Goal: Transaction & Acquisition: Purchase product/service

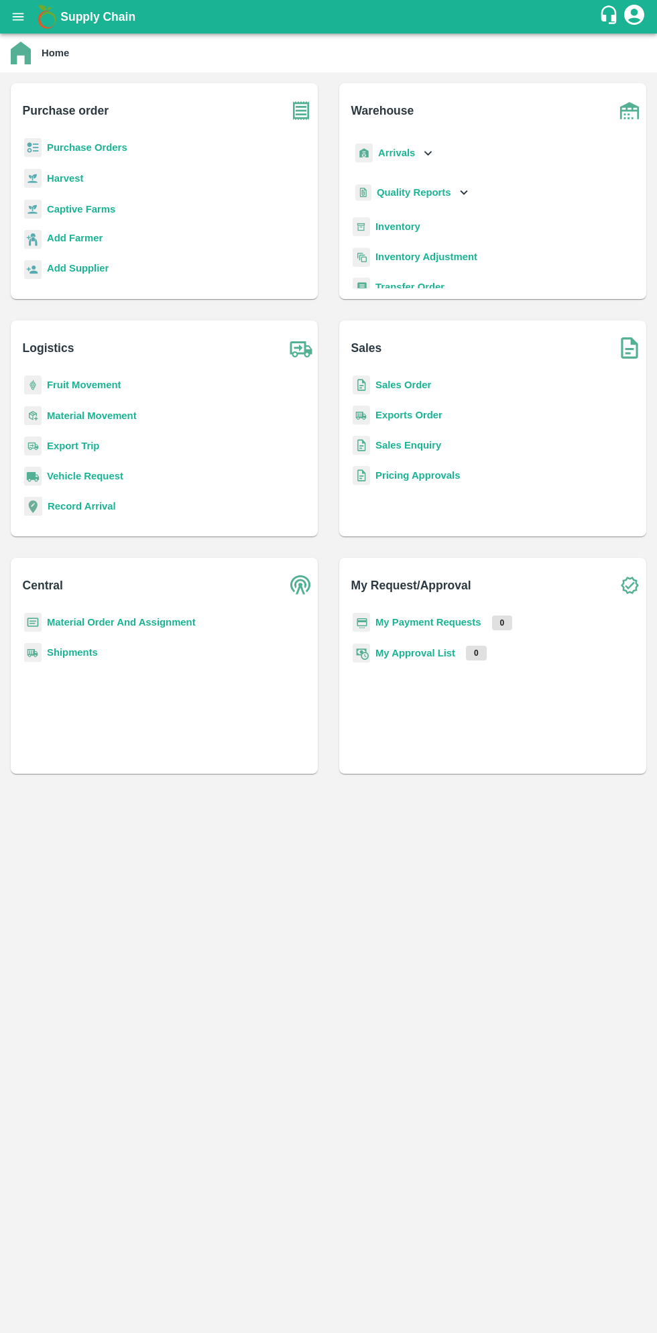
click at [91, 142] on b "Purchase Orders" at bounding box center [87, 147] width 80 height 11
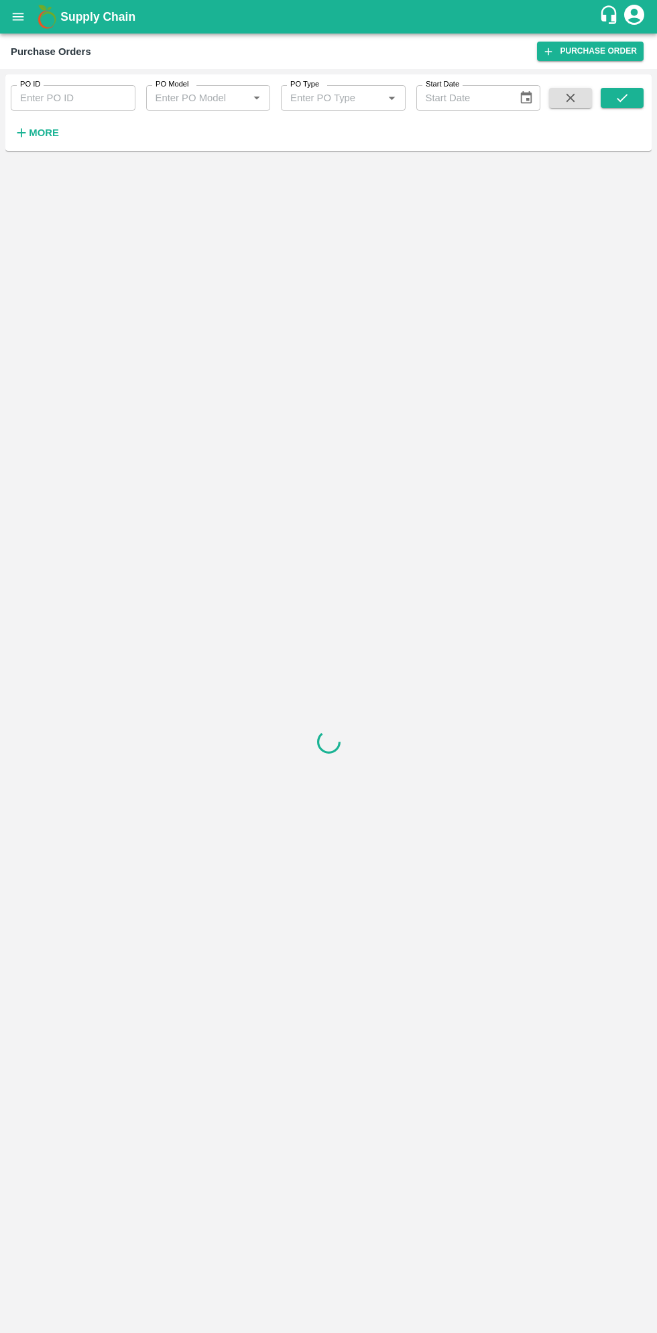
click at [48, 133] on strong "More" at bounding box center [44, 132] width 30 height 11
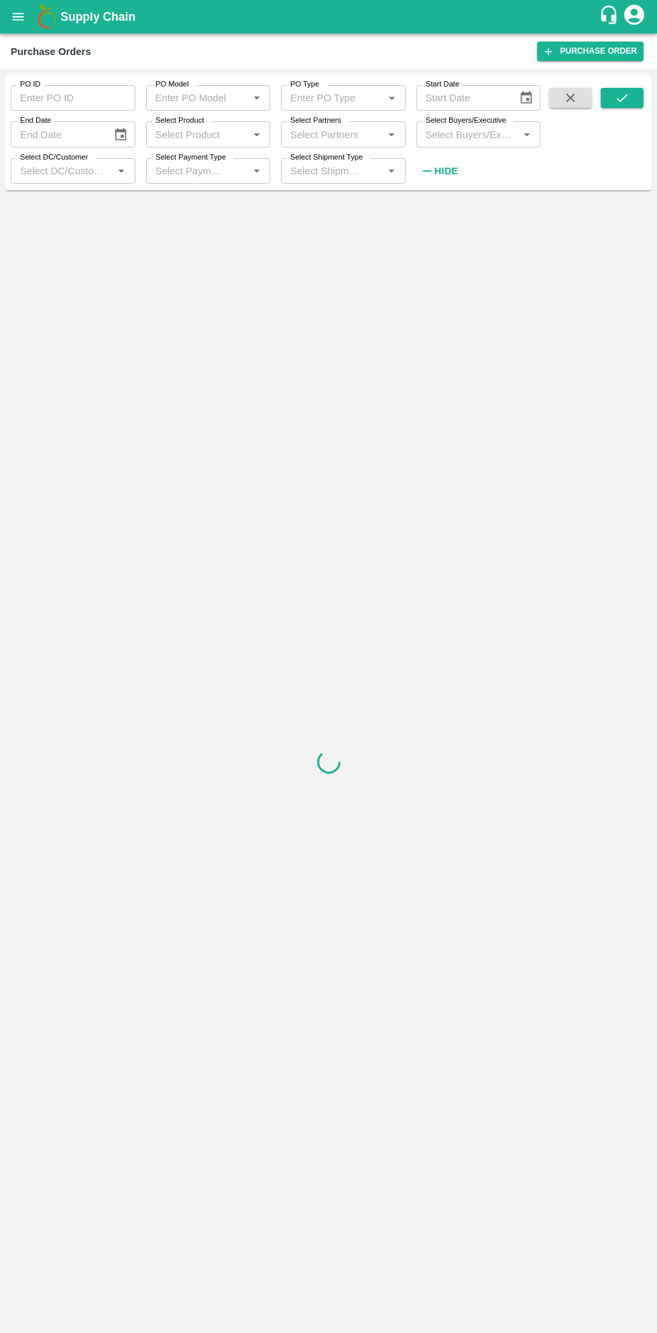
click at [471, 134] on input "Select Buyers/Executive" at bounding box center [468, 133] width 95 height 17
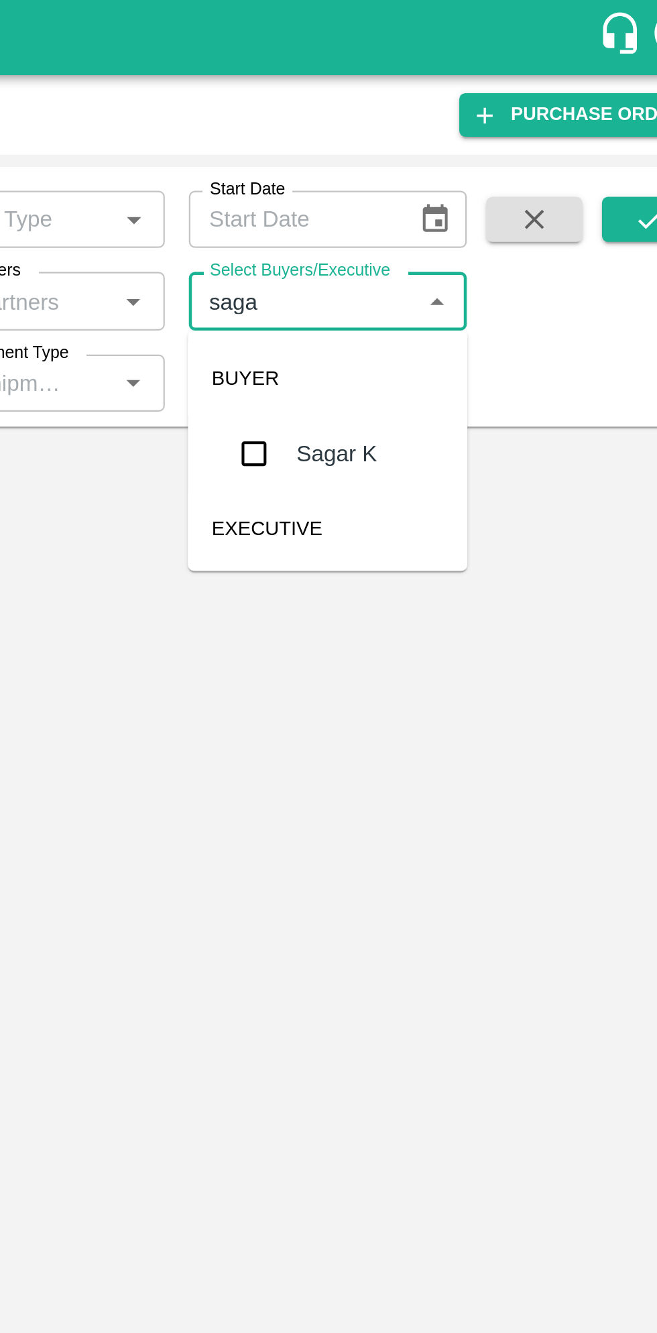
type input "sagar"
click at [449, 205] on input "checkbox" at bounding box center [445, 202] width 27 height 27
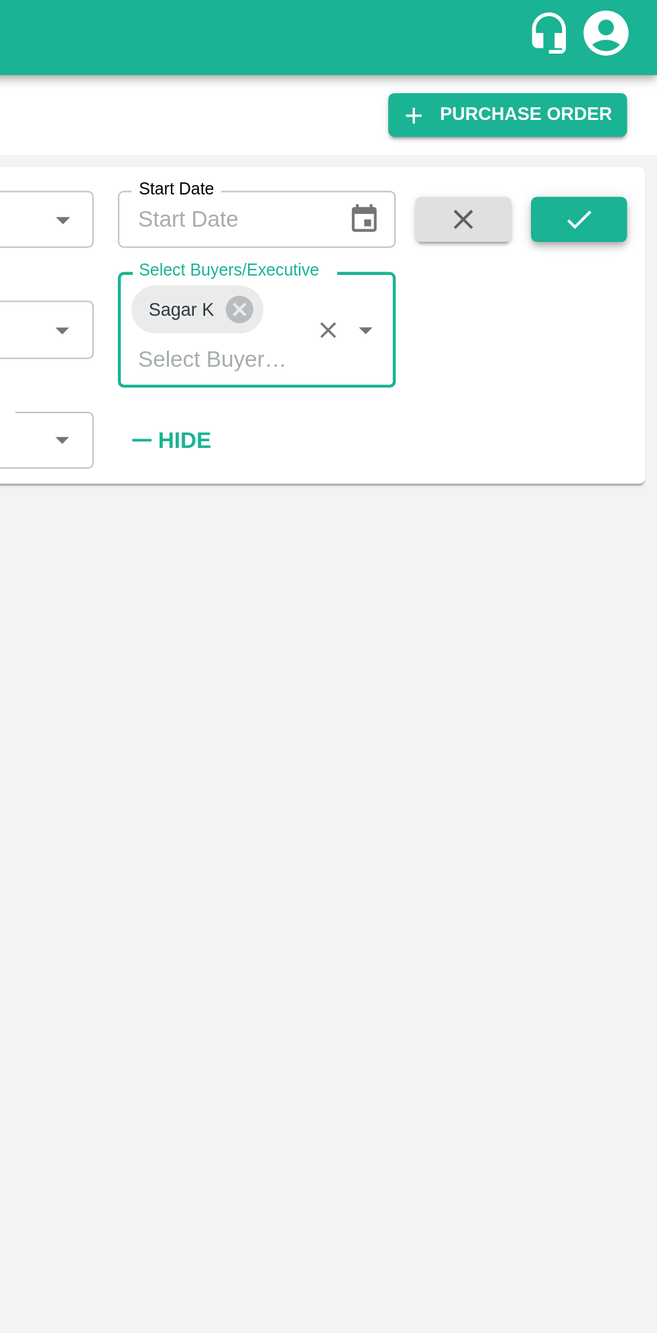
click at [632, 99] on button "submit" at bounding box center [622, 98] width 43 height 20
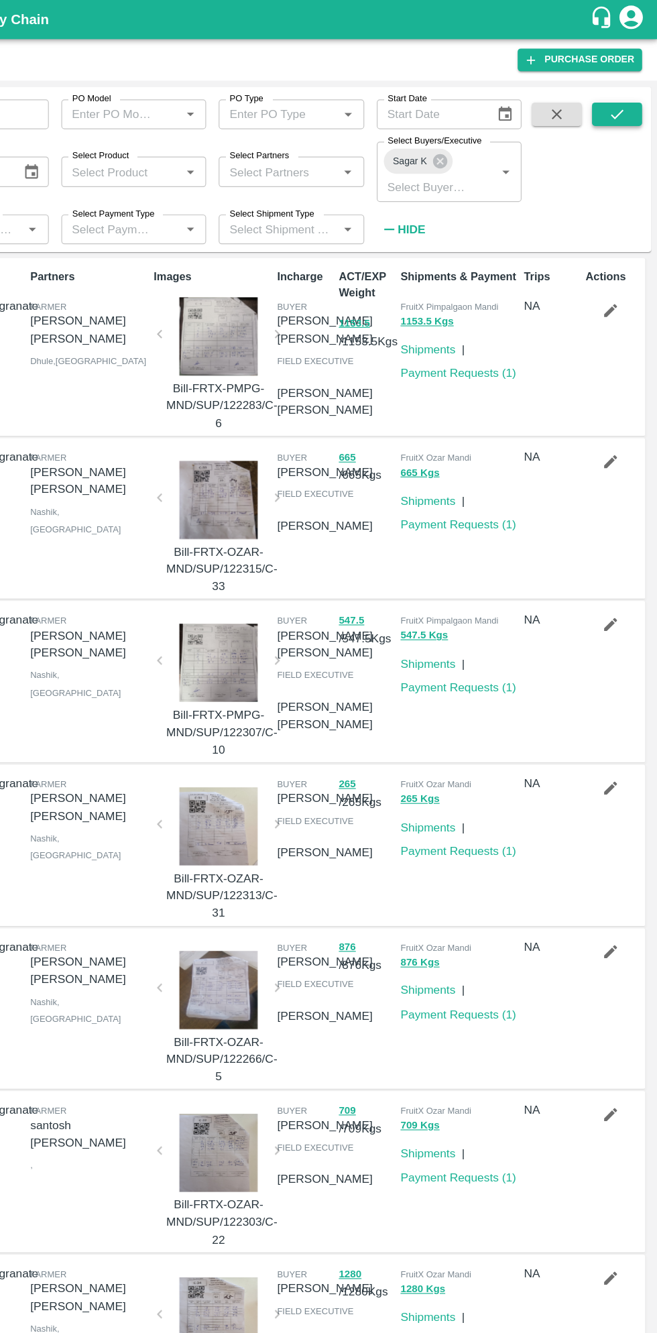
click at [620, 98] on icon "submit" at bounding box center [622, 98] width 15 height 15
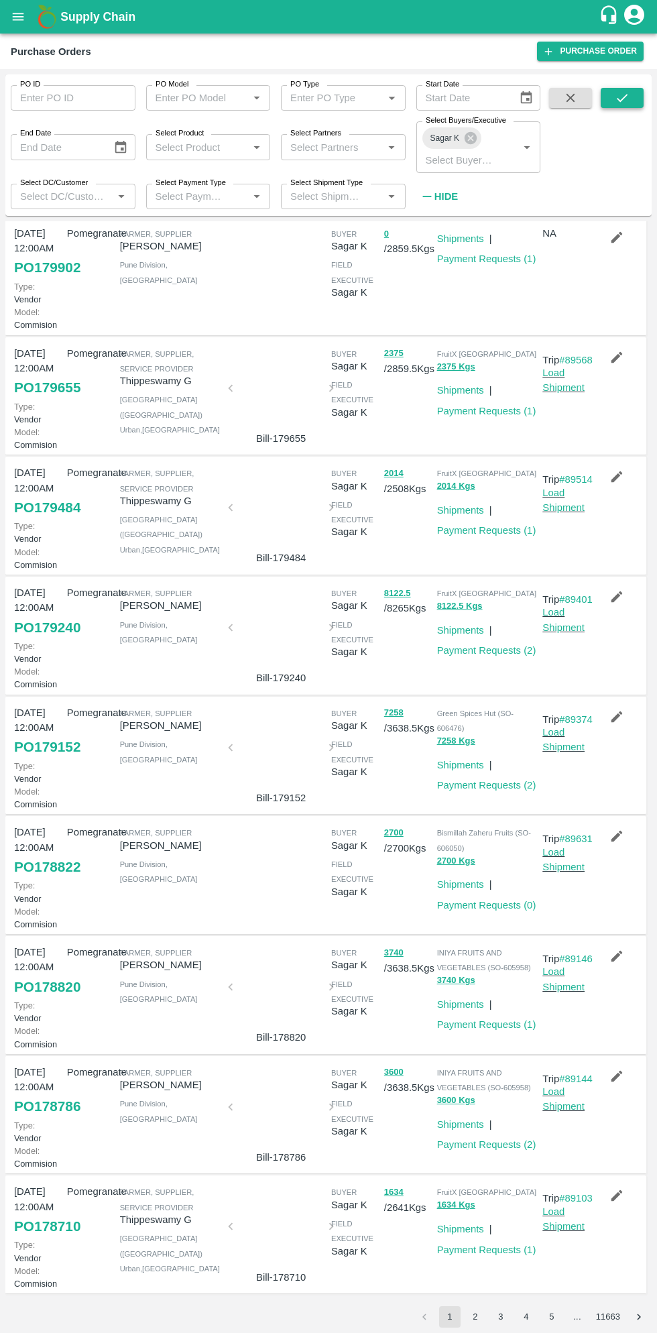
scroll to position [235, 0]
click at [489, 911] on link "Payment Requests ( 0 )" at bounding box center [486, 905] width 99 height 11
click at [47, 879] on link "PO 178822" at bounding box center [47, 867] width 66 height 24
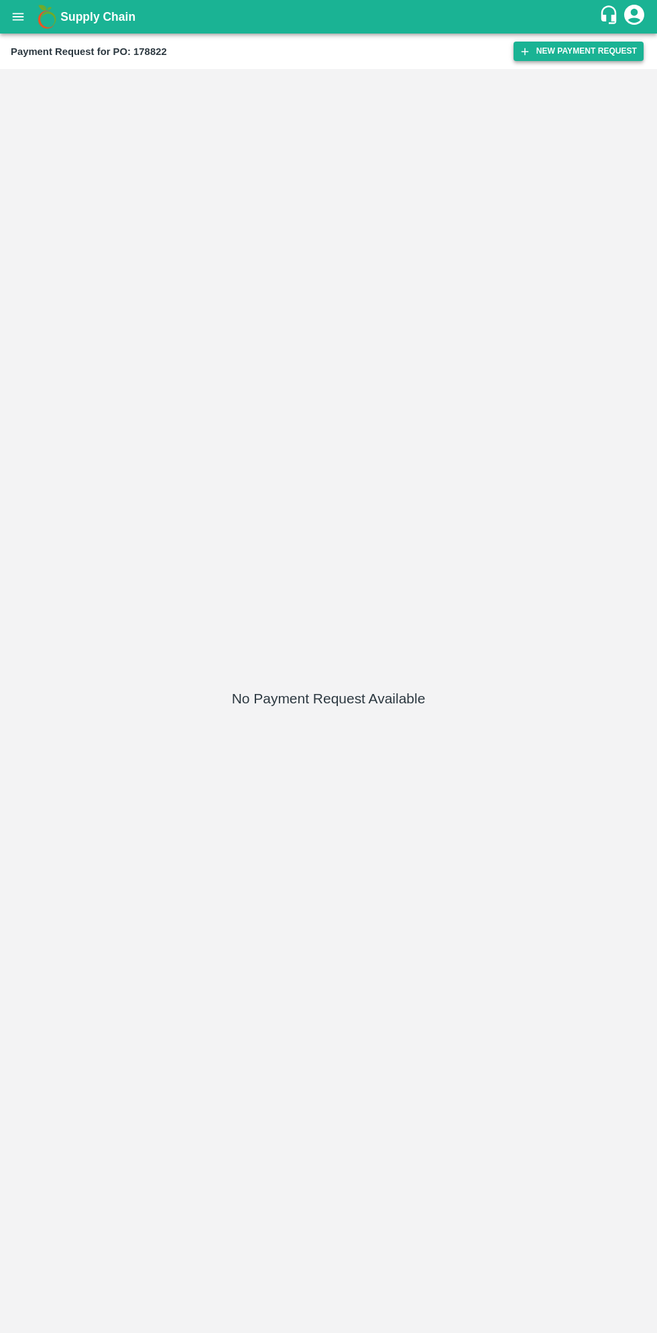
click at [567, 44] on button "New Payment Request" at bounding box center [579, 51] width 130 height 19
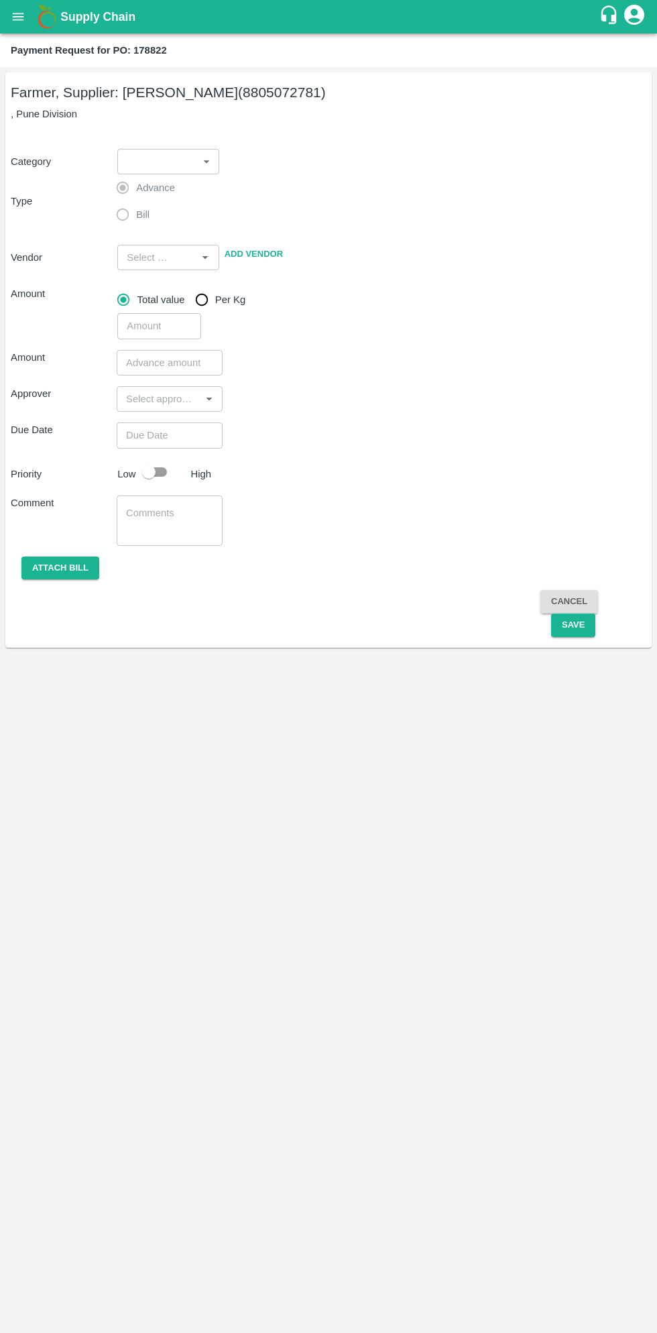
click at [174, 163] on body "Supply Chain Payment Request for PO: 178822 Farmer, Supplier: Ningappa Kallappa…" at bounding box center [328, 666] width 657 height 1333
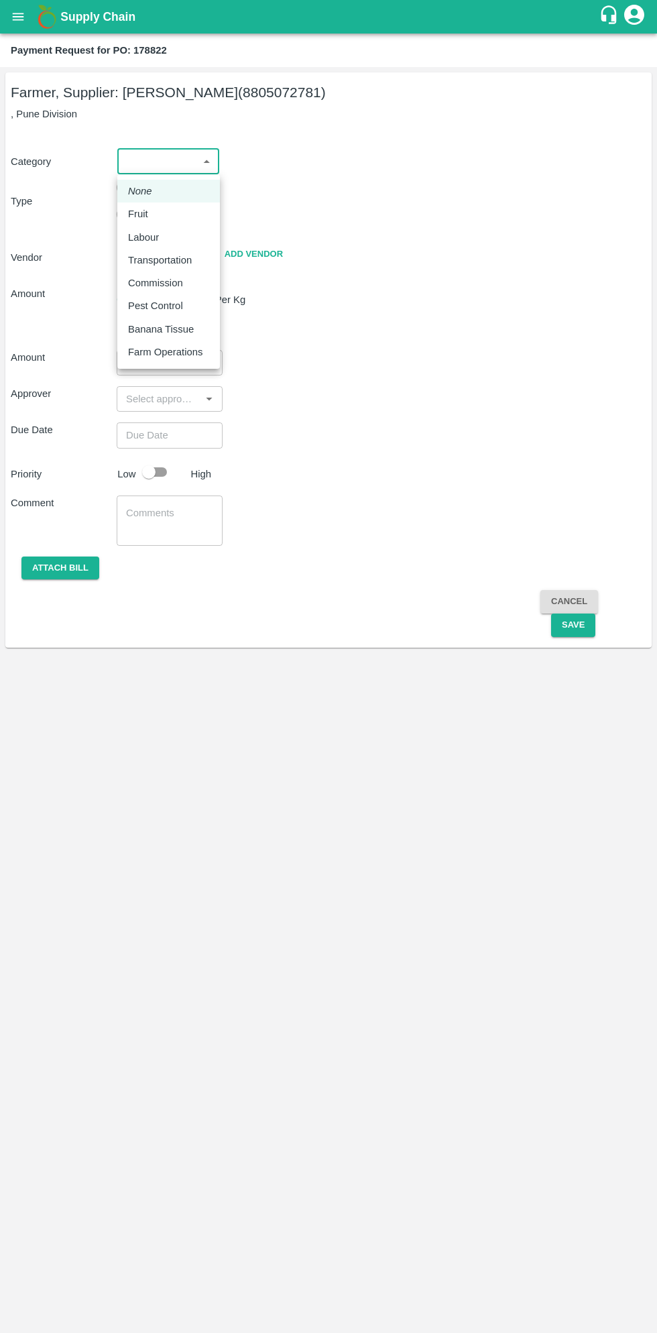
click at [142, 211] on p "Fruit" at bounding box center [138, 214] width 20 height 15
type input "1"
type input "Ningappa Kallappa Madabhavi - 8805072781(Farmer, Supplier)"
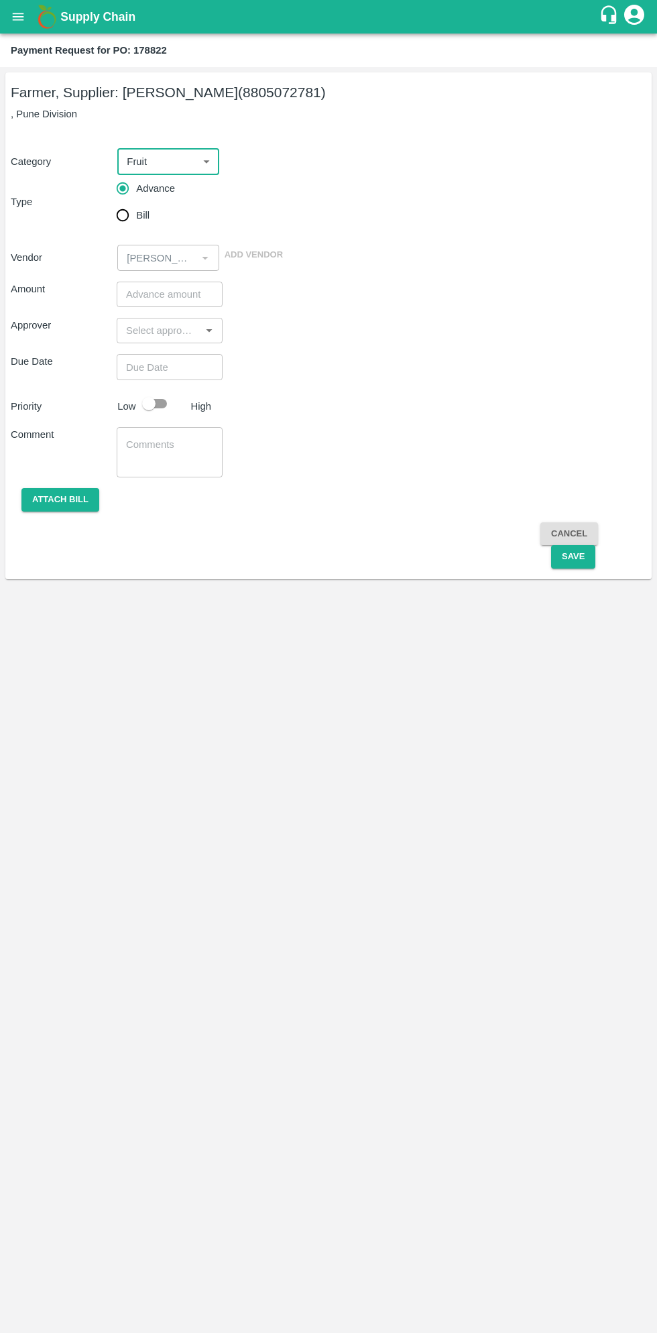
click at [117, 222] on input "Bill" at bounding box center [122, 215] width 27 height 27
radio input "true"
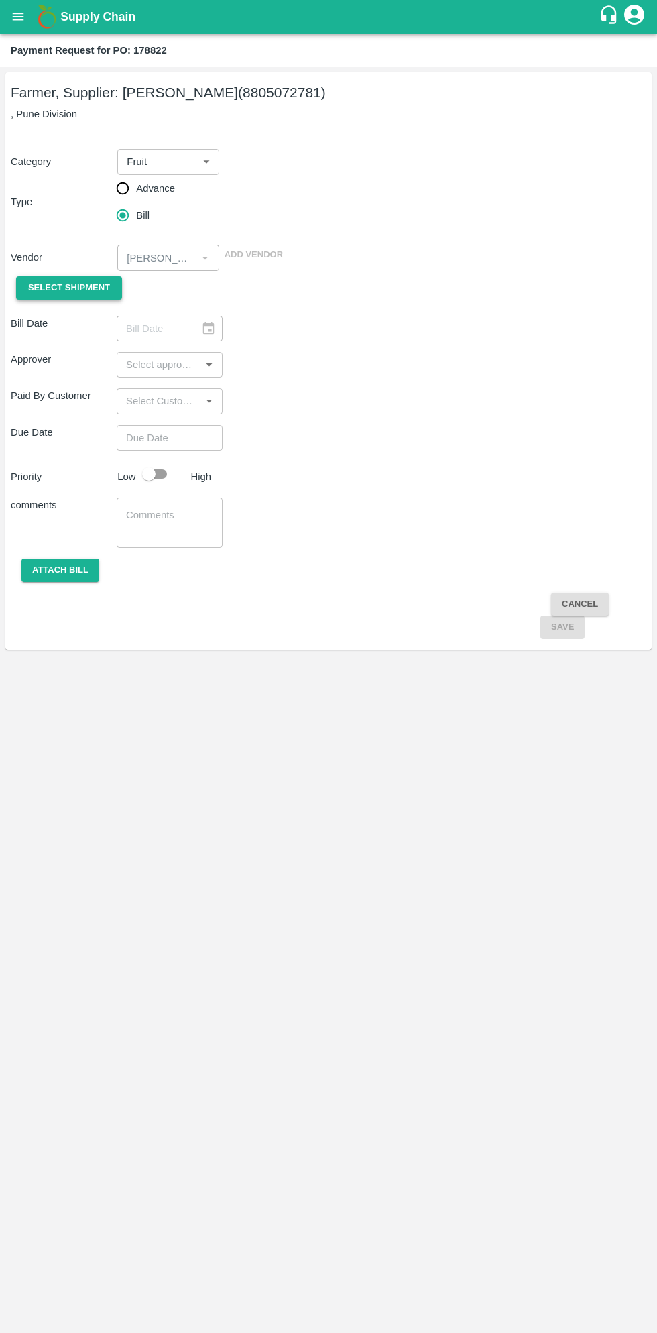
click at [75, 288] on span "Select Shipment" at bounding box center [69, 287] width 82 height 15
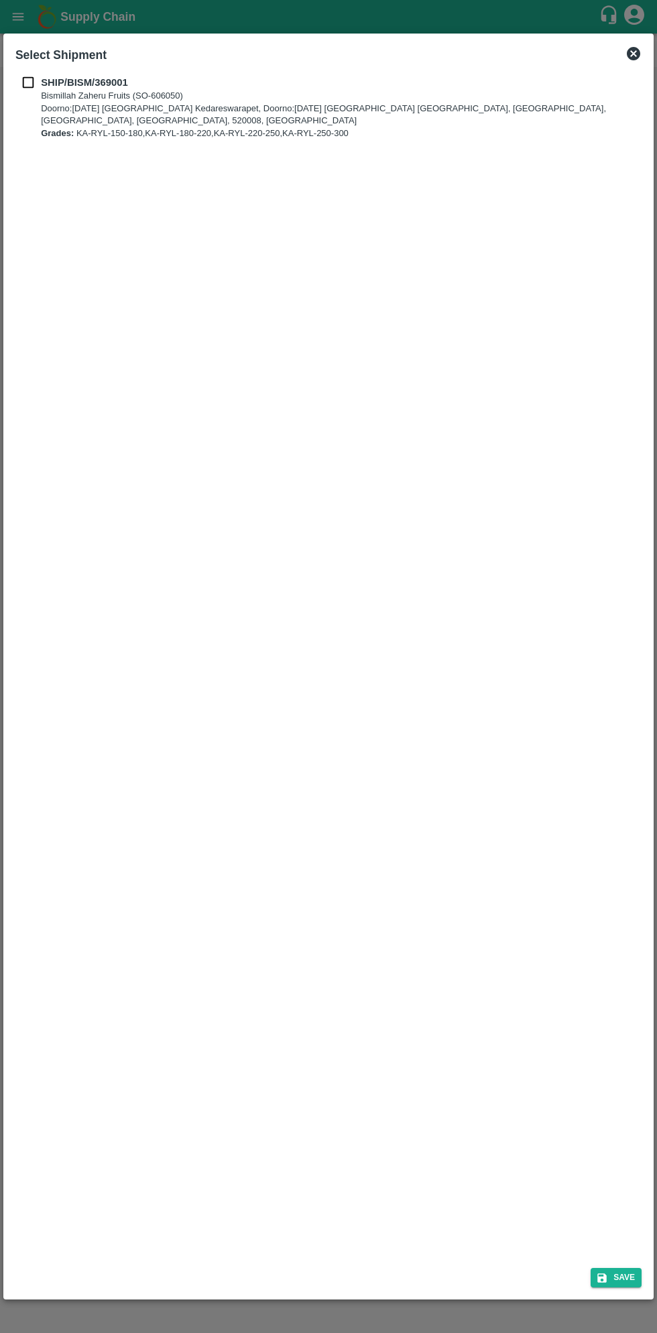
click at [29, 82] on input "checkbox" at bounding box center [27, 82] width 25 height 15
checkbox input "true"
click at [618, 1280] on button "Save" at bounding box center [616, 1277] width 51 height 19
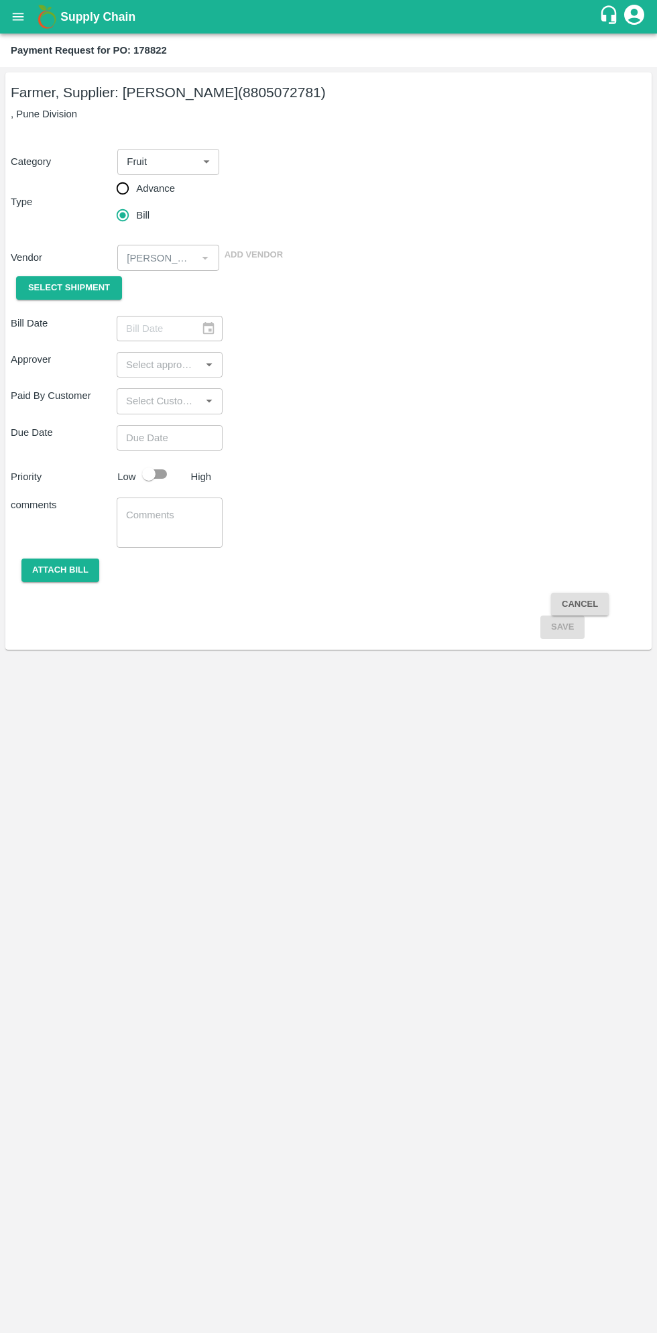
type input "04/10/2025"
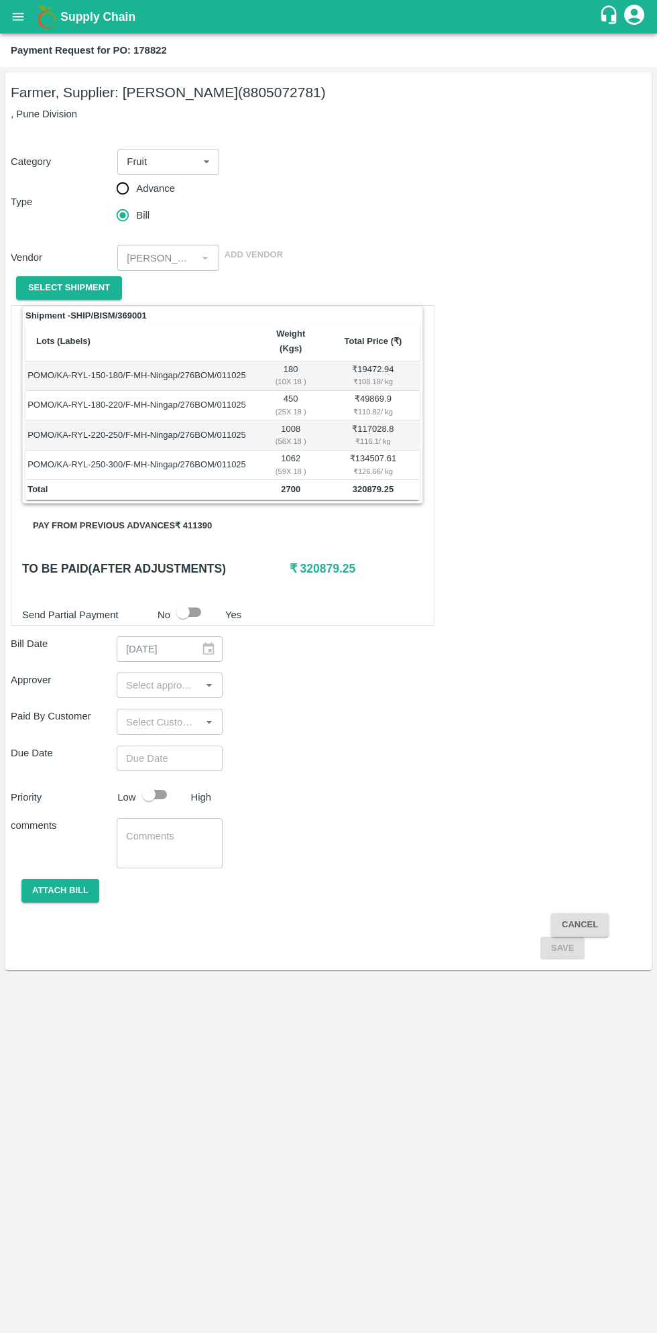
click at [175, 514] on button "Pay from previous advances ₹ 411390" at bounding box center [122, 525] width 201 height 23
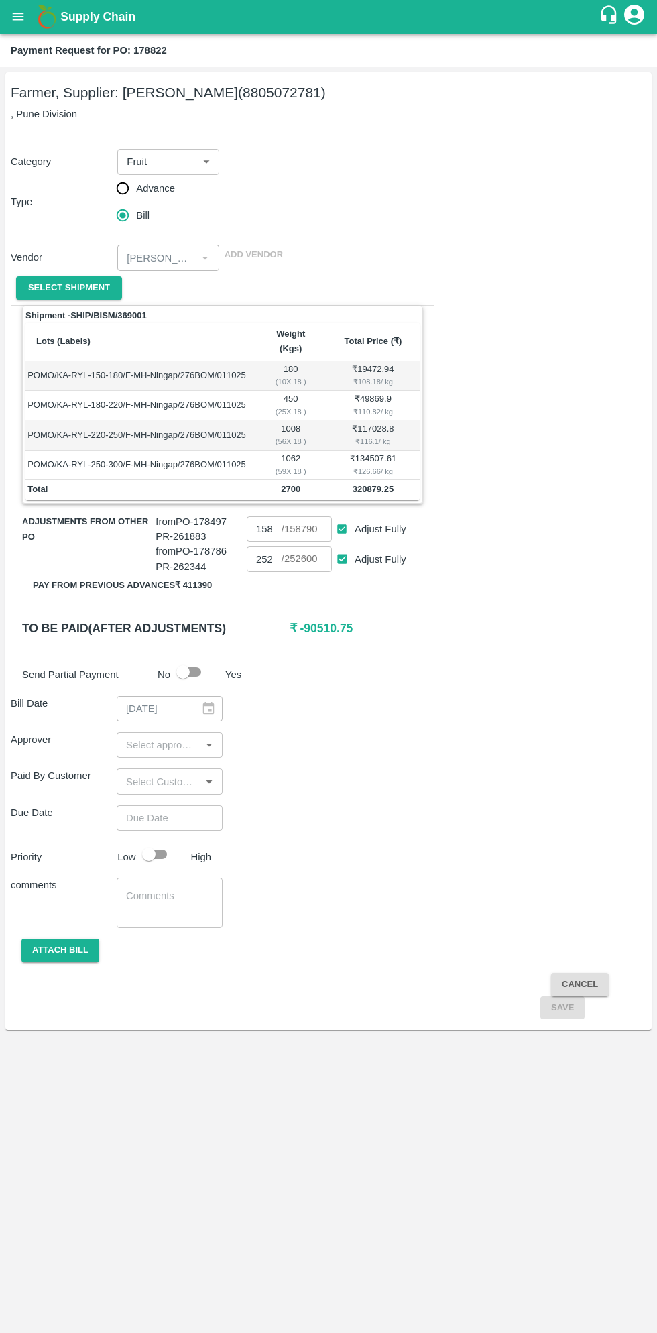
click at [332, 517] on input "Adjust Fully" at bounding box center [342, 529] width 25 height 25
checkbox input "false"
type input "0"
click at [339, 547] on input "Adjust Fully" at bounding box center [342, 559] width 25 height 25
checkbox input "false"
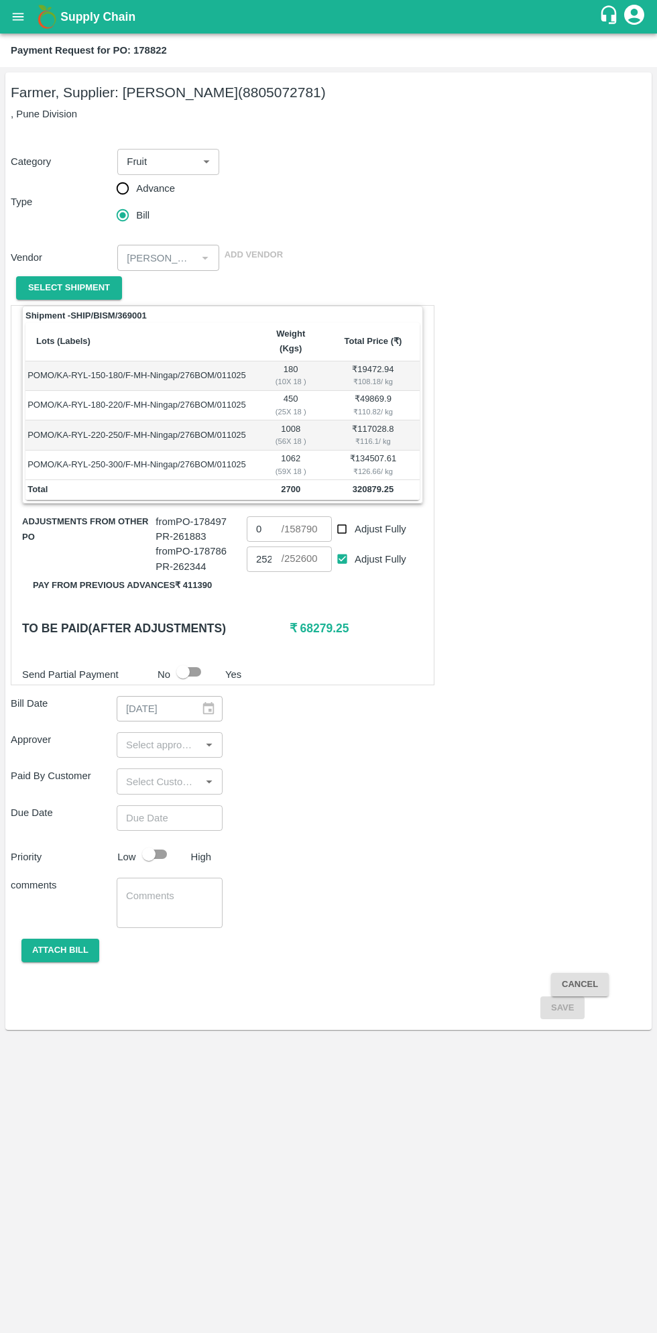
type input "0"
click at [341, 547] on input "Adjust Fully" at bounding box center [342, 559] width 25 height 25
checkbox input "true"
type input "252600"
click at [349, 517] on input "Adjust Fully" at bounding box center [342, 529] width 25 height 25
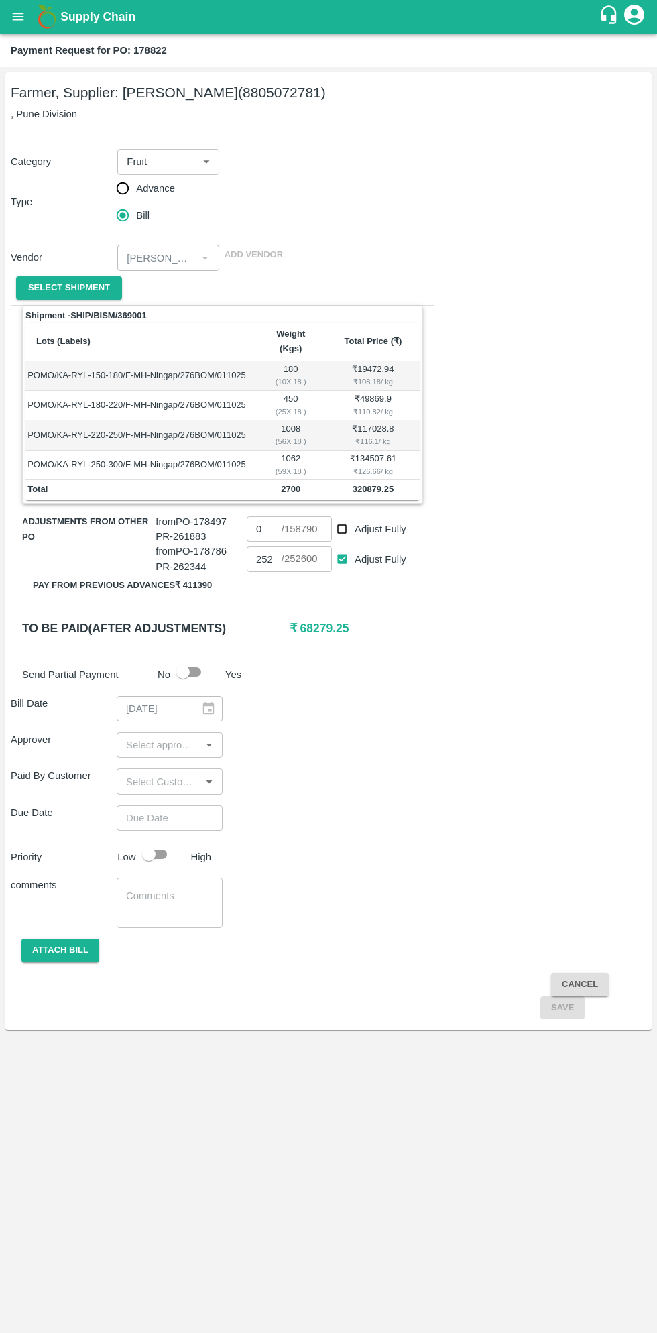
checkbox input "true"
type input "158790"
click at [351, 517] on input "Adjust Fully" at bounding box center [342, 529] width 25 height 25
checkbox input "false"
type input "0"
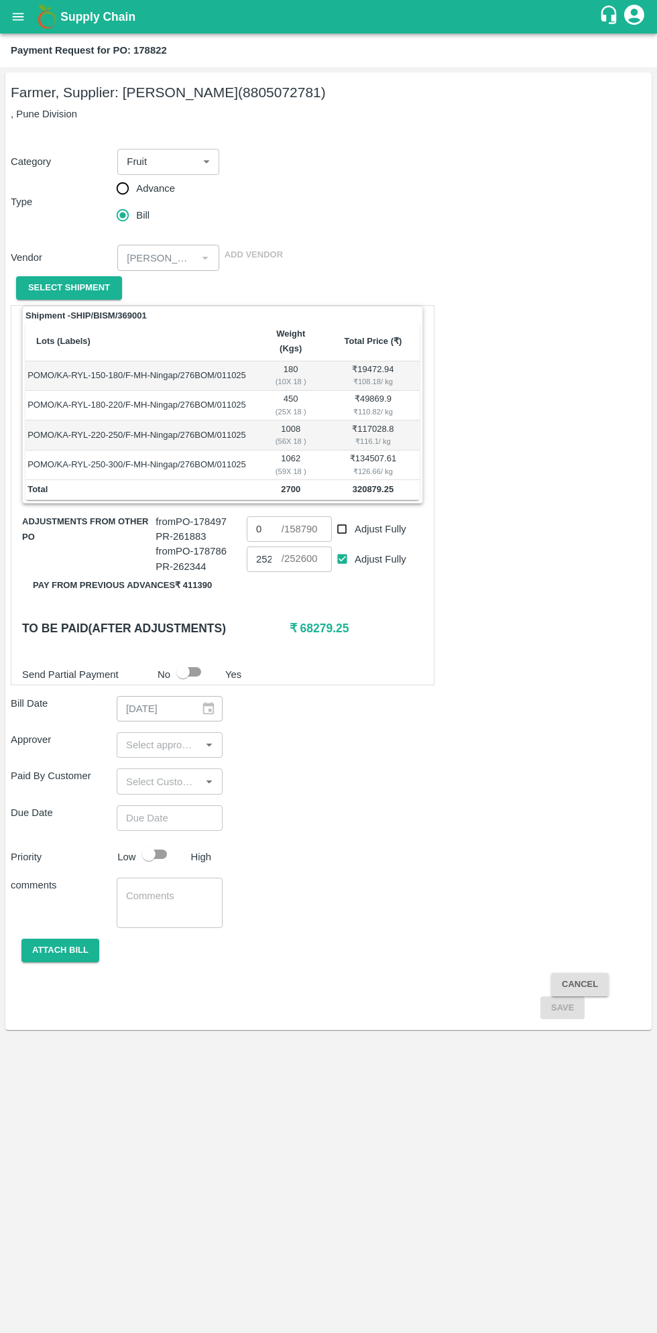
click at [268, 516] on input "0" at bounding box center [264, 528] width 35 height 25
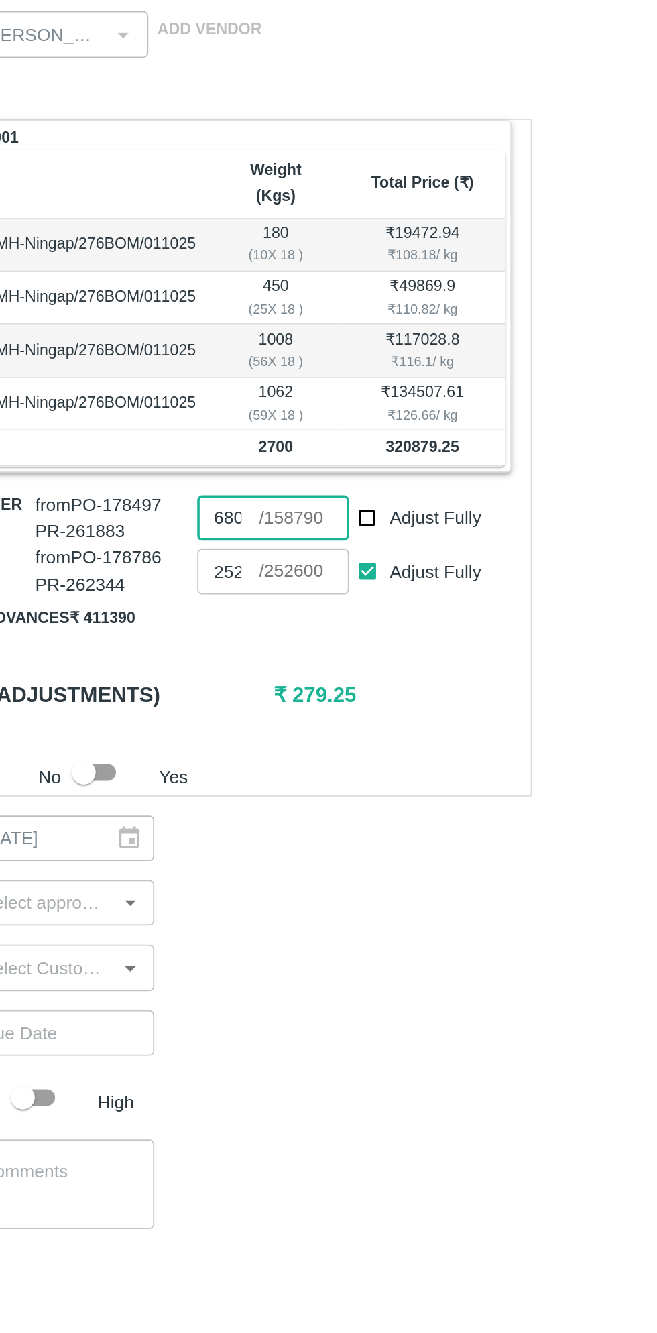
scroll to position [0, 4]
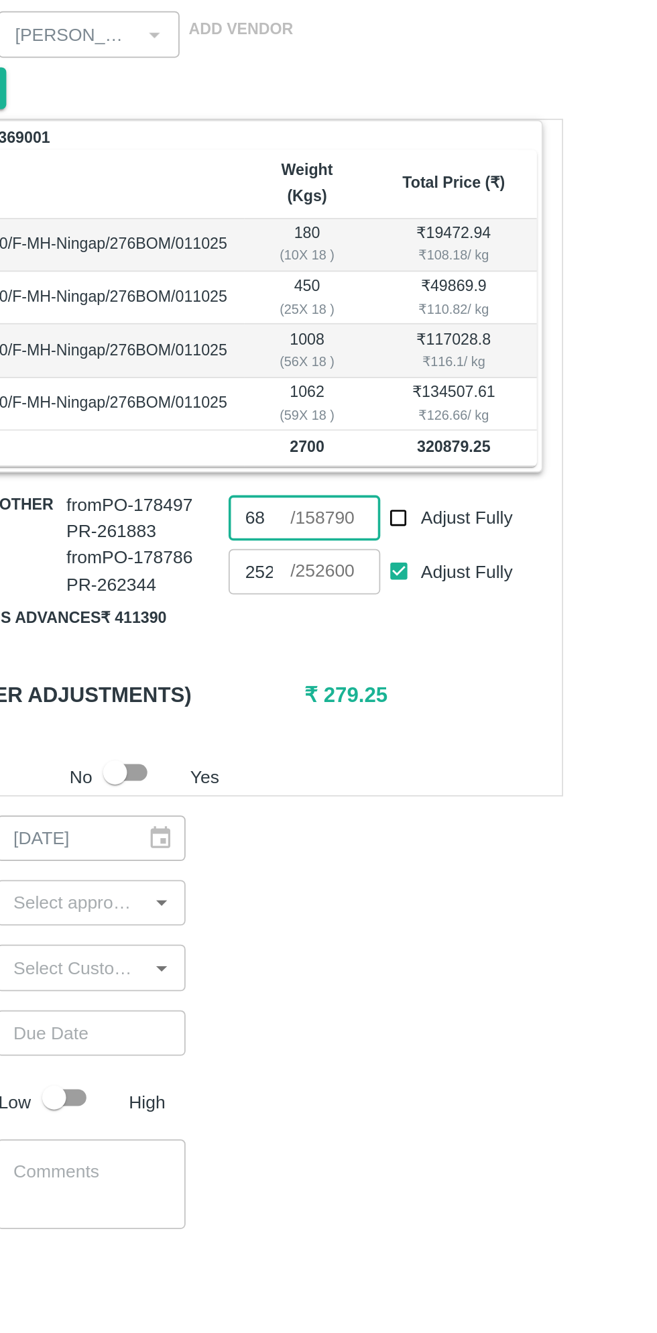
type input "6"
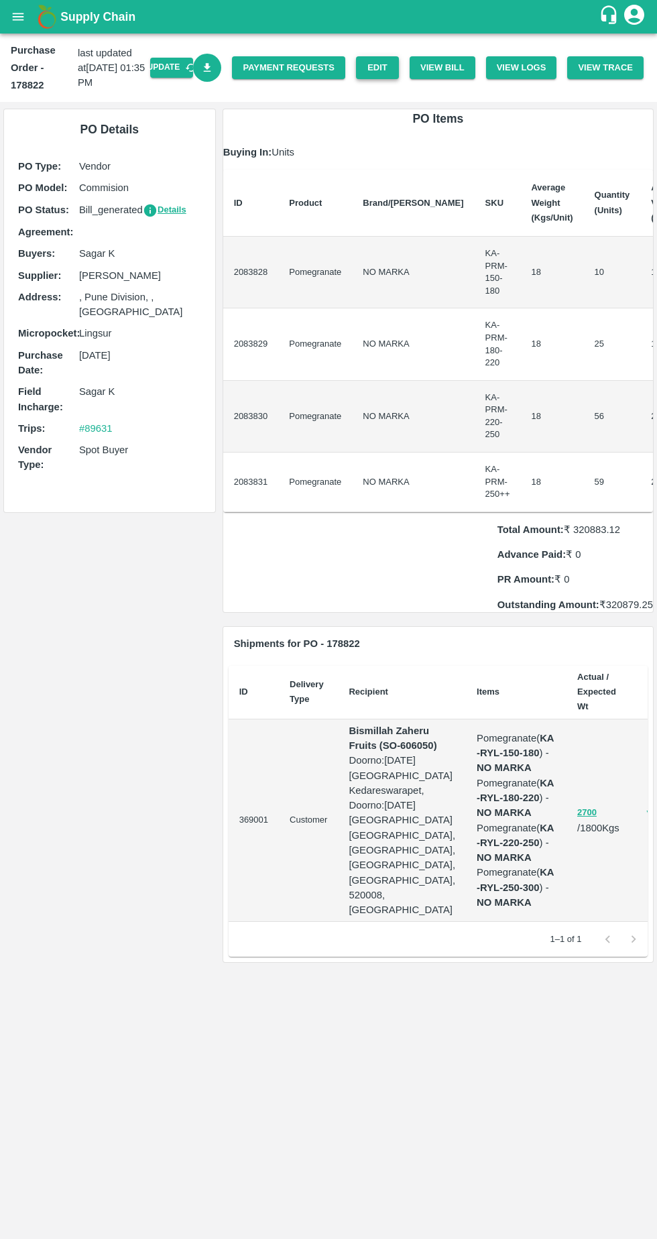
click at [392, 66] on link "Edit" at bounding box center [377, 67] width 43 height 23
click at [457, 71] on button "View Bill" at bounding box center [443, 67] width 66 height 23
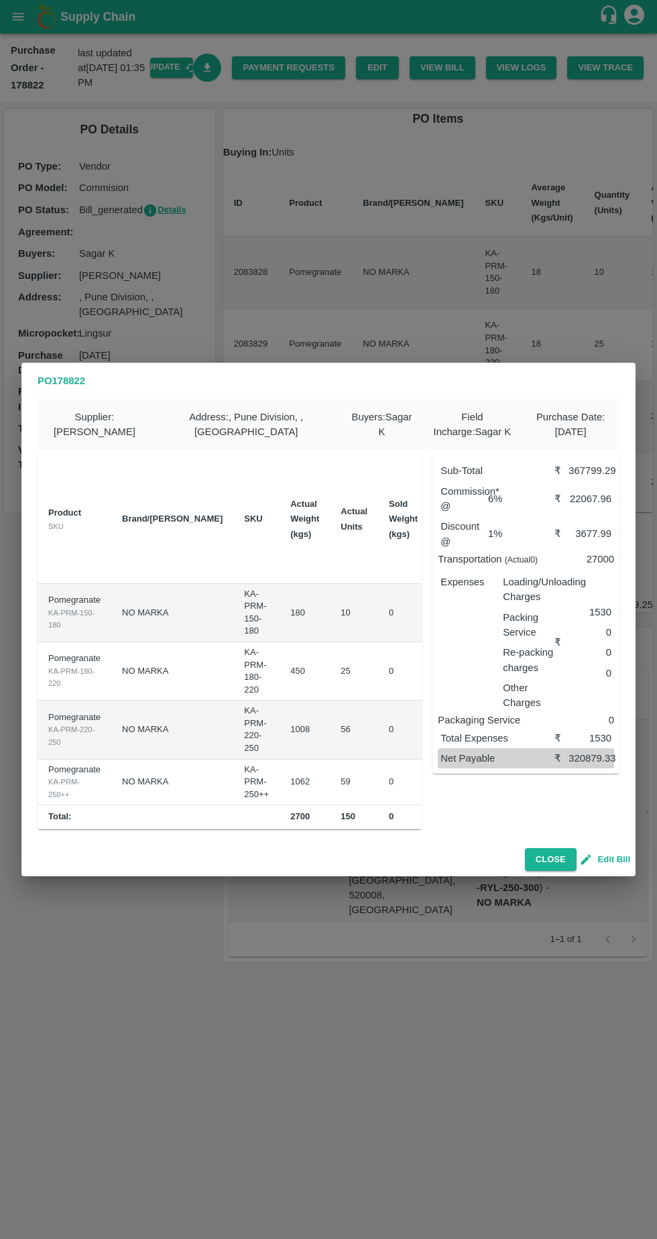
click at [617, 862] on button "Edit Bill" at bounding box center [606, 859] width 48 height 15
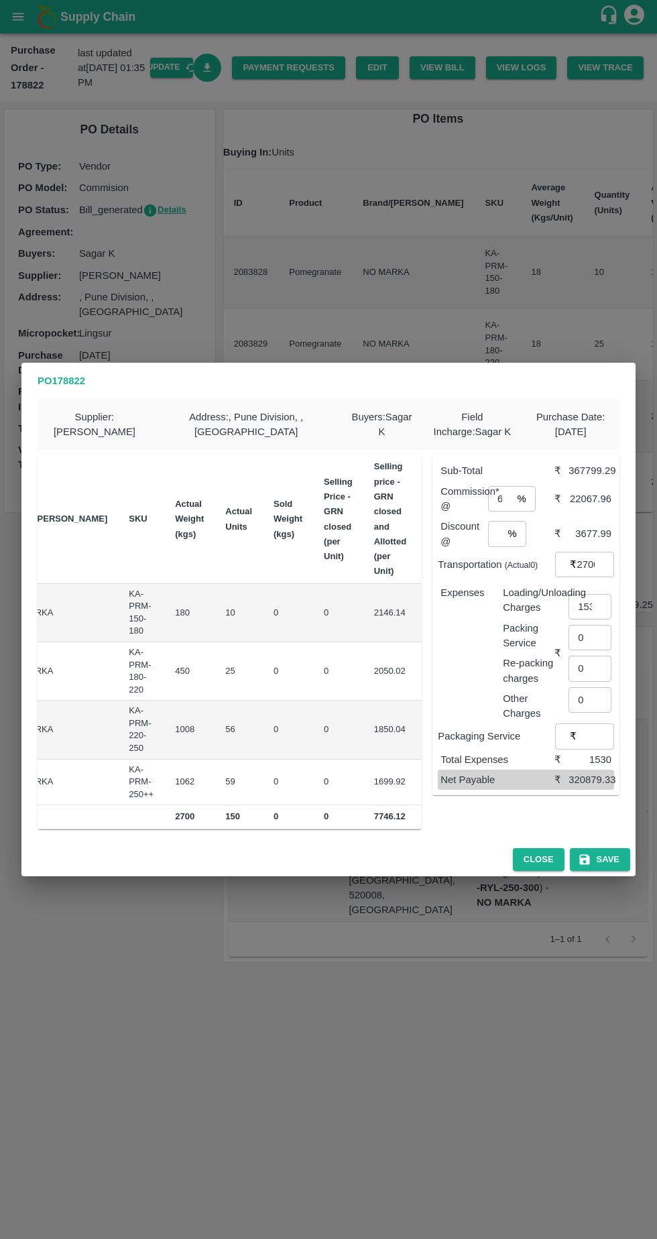
scroll to position [0, 186]
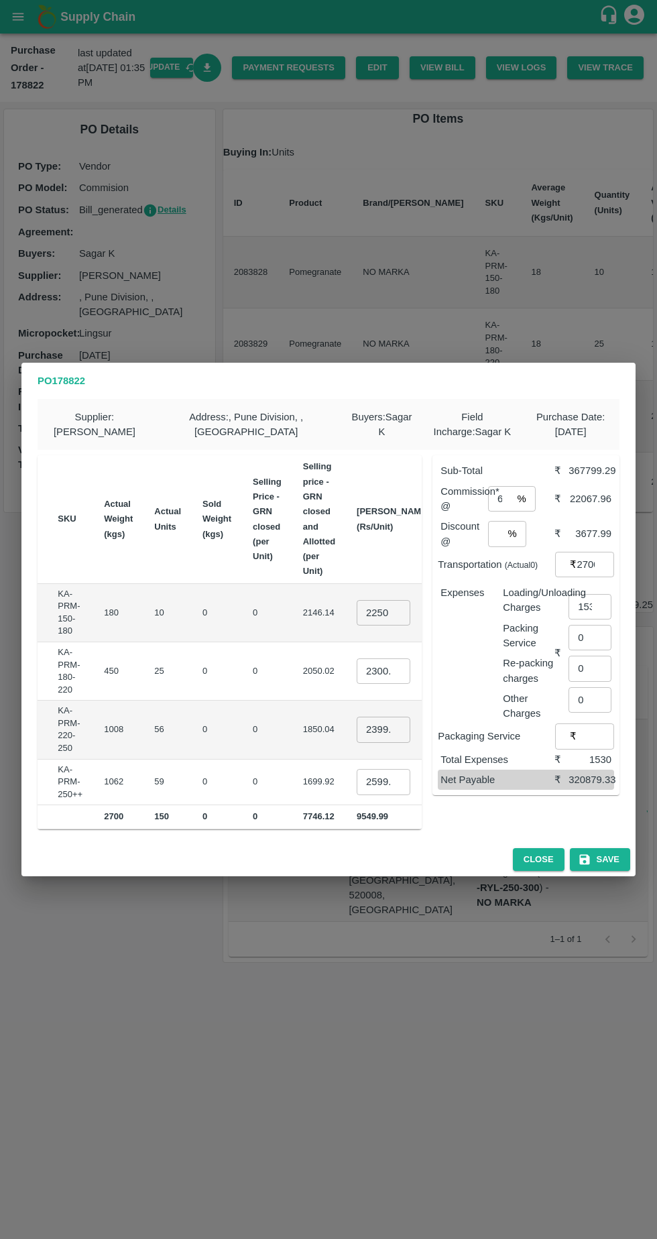
click at [505, 497] on input "6" at bounding box center [500, 498] width 24 height 25
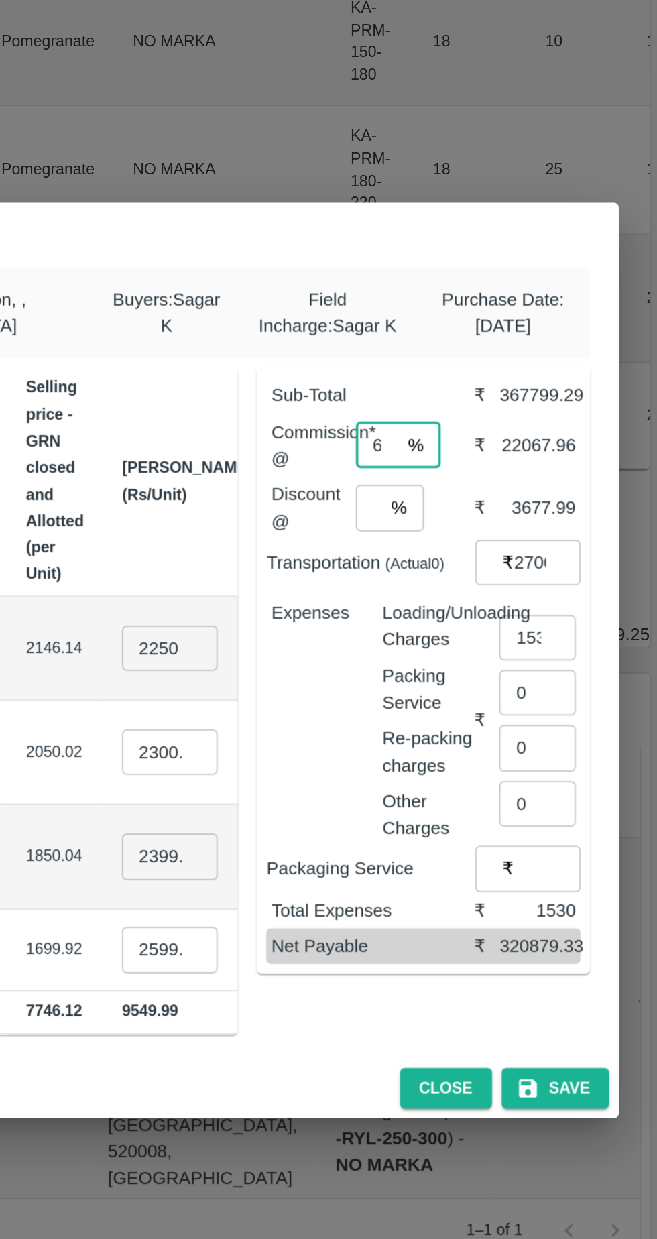
click at [475, 641] on div "Expenses" at bounding box center [461, 648] width 62 height 146
click at [500, 534] on input "1" at bounding box center [495, 533] width 14 height 25
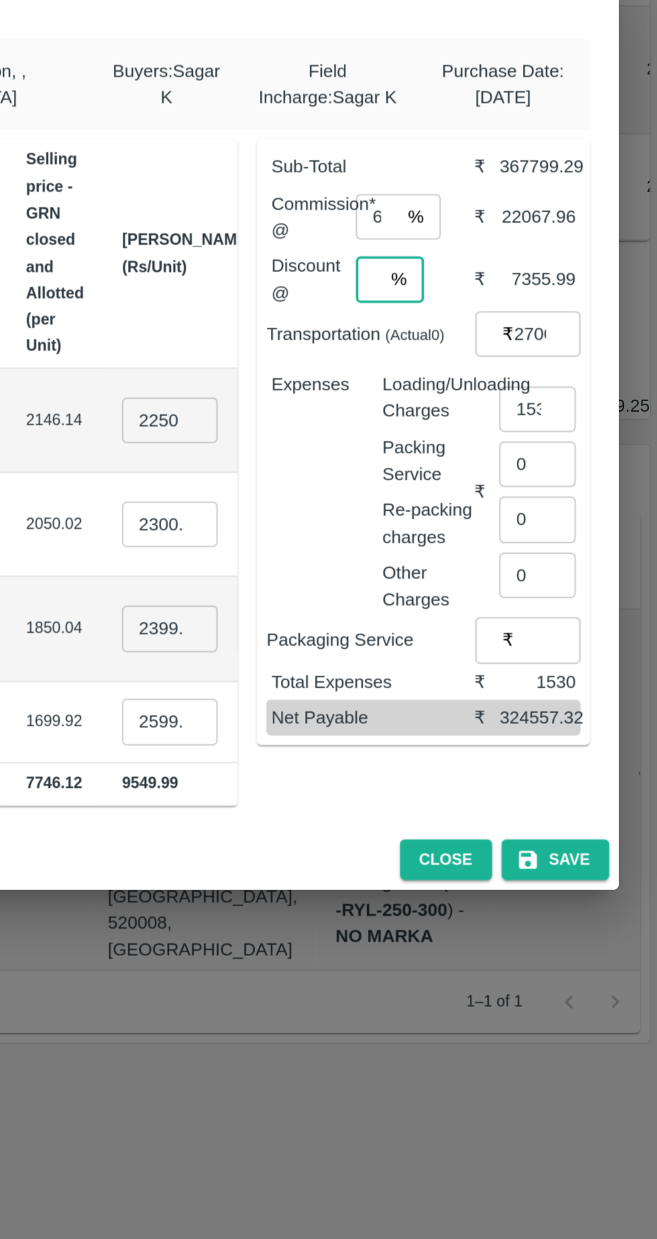
type input "2"
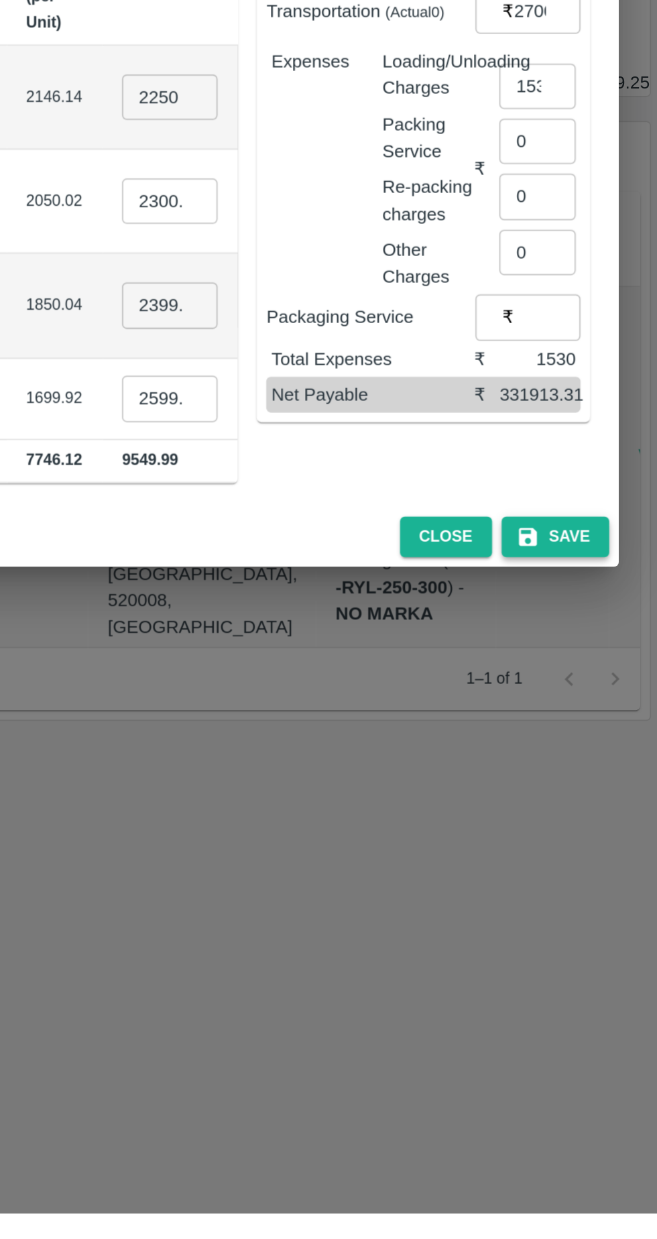
type input "4"
click at [610, 864] on button "Save" at bounding box center [600, 859] width 60 height 23
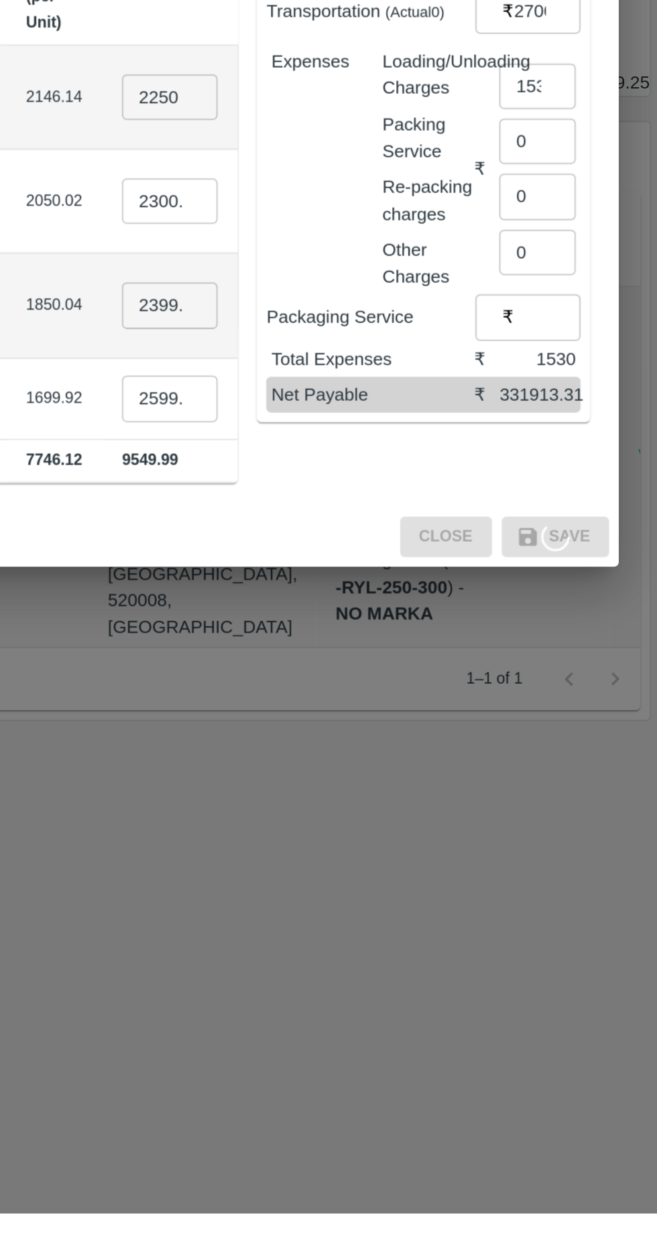
scroll to position [0, 0]
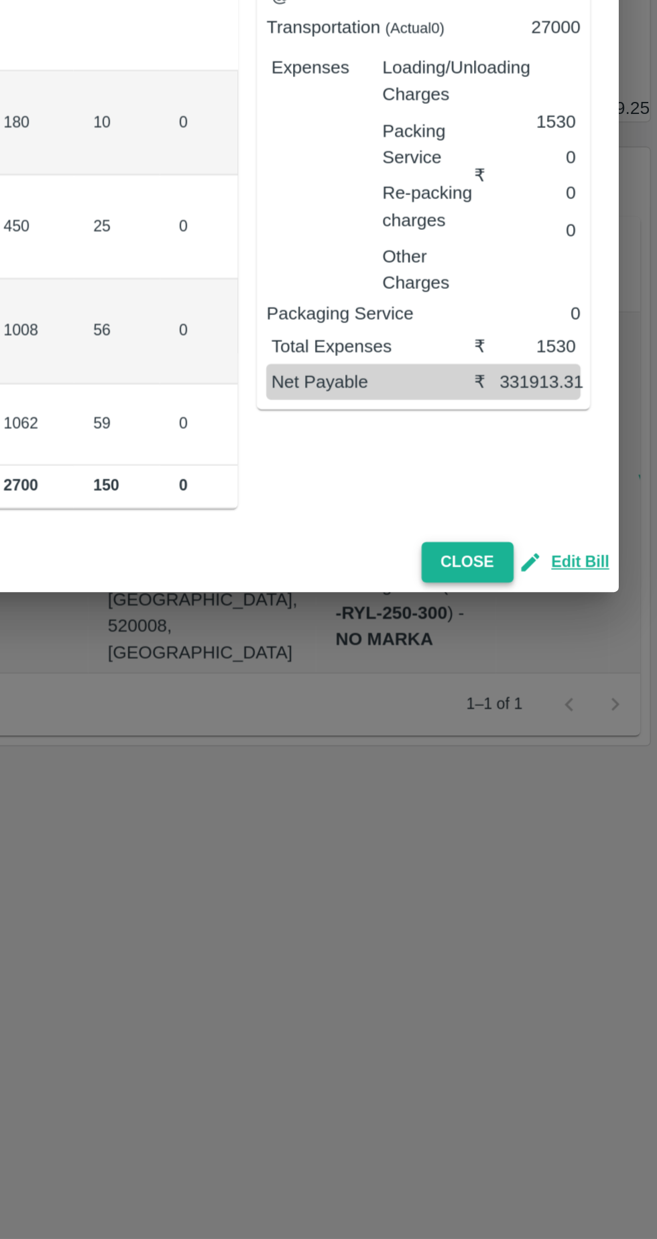
click at [565, 864] on button "Close" at bounding box center [551, 859] width 52 height 23
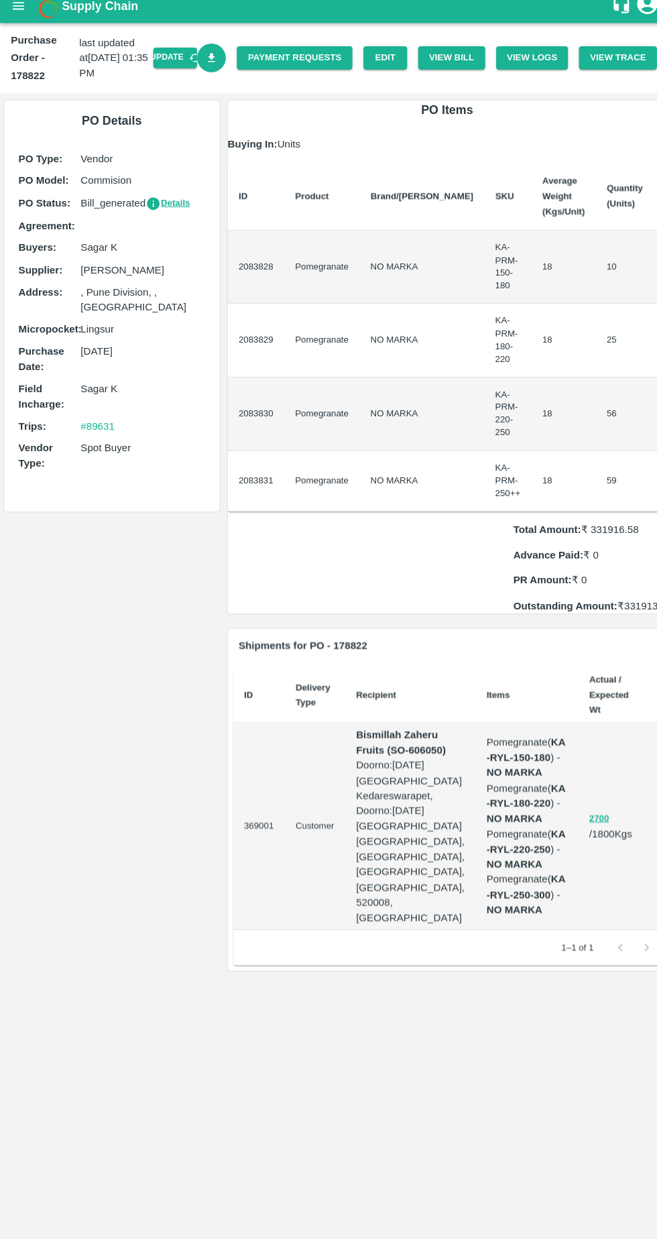
click at [214, 68] on icon "Download Bill" at bounding box center [207, 68] width 13 height 13
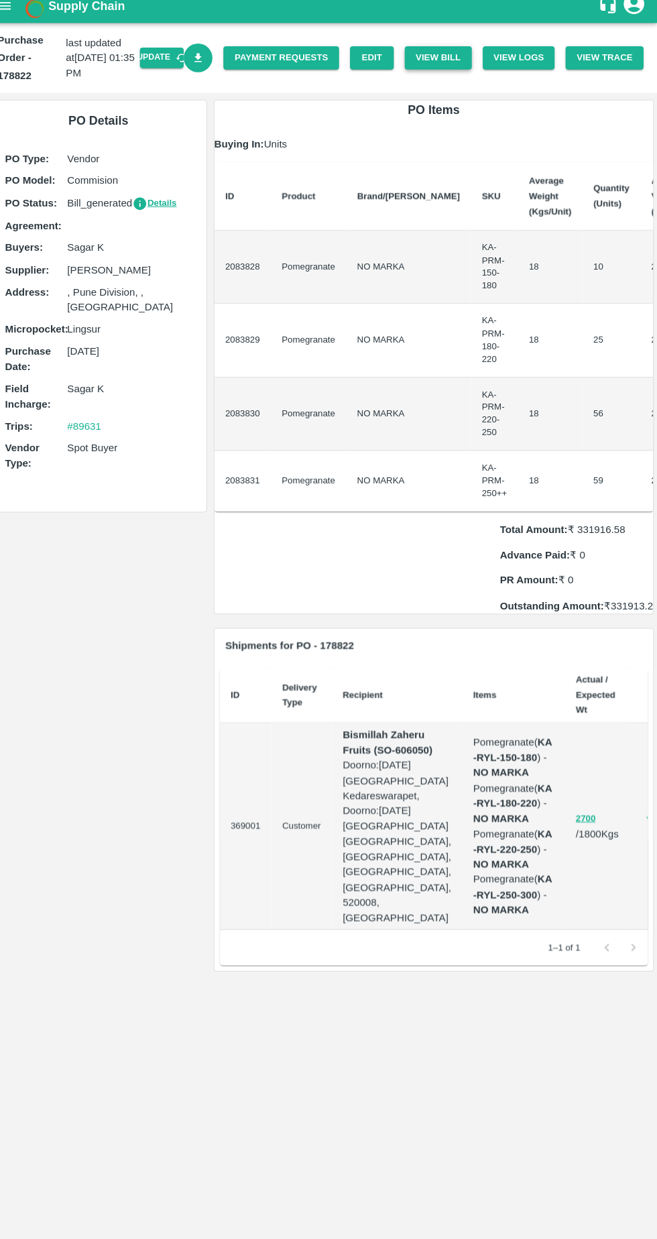
click at [455, 65] on button "View Bill" at bounding box center [443, 67] width 66 height 23
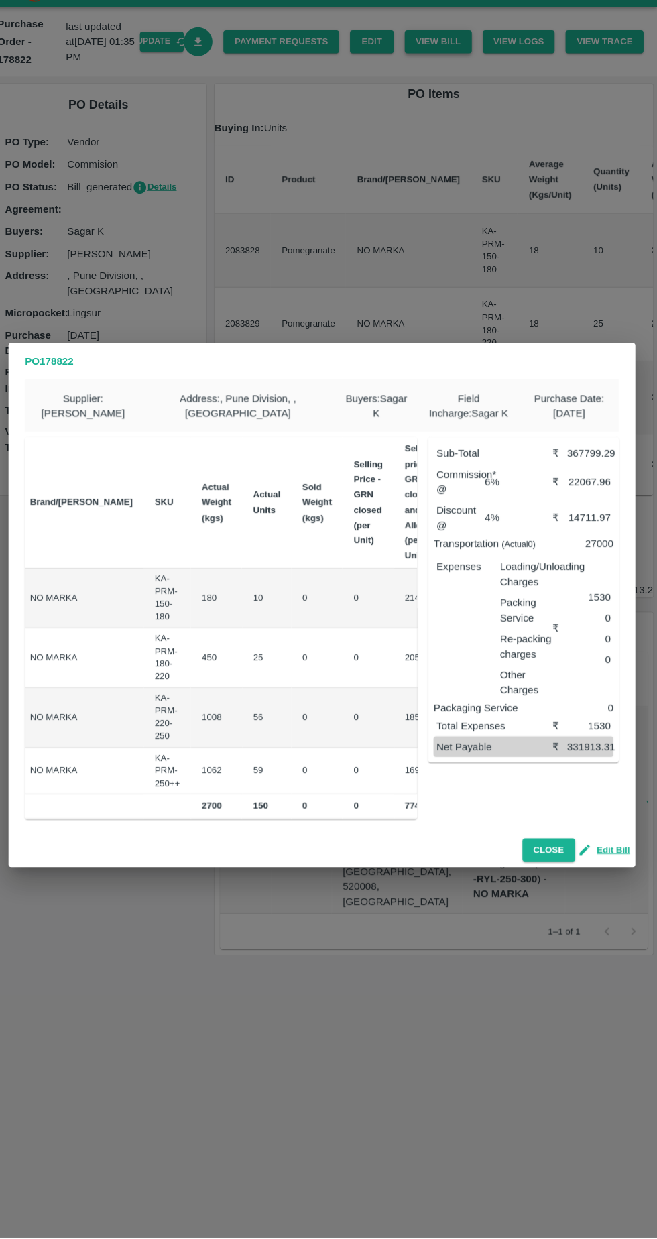
scroll to position [0, 176]
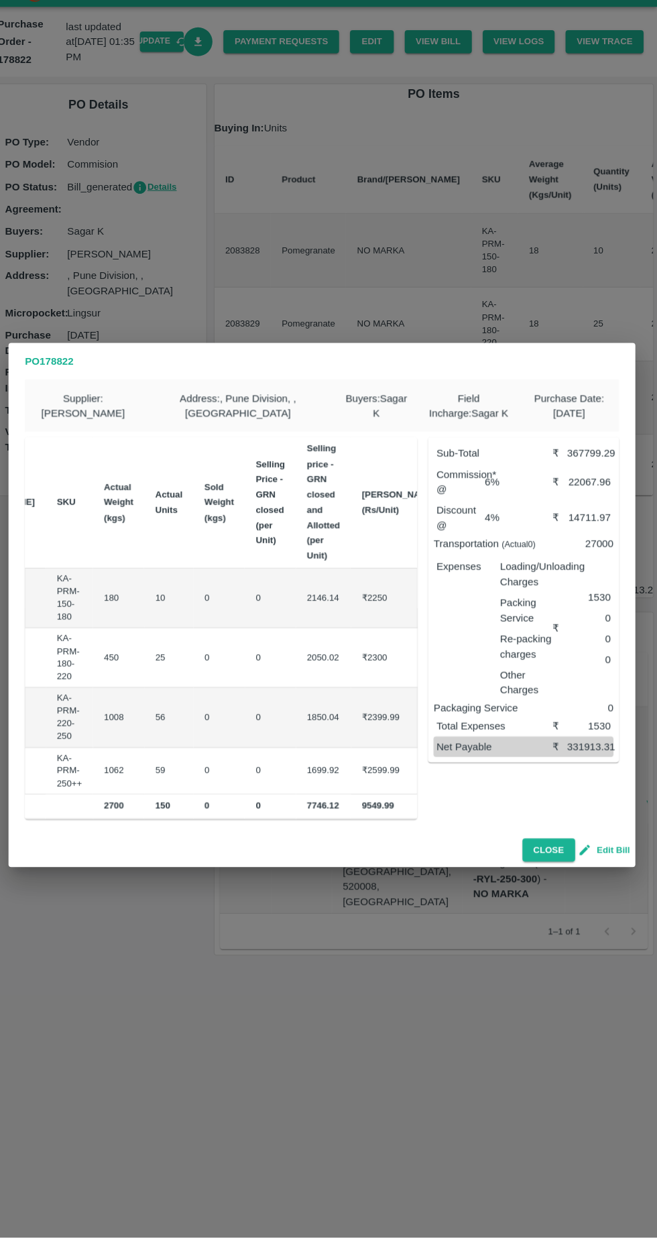
click at [604, 868] on button "Edit Bill" at bounding box center [606, 859] width 48 height 15
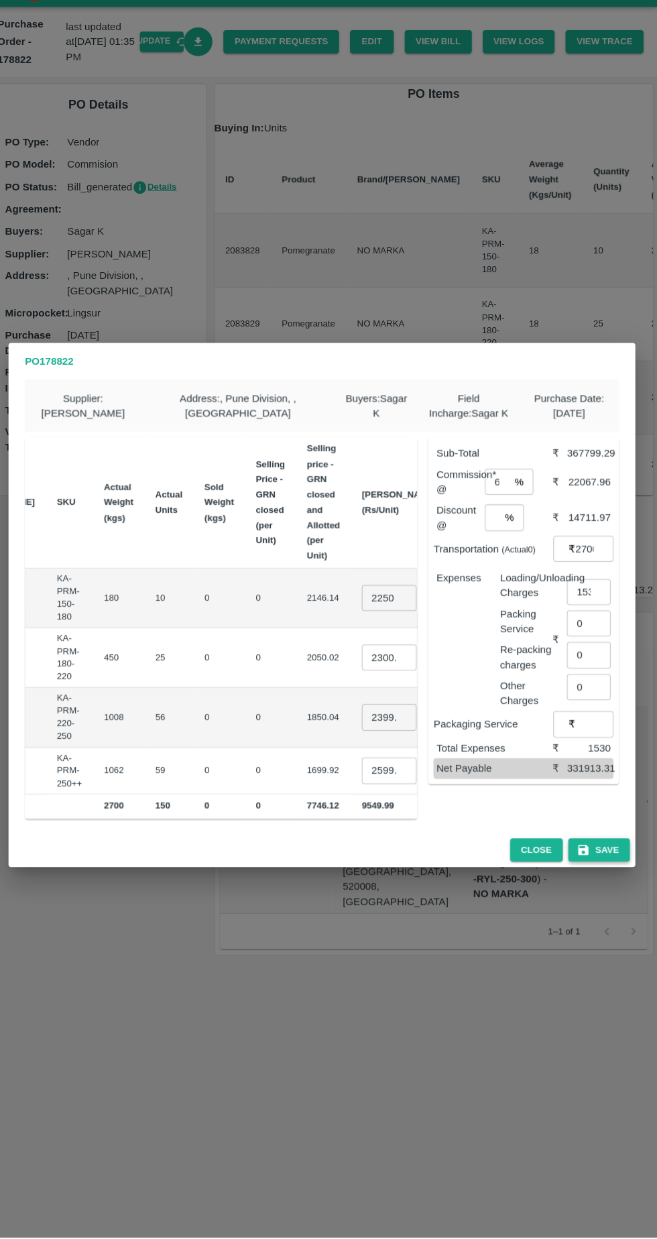
click at [609, 872] on button "Save" at bounding box center [600, 859] width 60 height 23
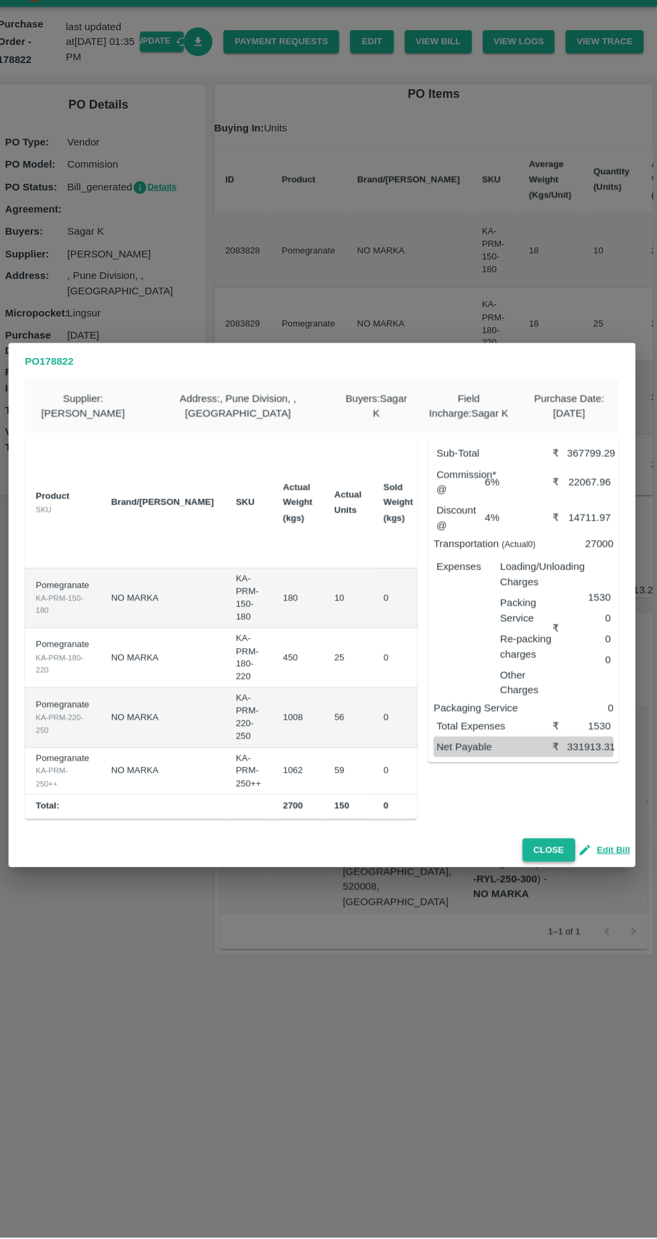
click at [555, 872] on button "Close" at bounding box center [551, 859] width 52 height 23
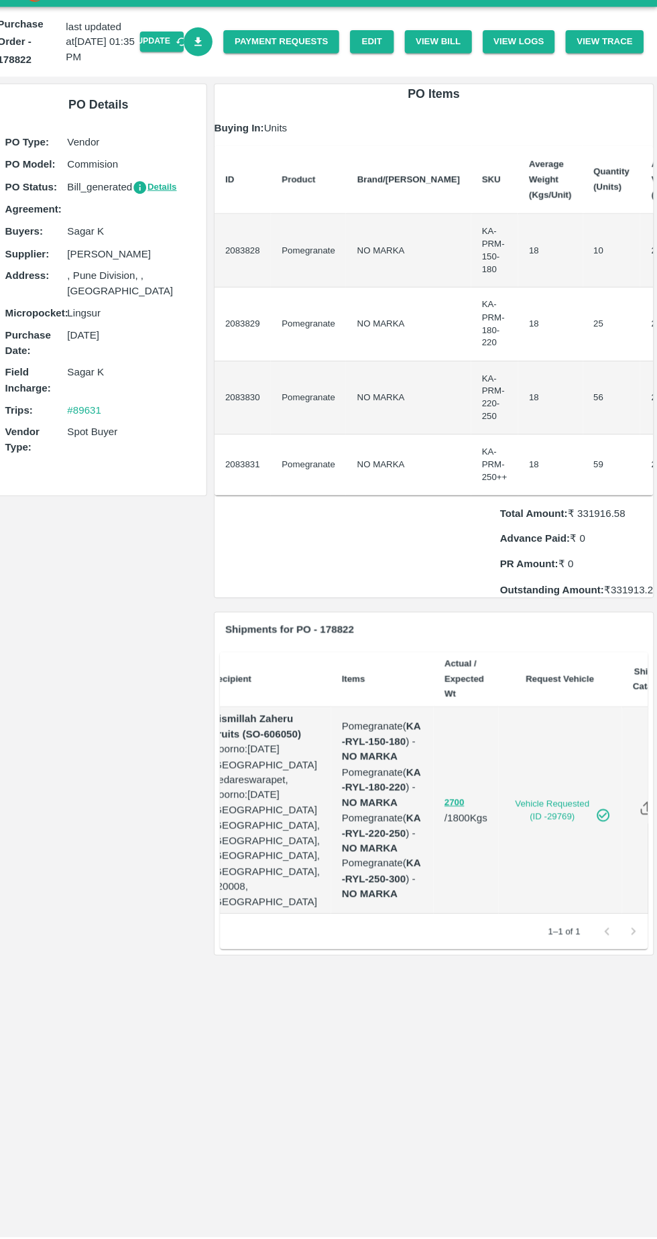
scroll to position [0, 0]
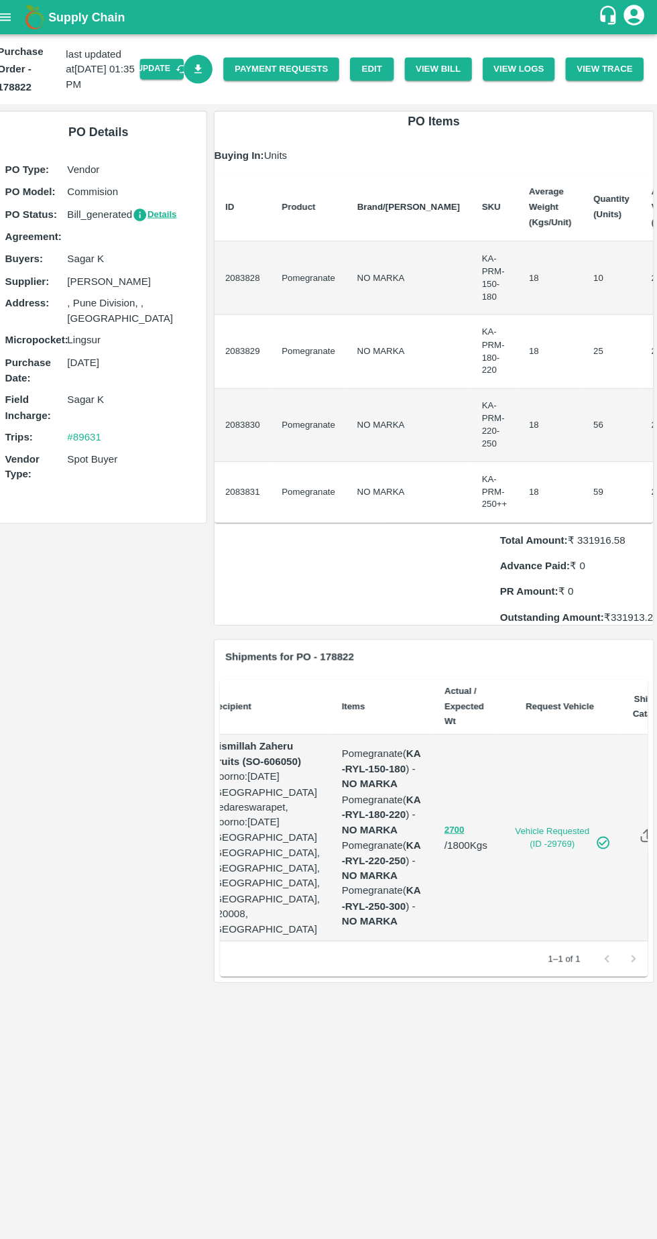
click at [211, 68] on icon "Download Bill" at bounding box center [207, 67] width 7 height 9
click at [191, 72] on button "Update" at bounding box center [171, 67] width 43 height 19
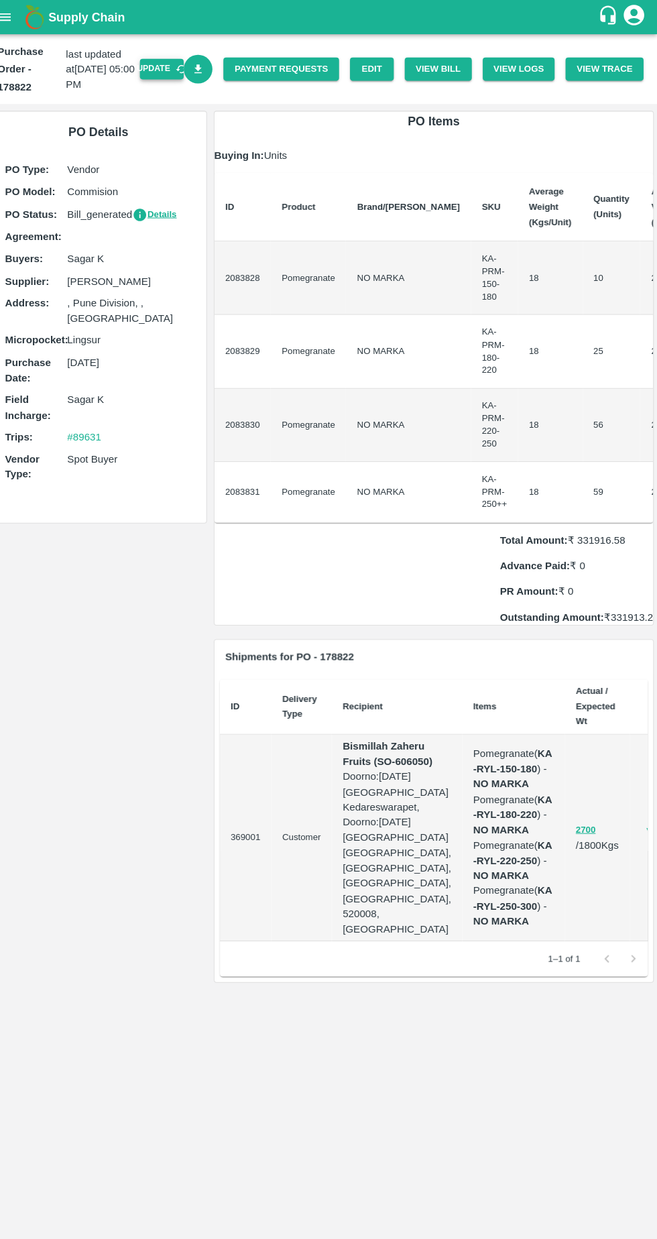
click at [197, 68] on icon "button" at bounding box center [191, 68] width 12 height 12
click at [454, 67] on button "View Bill" at bounding box center [443, 67] width 66 height 23
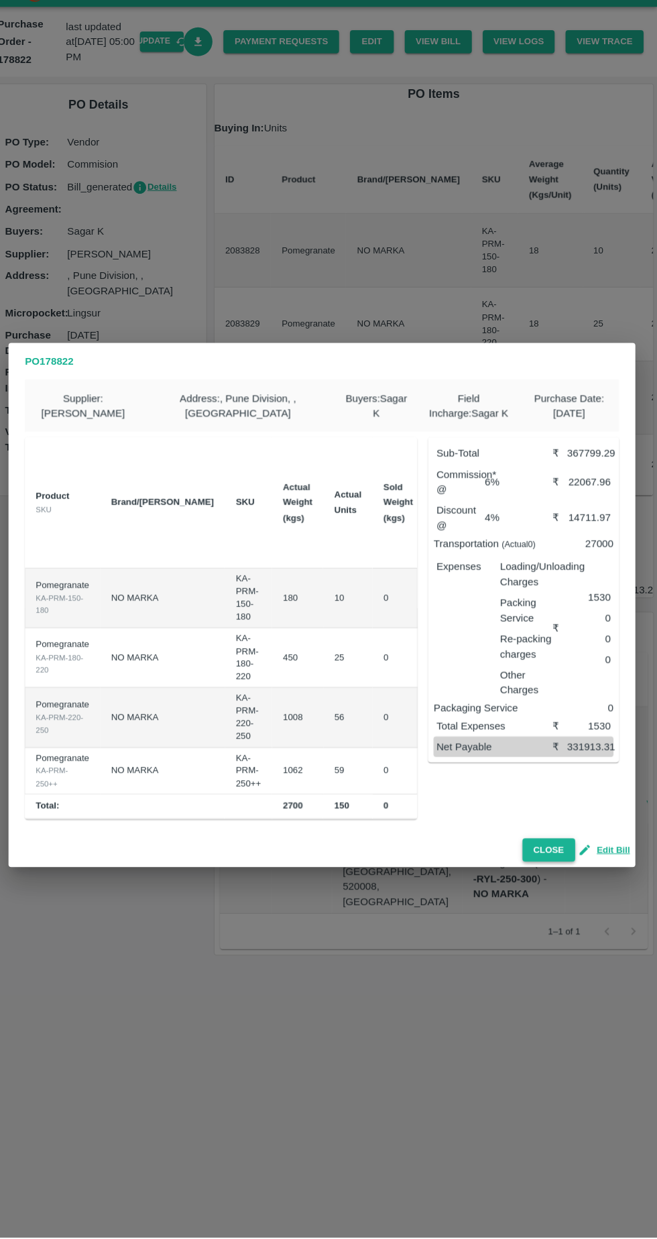
click at [556, 872] on button "Close" at bounding box center [551, 859] width 52 height 23
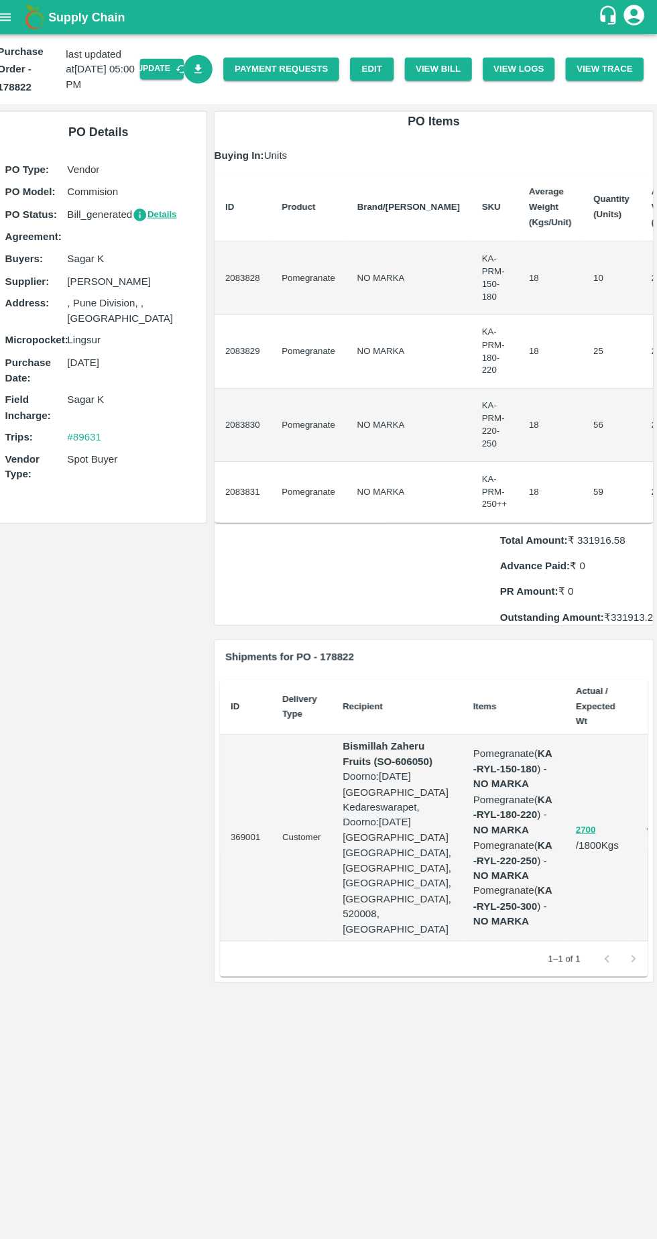
click at [211, 71] on icon "Download Bill" at bounding box center [207, 67] width 7 height 9
click at [447, 75] on button "View Bill" at bounding box center [443, 67] width 66 height 23
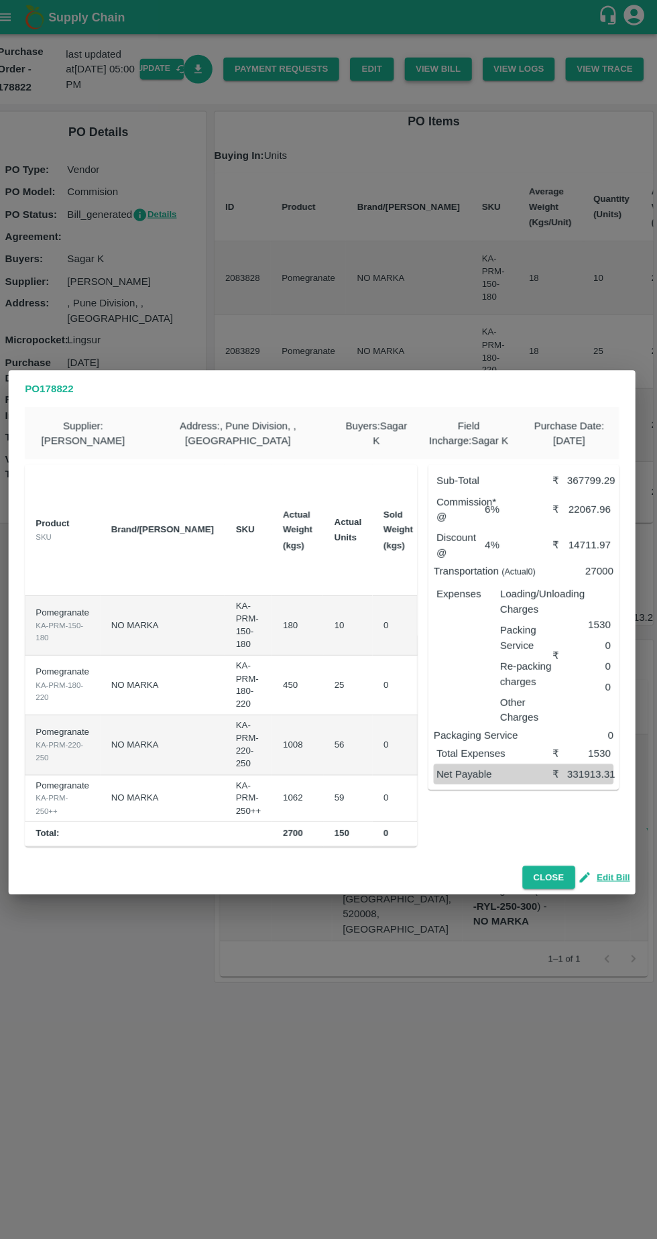
scroll to position [0, 176]
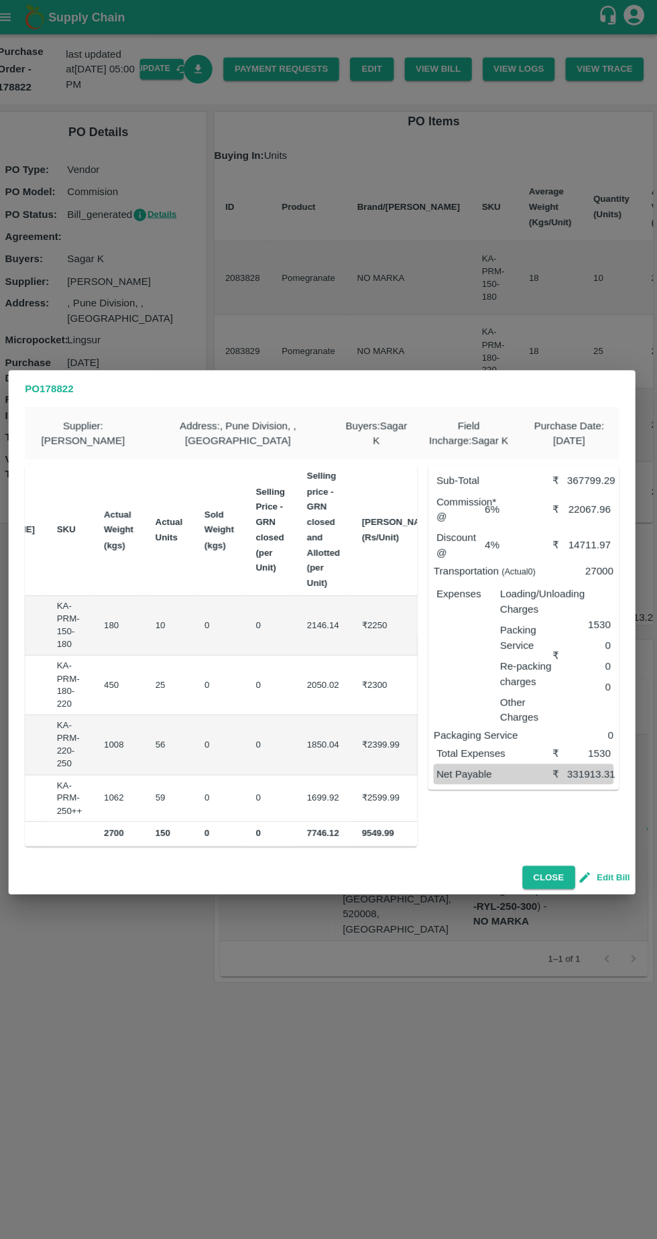
click at [618, 862] on button "Edit Bill" at bounding box center [606, 859] width 48 height 15
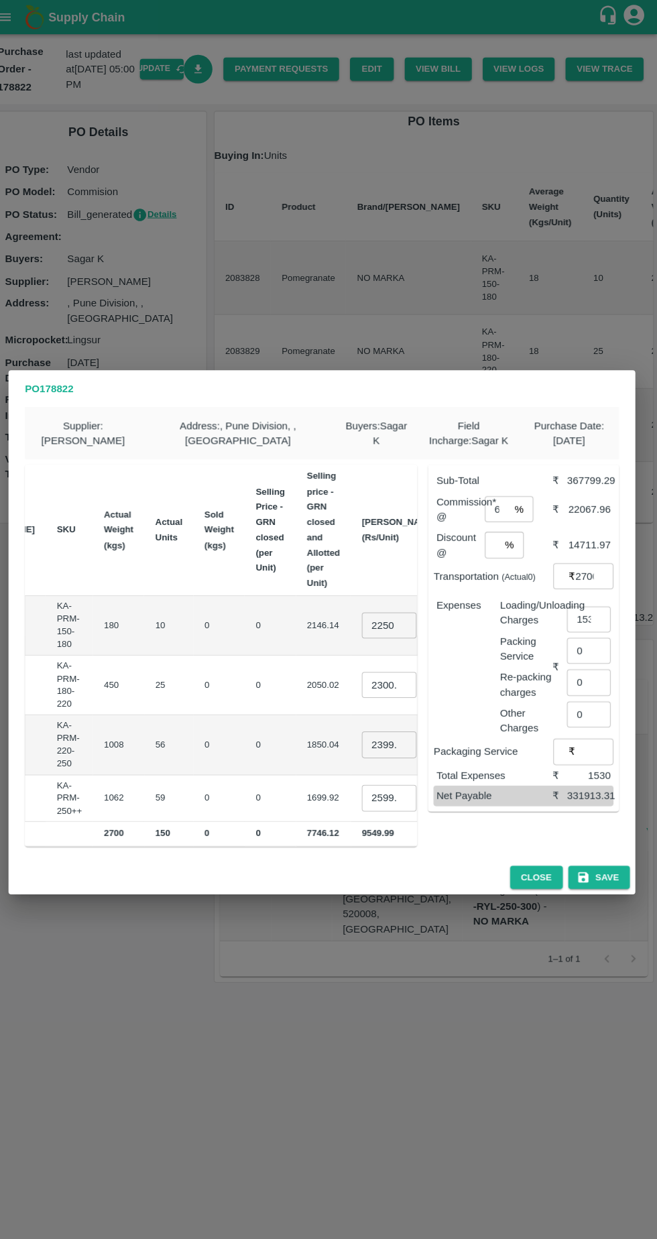
scroll to position [0, 186]
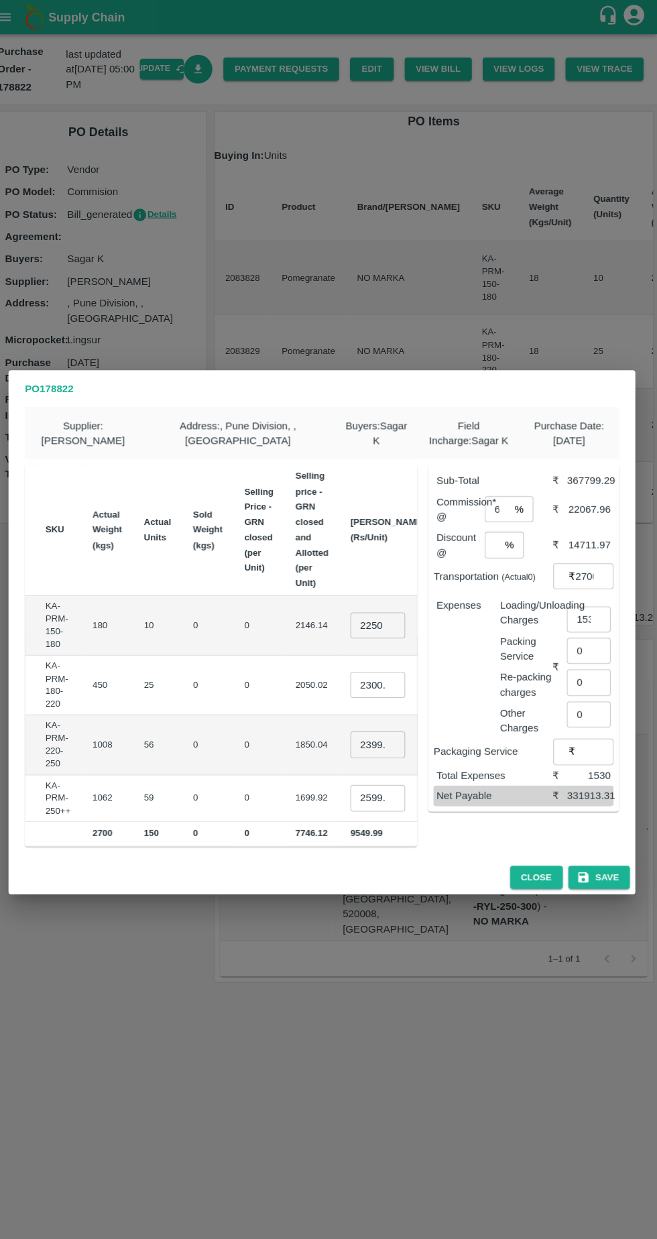
click at [357, 610] on input "2250" at bounding box center [384, 612] width 54 height 25
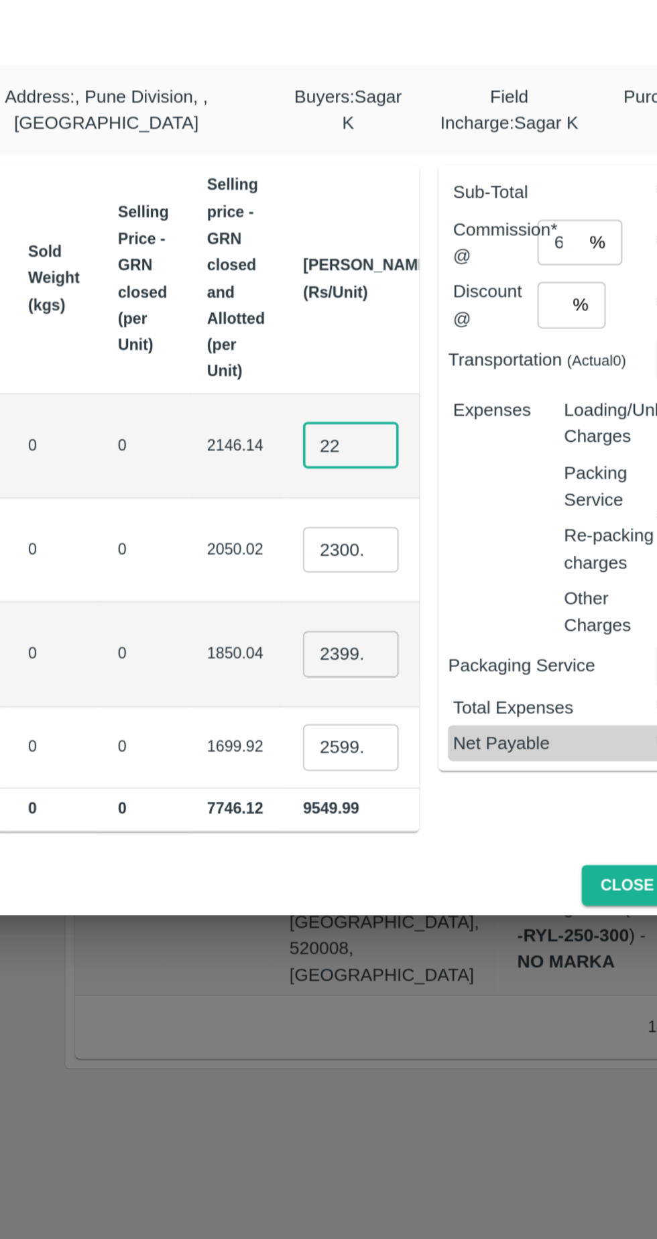
type input "2"
type input "2250"
type input "2"
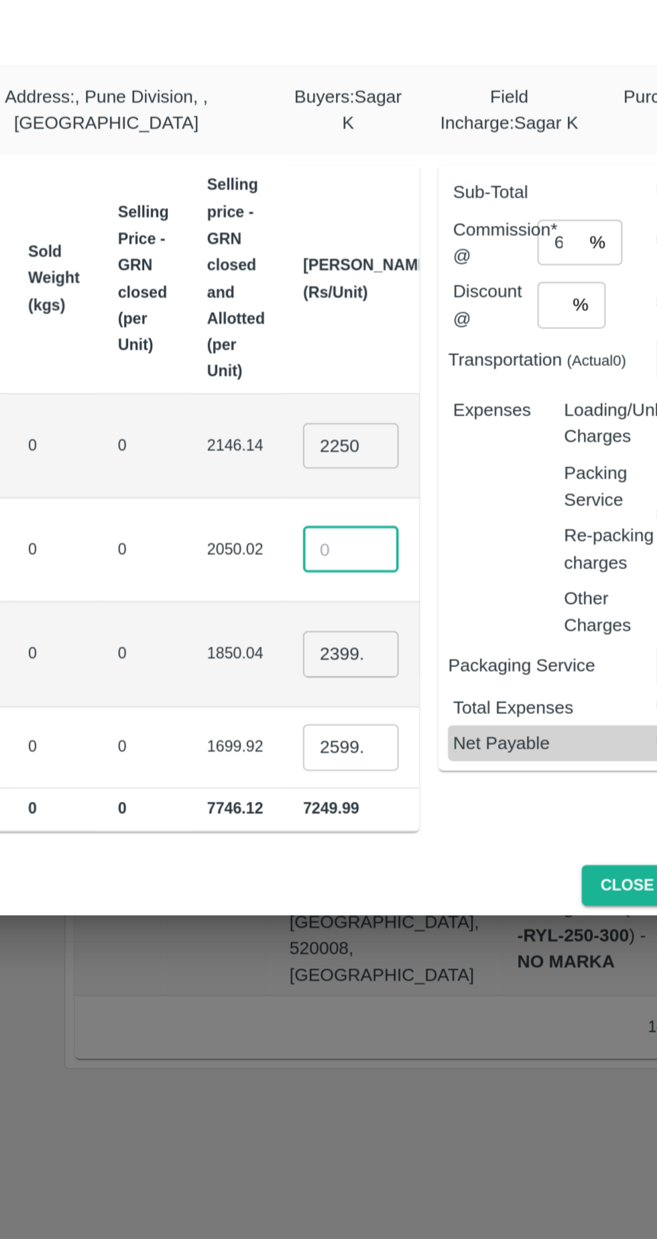
scroll to position [0, 0]
type input "2300"
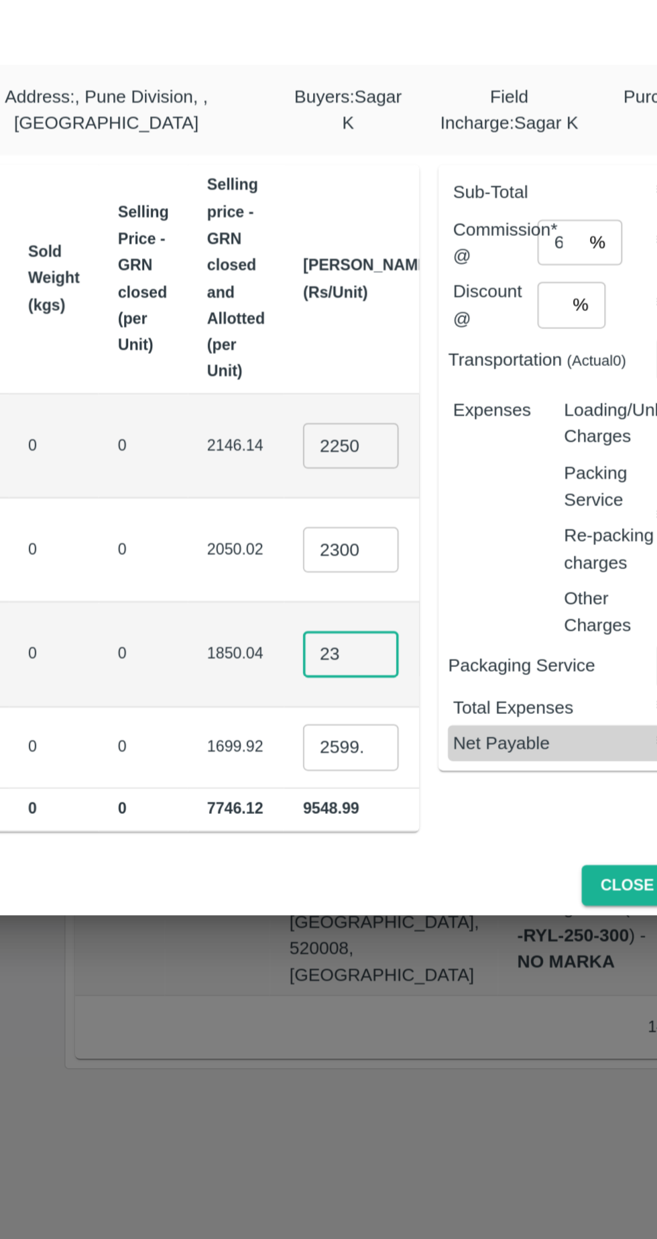
type input "2"
type input "2400"
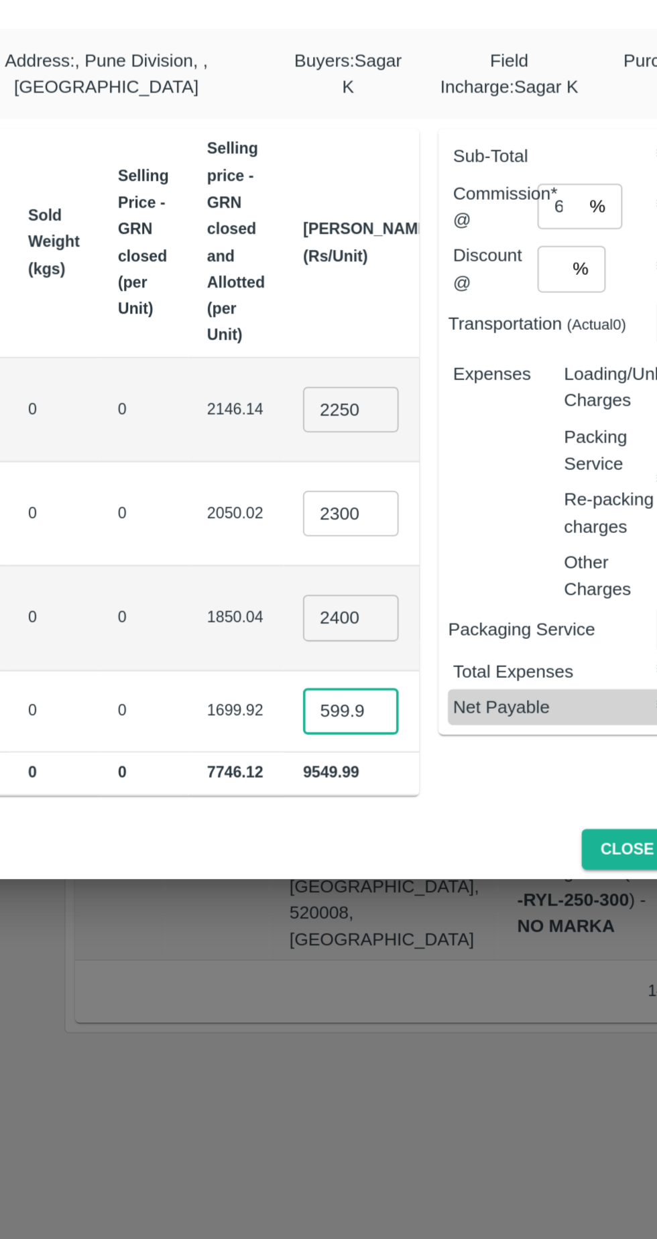
scroll to position [0, 2]
type input "2"
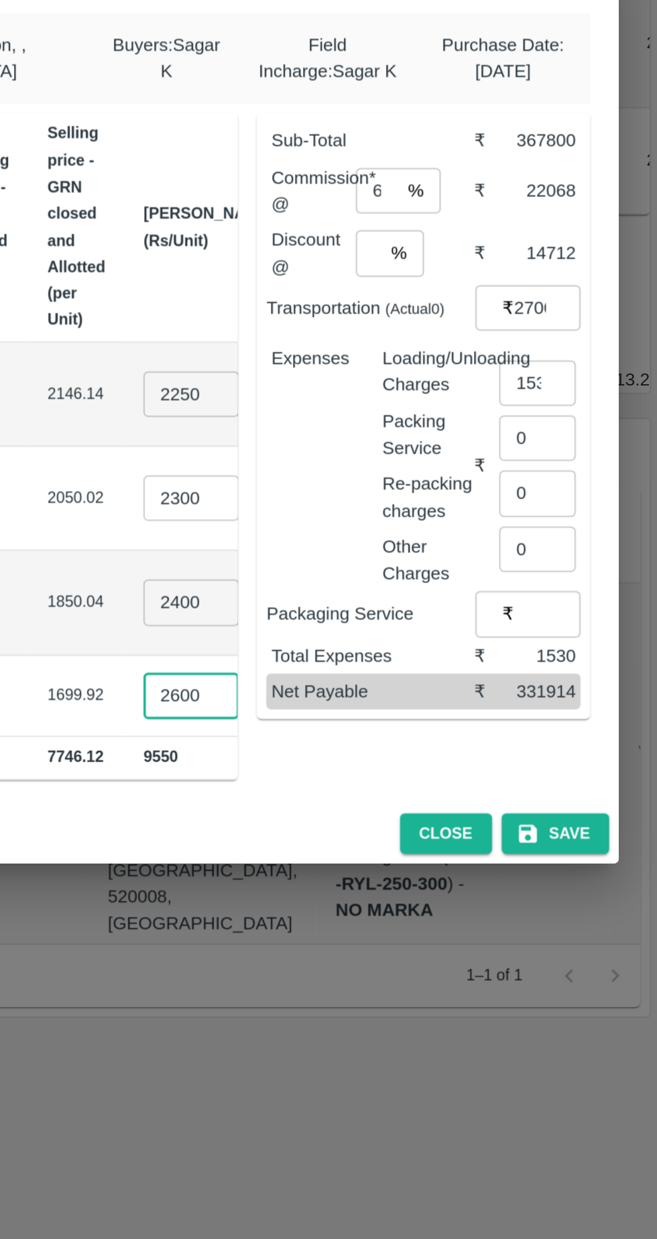
type input "2600"
click at [510, 501] on input "6" at bounding box center [500, 498] width 24 height 25
type input "6"
click at [500, 532] on input "4" at bounding box center [495, 533] width 14 height 25
type input "0"
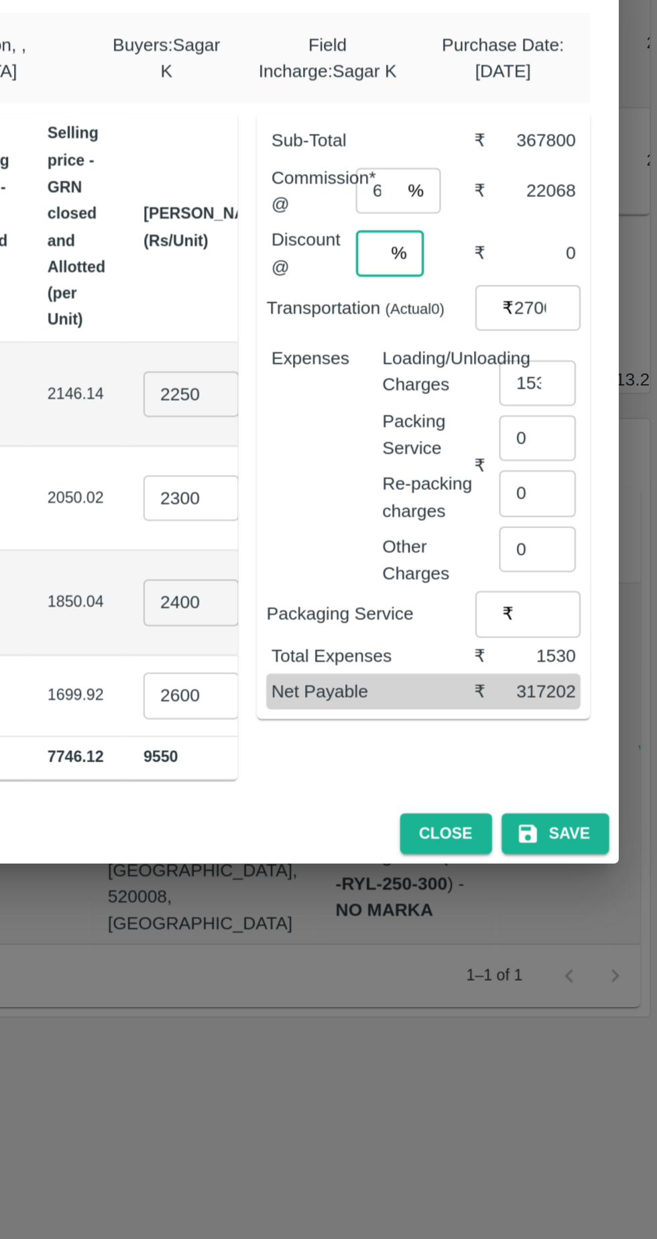
click at [505, 499] on input "6" at bounding box center [500, 498] width 24 height 25
type input "2"
click at [599, 606] on input "1530" at bounding box center [590, 606] width 43 height 25
type input "1"
type input "1530"
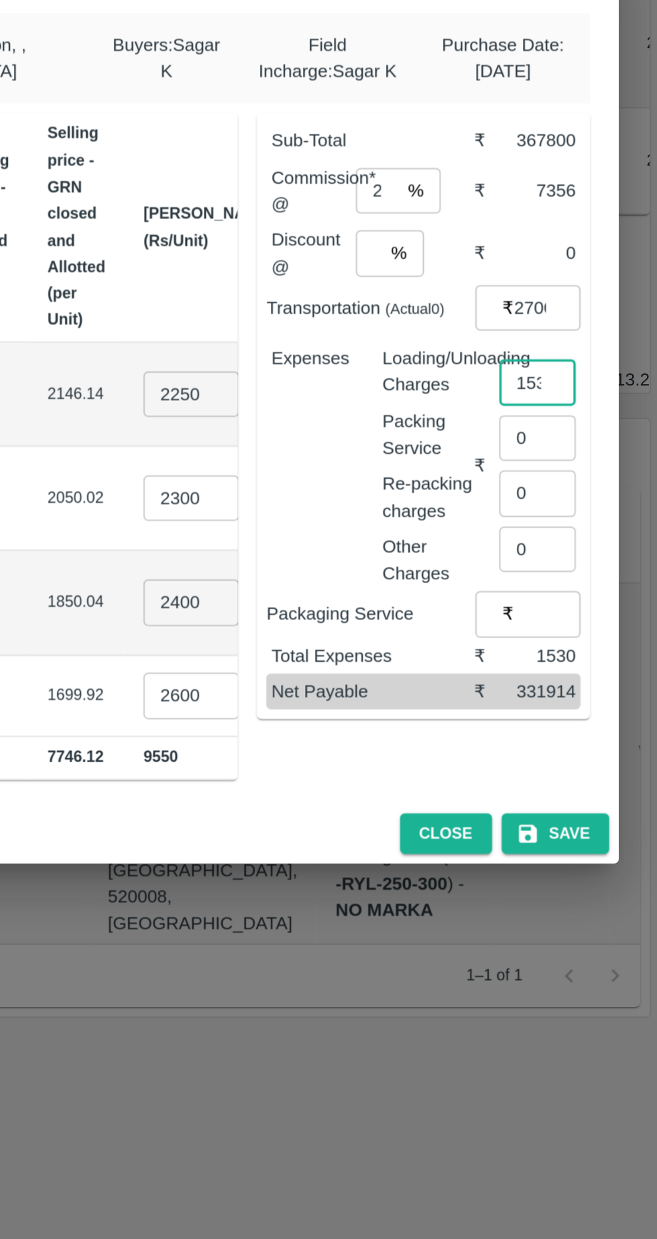
click at [602, 565] on input "27000" at bounding box center [596, 564] width 38 height 25
type input "2"
type input "27000"
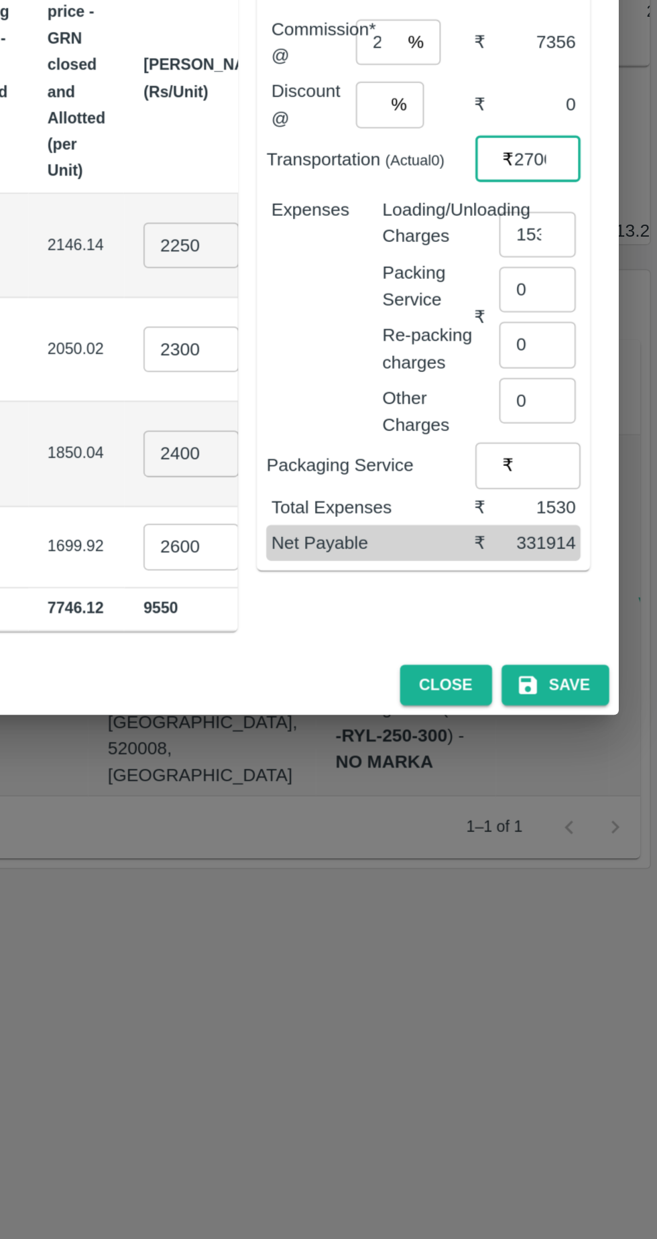
click at [507, 500] on input "2" at bounding box center [500, 498] width 24 height 25
type input "8"
click at [502, 538] on input "0" at bounding box center [495, 533] width 14 height 25
type input "6"
click at [612, 858] on button "Save" at bounding box center [600, 859] width 60 height 23
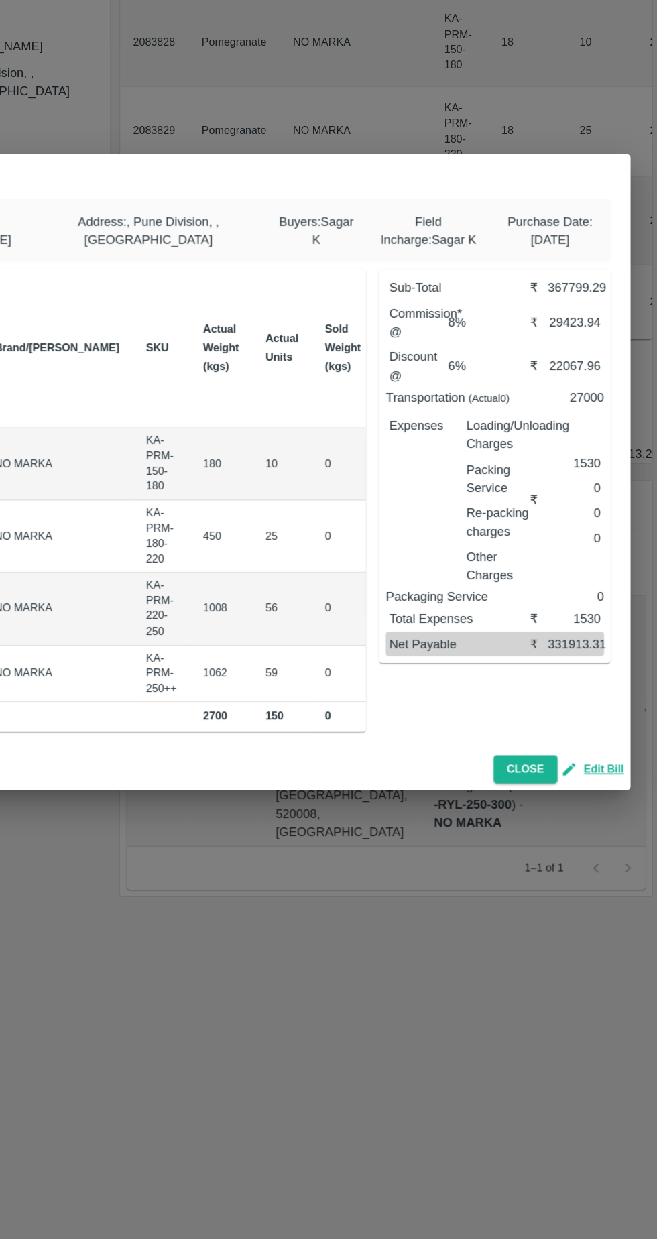
scroll to position [0, 0]
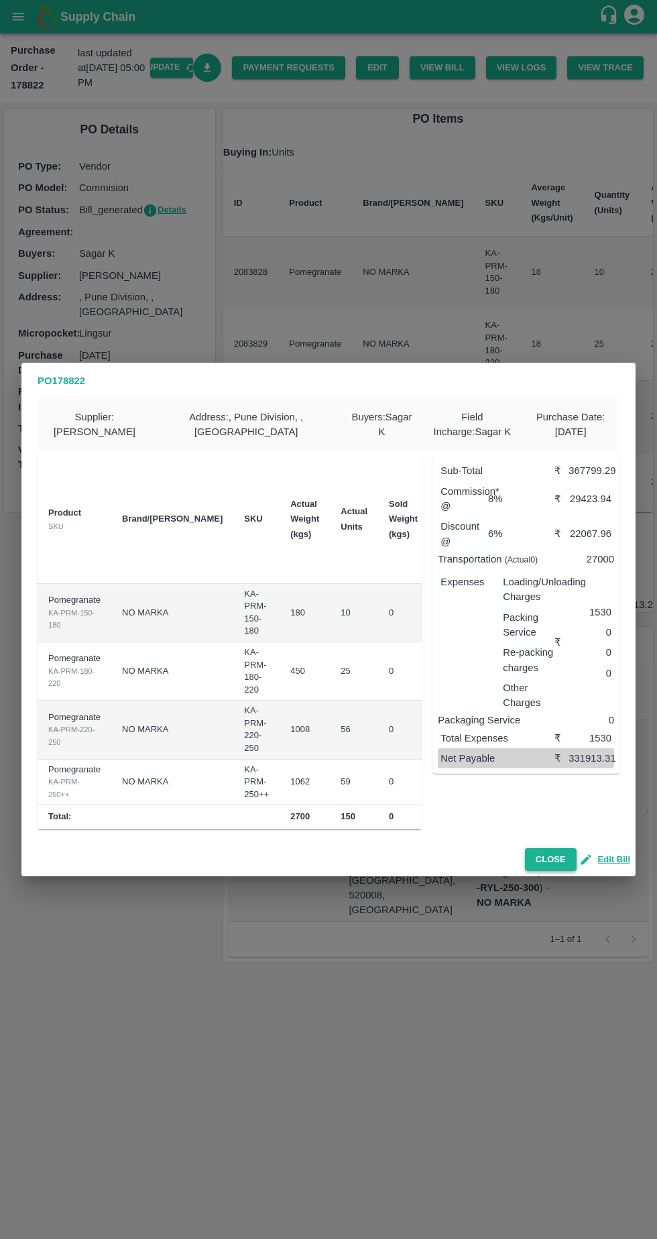
click at [546, 862] on button "Close" at bounding box center [551, 859] width 52 height 23
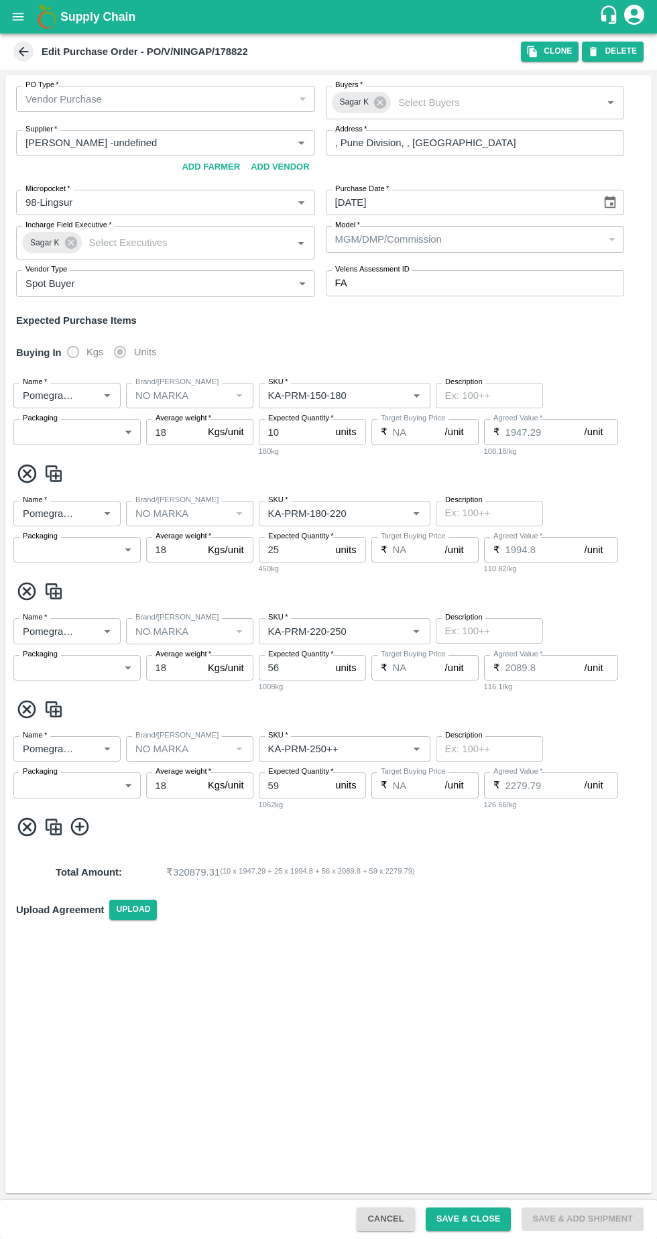
type input "[PERSON_NAME] -undefined"
type input "98-Lingsur"
type input "Pomegranate"
type input "NO MARKA"
type input "KA-PRM-150-180"
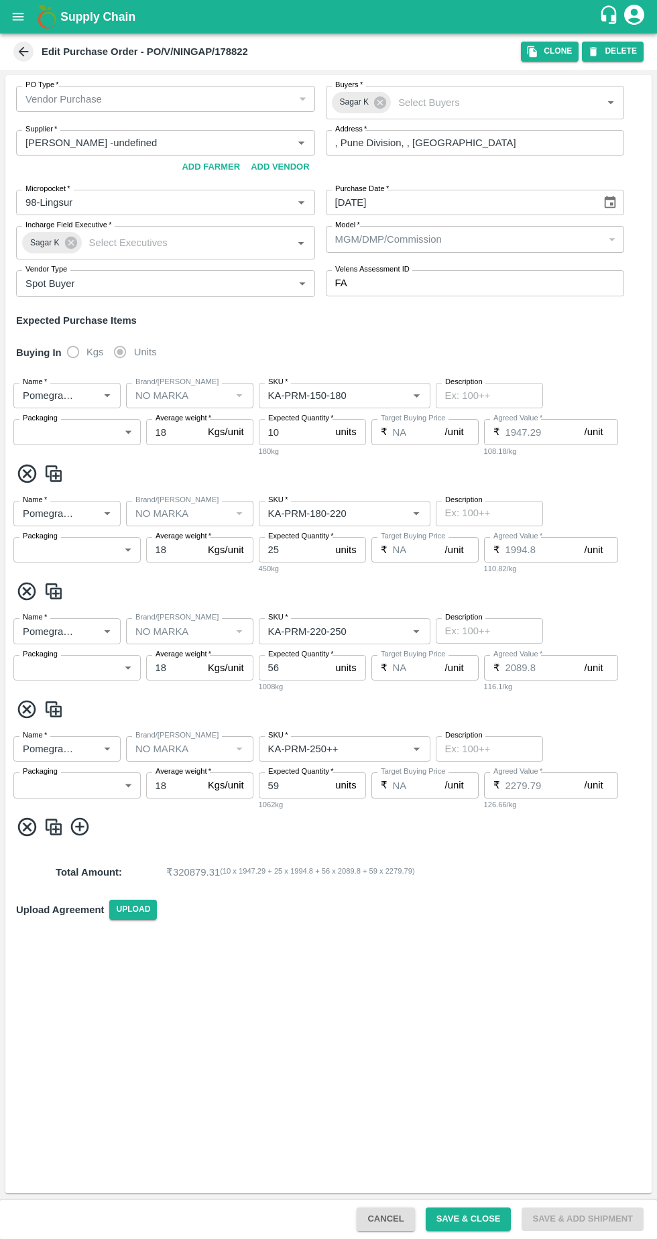
type input "NA"
type input "Pomegranate"
type input "NO MARKA"
type input "KA-PRM-180-220"
type input "NA"
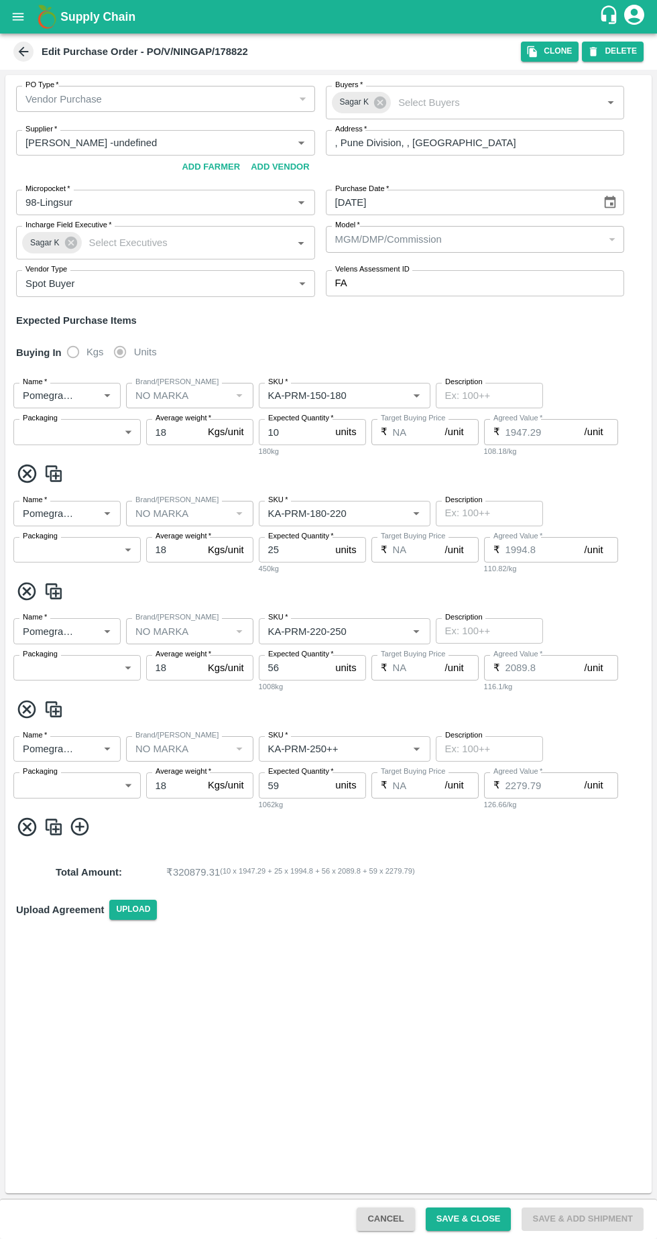
type input "Pomegranate"
type input "NO MARKA"
type input "KA-PRM-220-250"
type input "NA"
type input "Pomegranate"
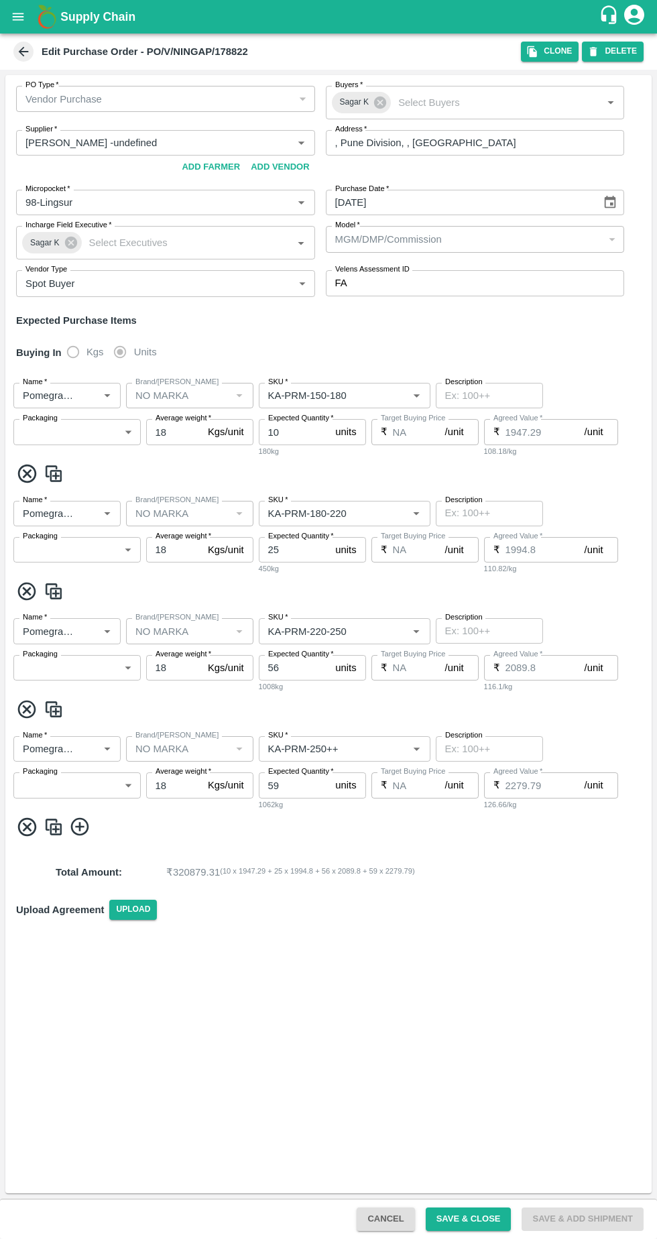
type input "NO MARKA"
type input "KA-PRM-250++"
type input "NA"
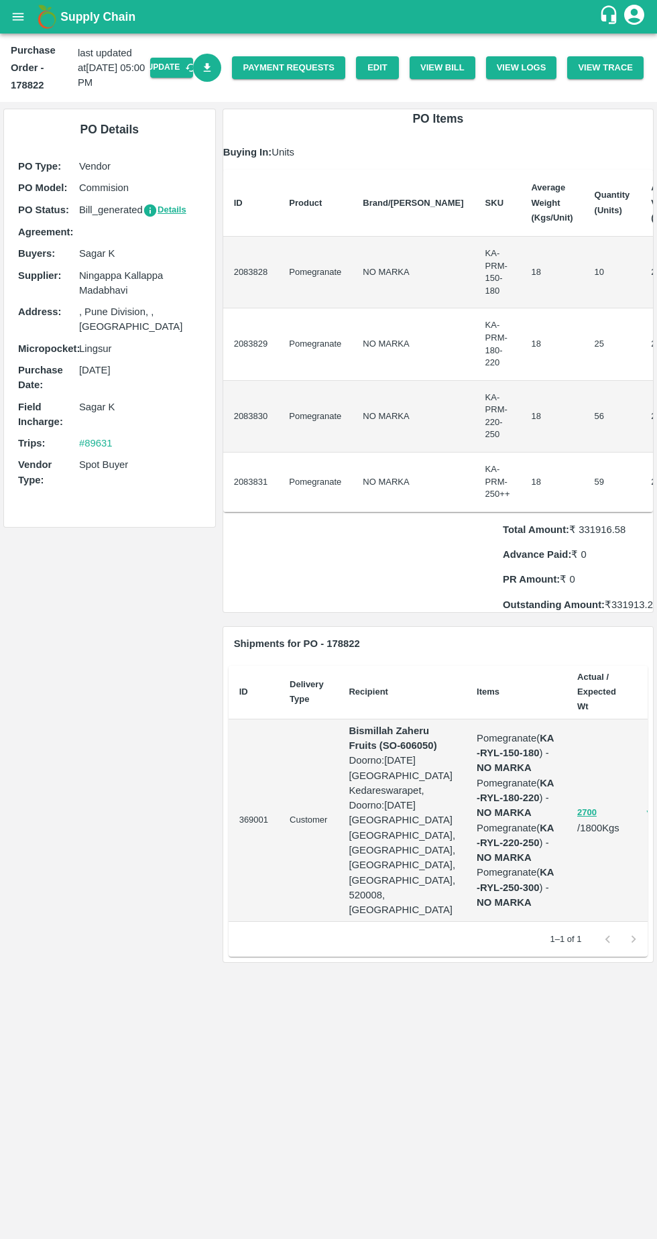
click at [211, 68] on icon "Download Bill" at bounding box center [207, 67] width 7 height 9
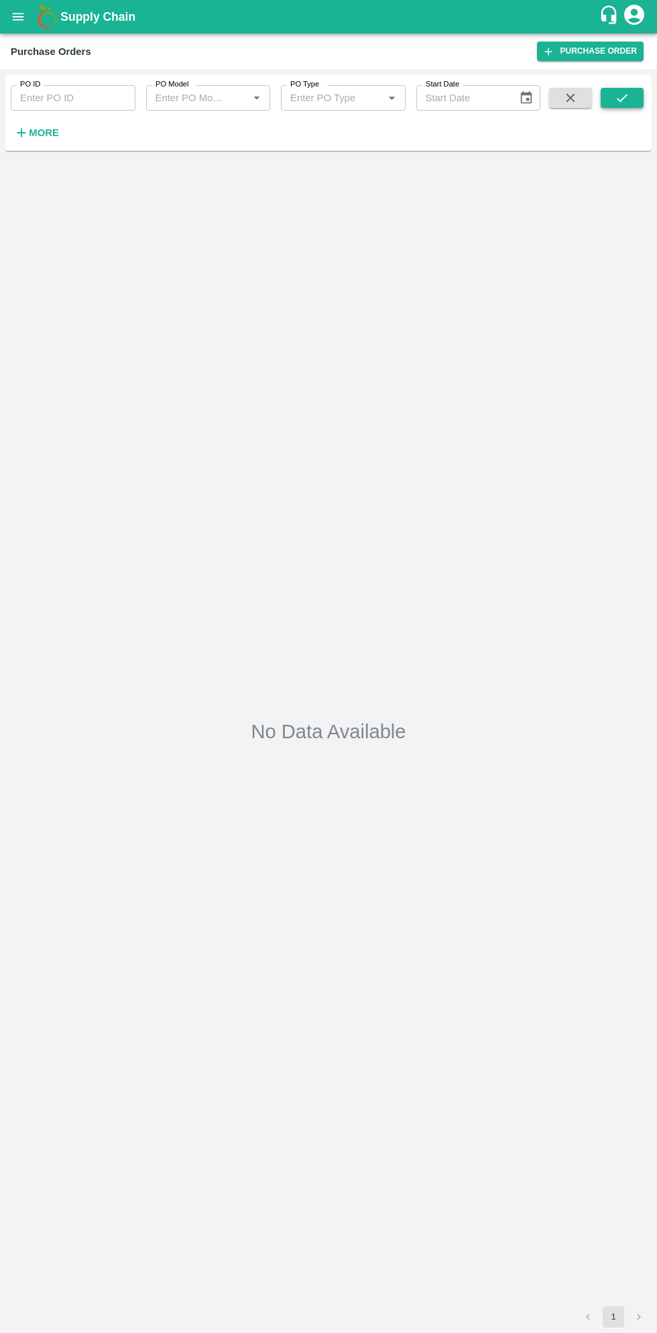
click at [641, 90] on button "submit" at bounding box center [622, 98] width 43 height 20
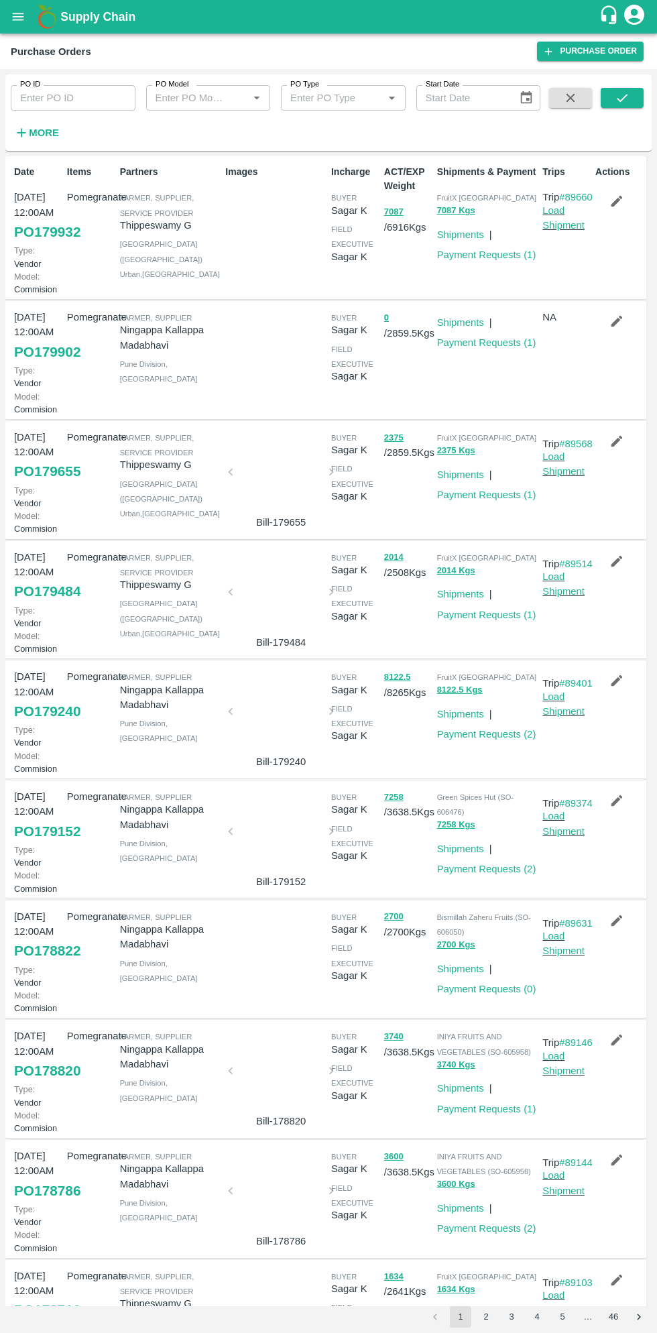
click at [52, 963] on link "PO 178822" at bounding box center [47, 951] width 66 height 24
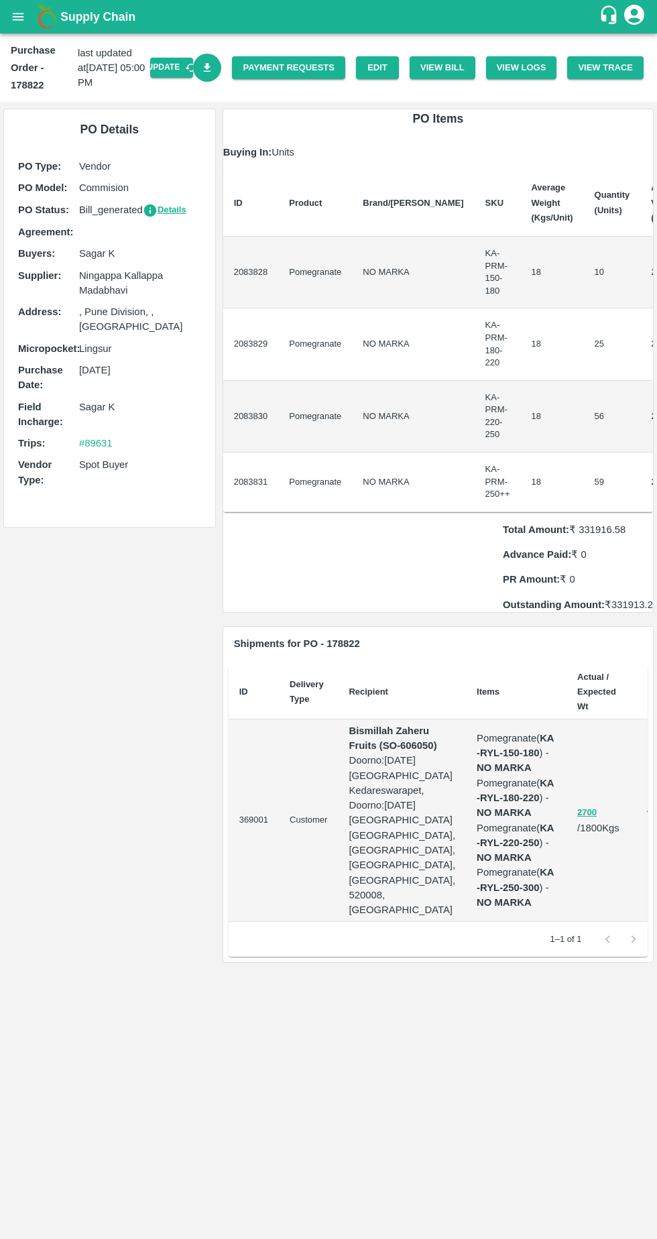
click at [222, 68] on link "Download Bill" at bounding box center [207, 68] width 29 height 29
click at [391, 67] on link "Edit" at bounding box center [377, 67] width 43 height 23
click at [322, 67] on link "Payment Requests" at bounding box center [288, 67] width 113 height 23
click at [211, 68] on icon "Download Bill" at bounding box center [207, 67] width 7 height 9
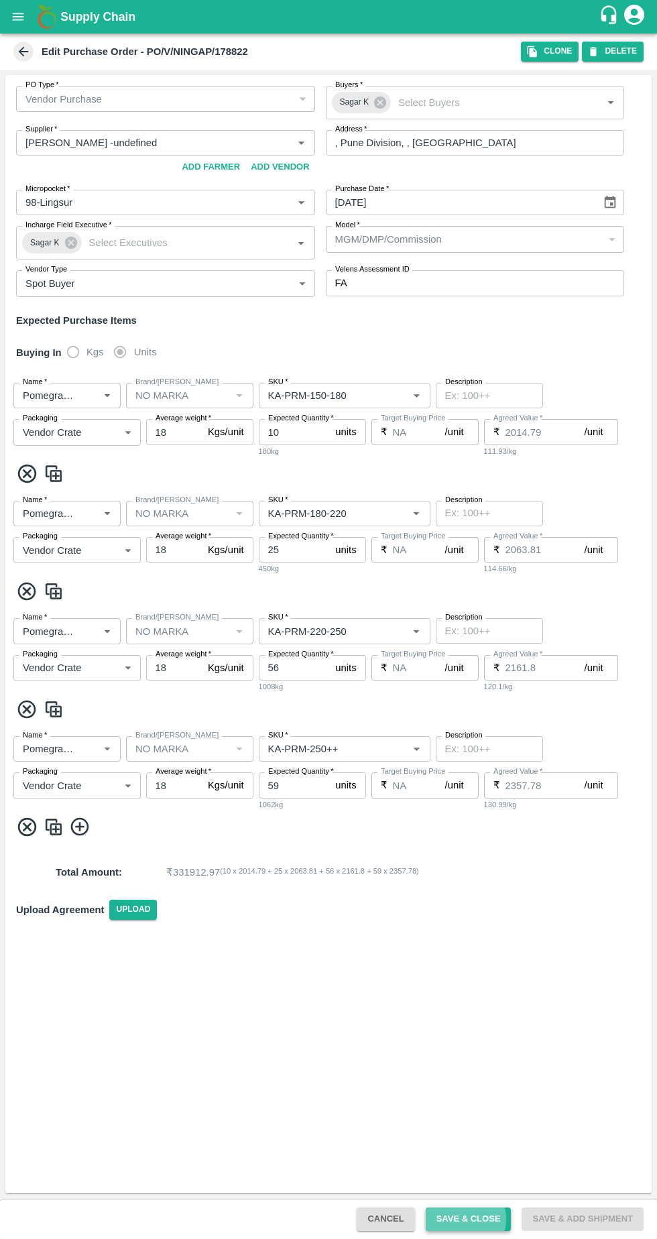
click at [475, 1219] on button "Save & Close" at bounding box center [469, 1219] width 86 height 23
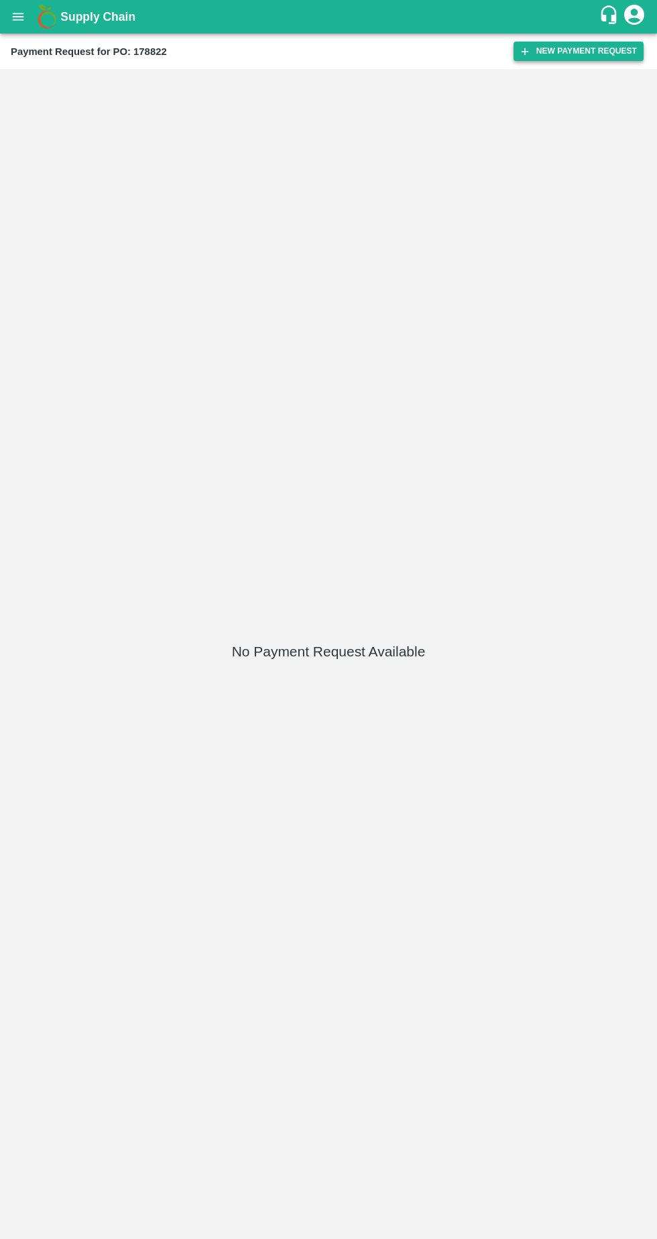
click at [585, 51] on button "New Payment Request" at bounding box center [579, 51] width 130 height 19
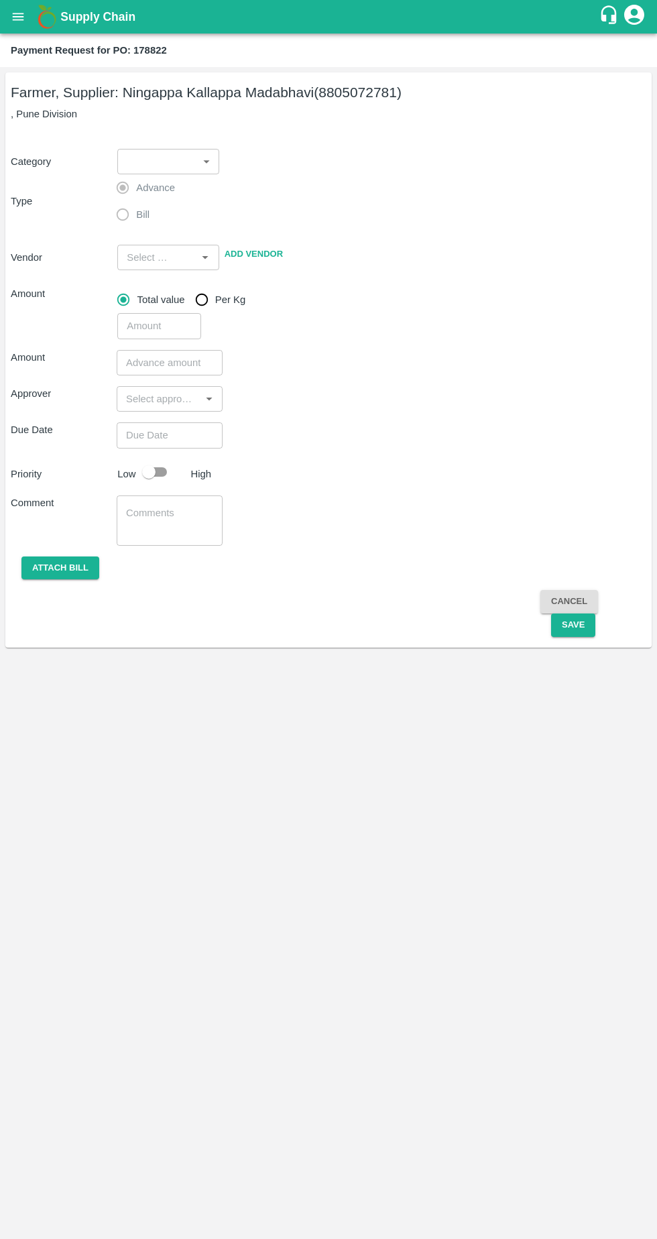
click at [184, 165] on body "Supply Chain Payment Request for PO: 178822 Farmer, Supplier: Ningappa Kallappa…" at bounding box center [328, 619] width 657 height 1239
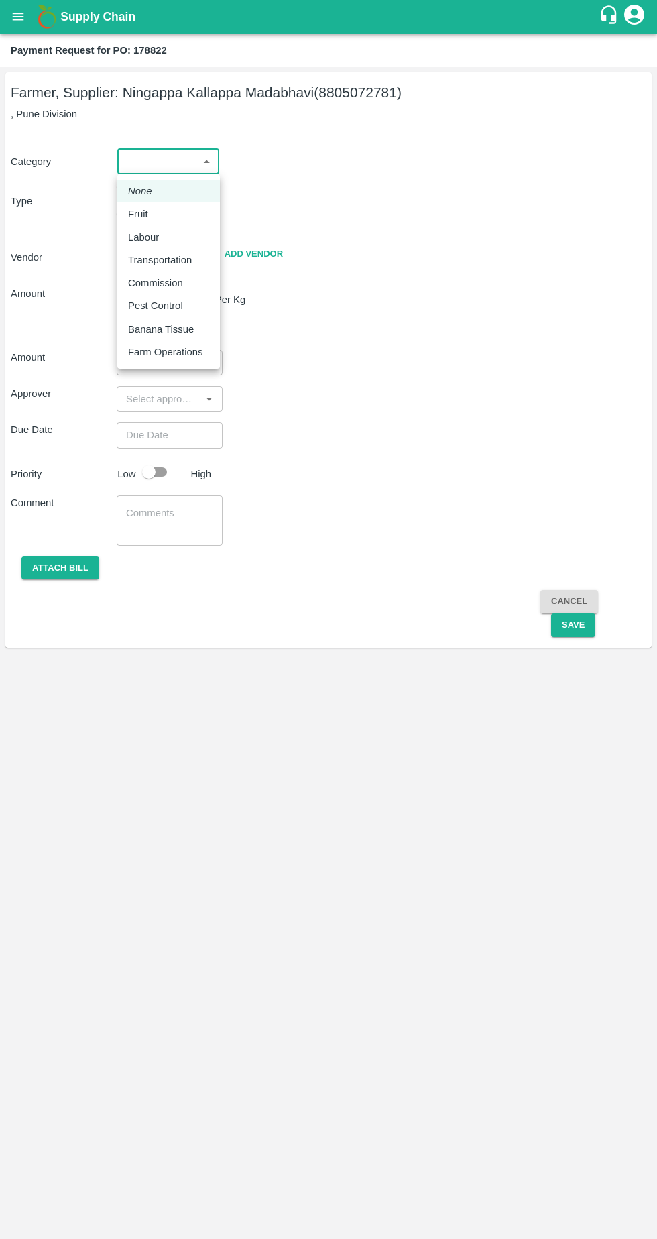
click at [152, 214] on div "Fruit" at bounding box center [141, 214] width 27 height 15
type input "1"
type input "Ningappa Kallappa Madabhavi - 8805072781(Farmer, Supplier)"
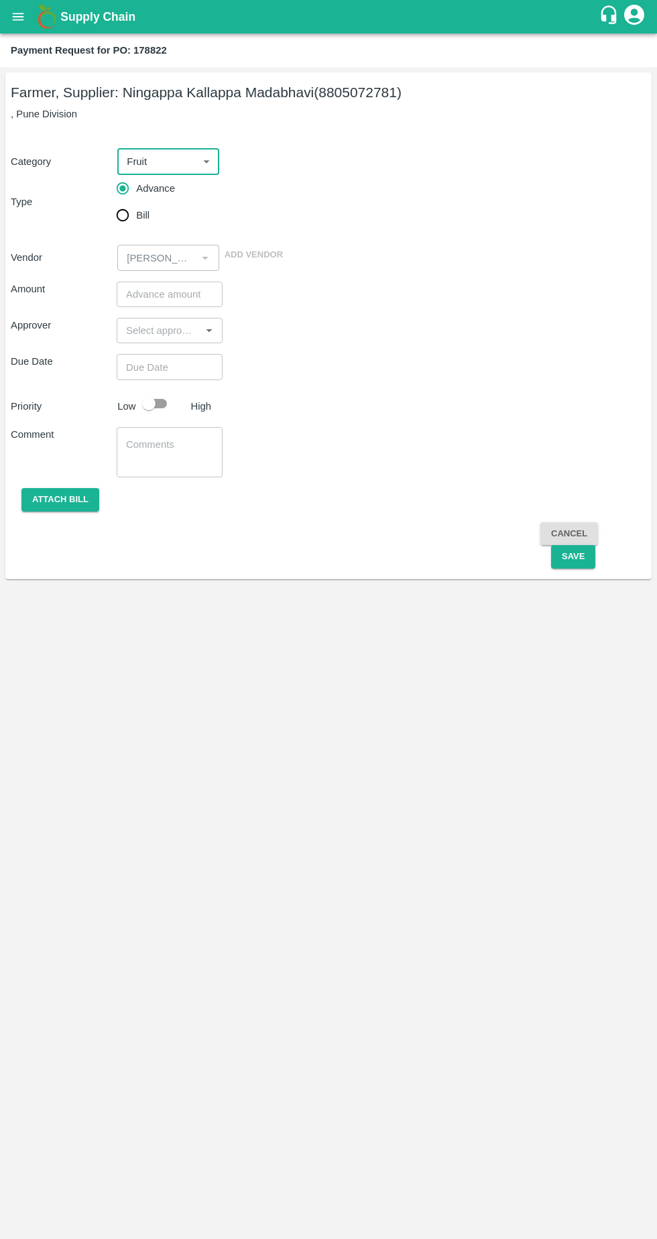
click at [127, 226] on input "Bill" at bounding box center [122, 215] width 27 height 27
radio input "true"
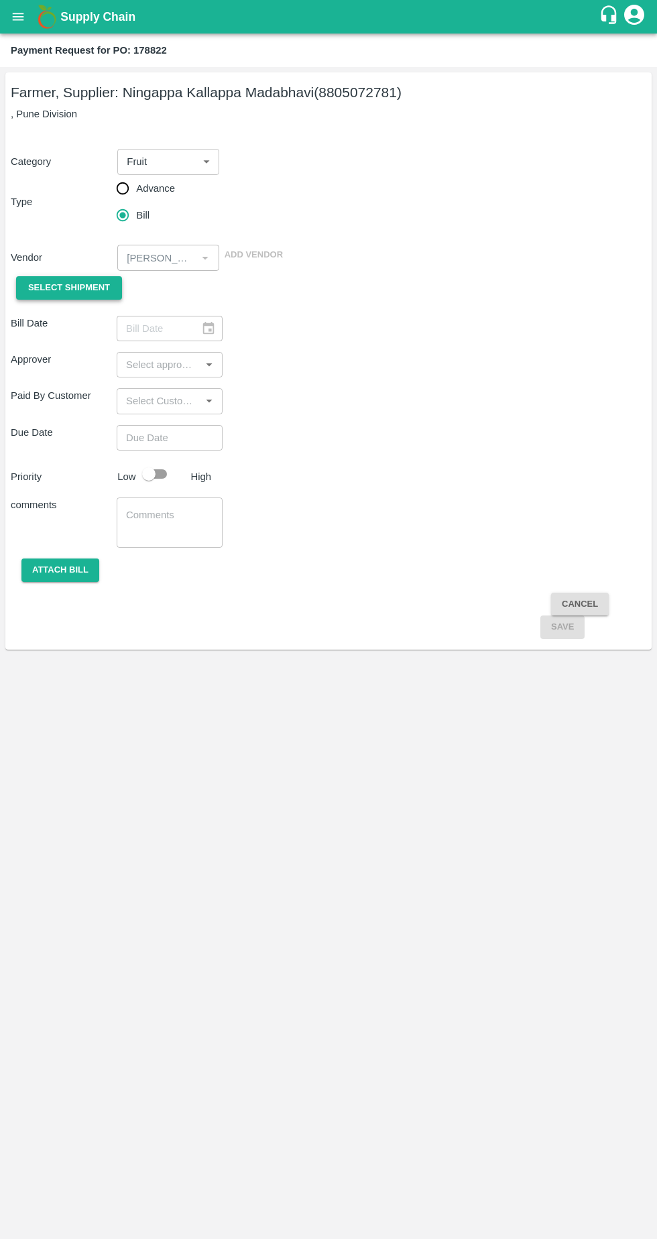
click at [83, 291] on span "Select Shipment" at bounding box center [69, 287] width 82 height 15
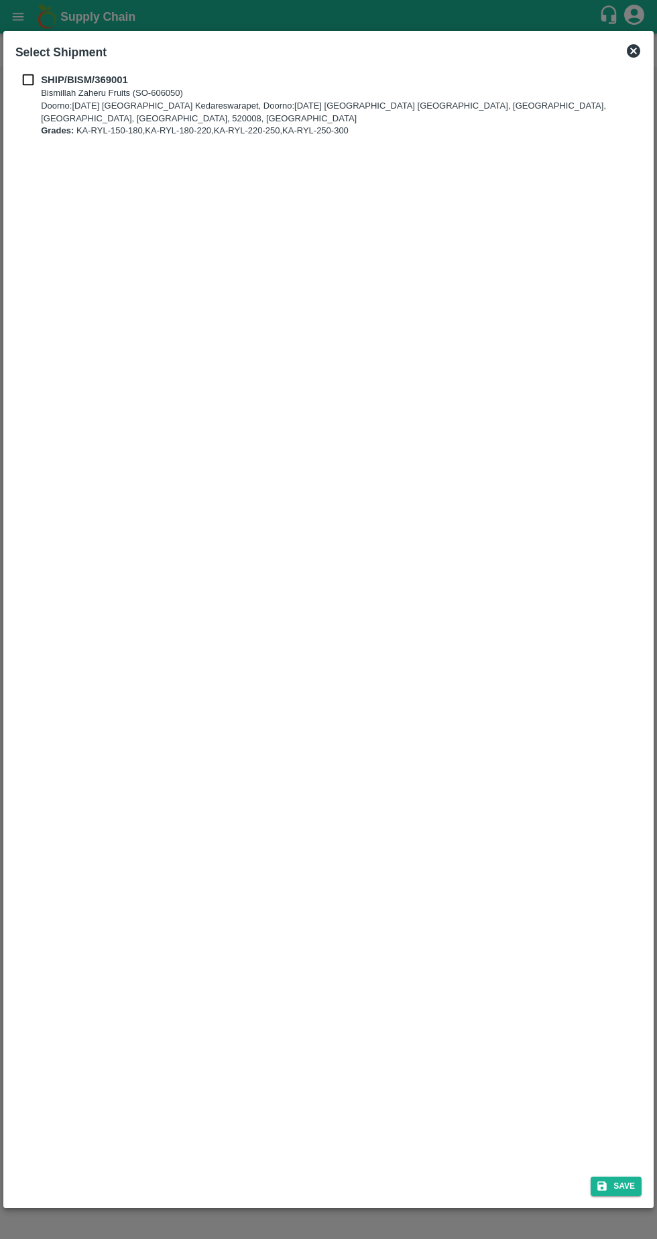
click at [45, 76] on b "SHIP/BISM/369001" at bounding box center [84, 79] width 87 height 11
checkbox input "true"
click at [625, 1186] on button "Save" at bounding box center [616, 1186] width 51 height 19
type input "04/10/2025"
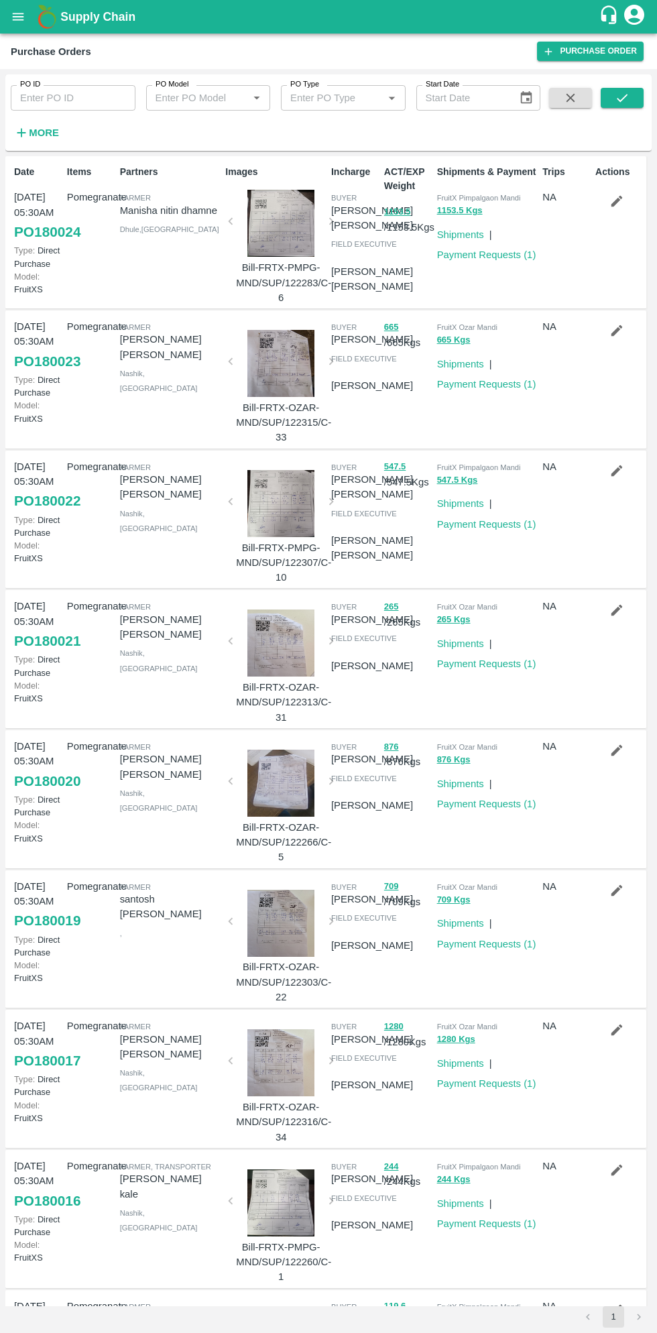
click at [55, 134] on strong "More" at bounding box center [44, 132] width 30 height 11
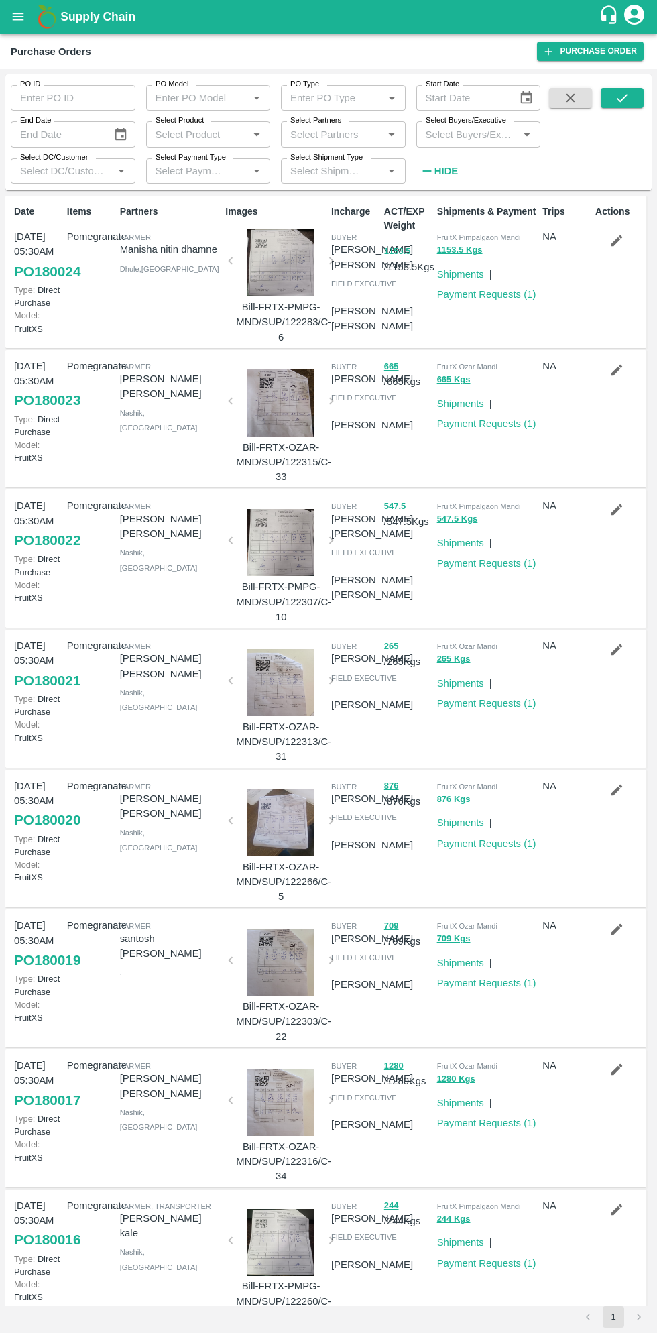
click at [463, 139] on input "Select Buyers/Executive" at bounding box center [468, 133] width 95 height 17
type input "saga"
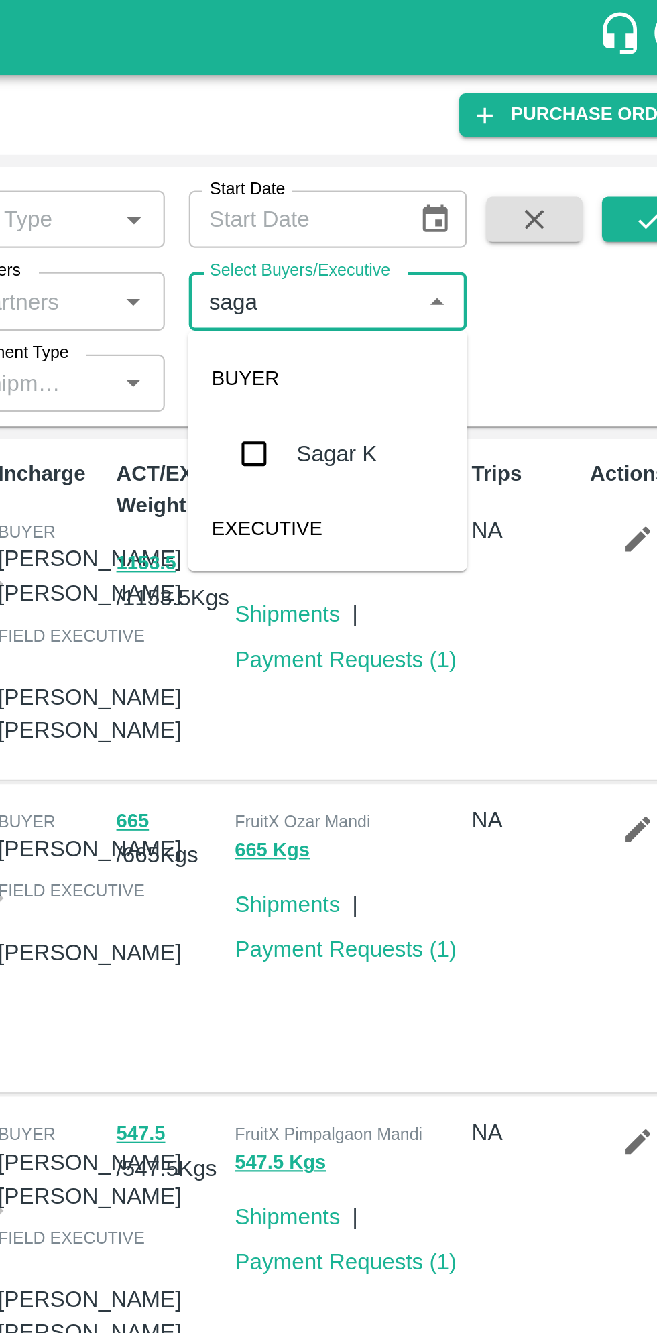
click at [452, 211] on input "checkbox" at bounding box center [445, 202] width 27 height 27
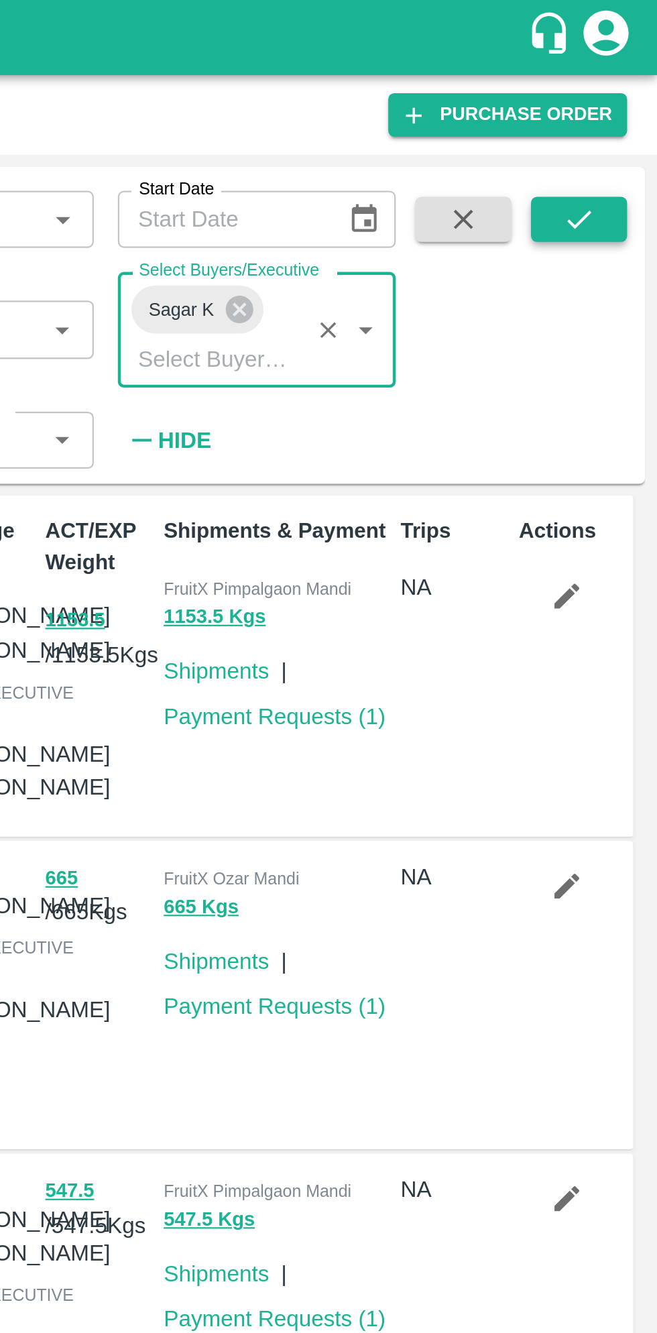
click at [634, 107] on button "submit" at bounding box center [622, 98] width 43 height 20
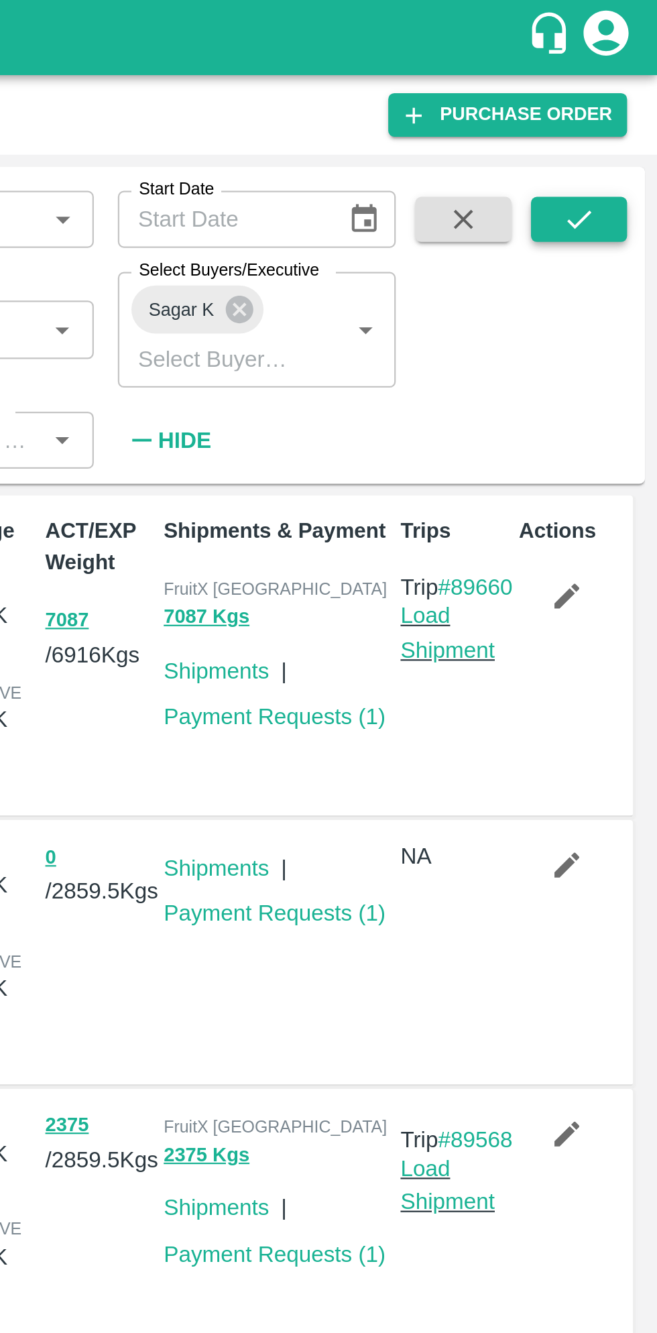
click at [626, 97] on icon "submit" at bounding box center [622, 98] width 15 height 15
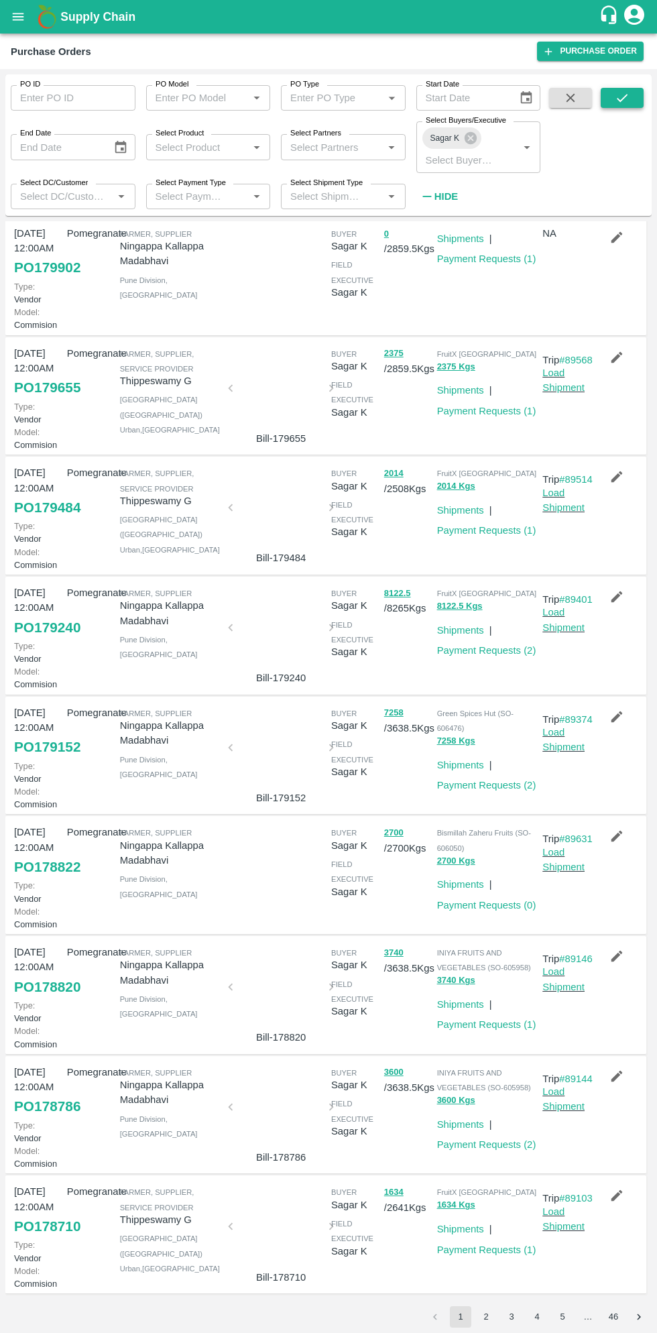
scroll to position [284, 0]
click at [52, 879] on link "PO 178822" at bounding box center [47, 867] width 66 height 24
click at [502, 911] on link "Payment Requests ( 0 )" at bounding box center [486, 905] width 99 height 11
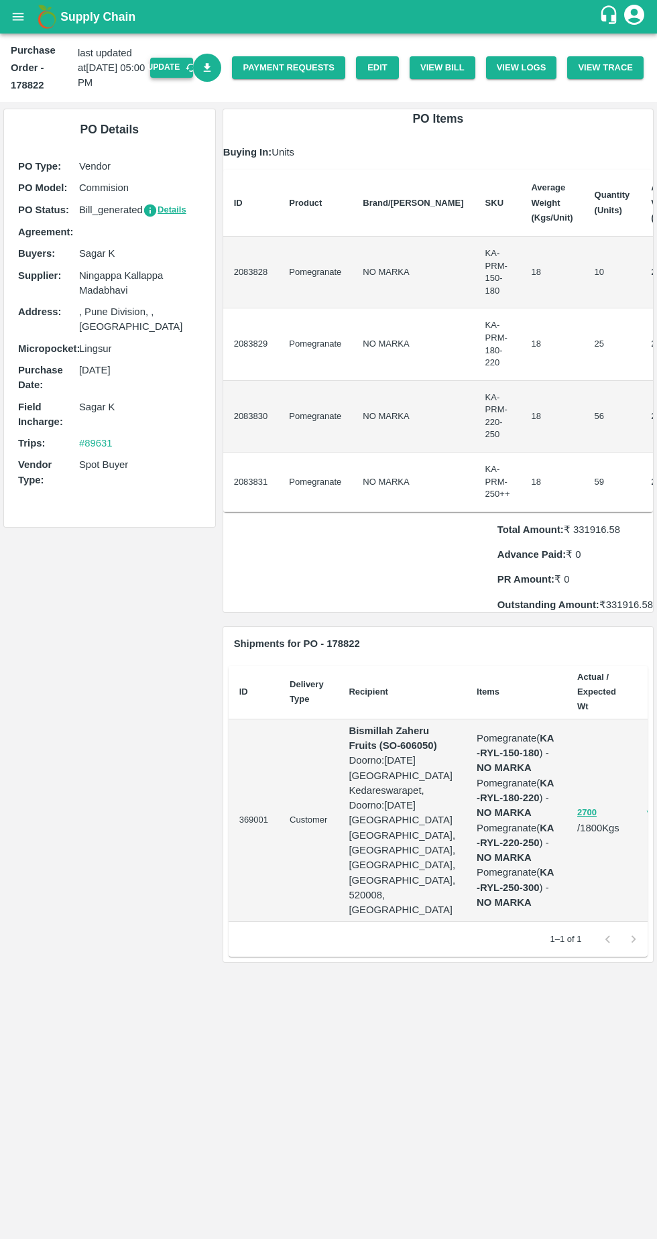
click at [193, 67] on button "Update" at bounding box center [171, 67] width 43 height 19
click at [451, 67] on button "View Bill" at bounding box center [443, 67] width 66 height 23
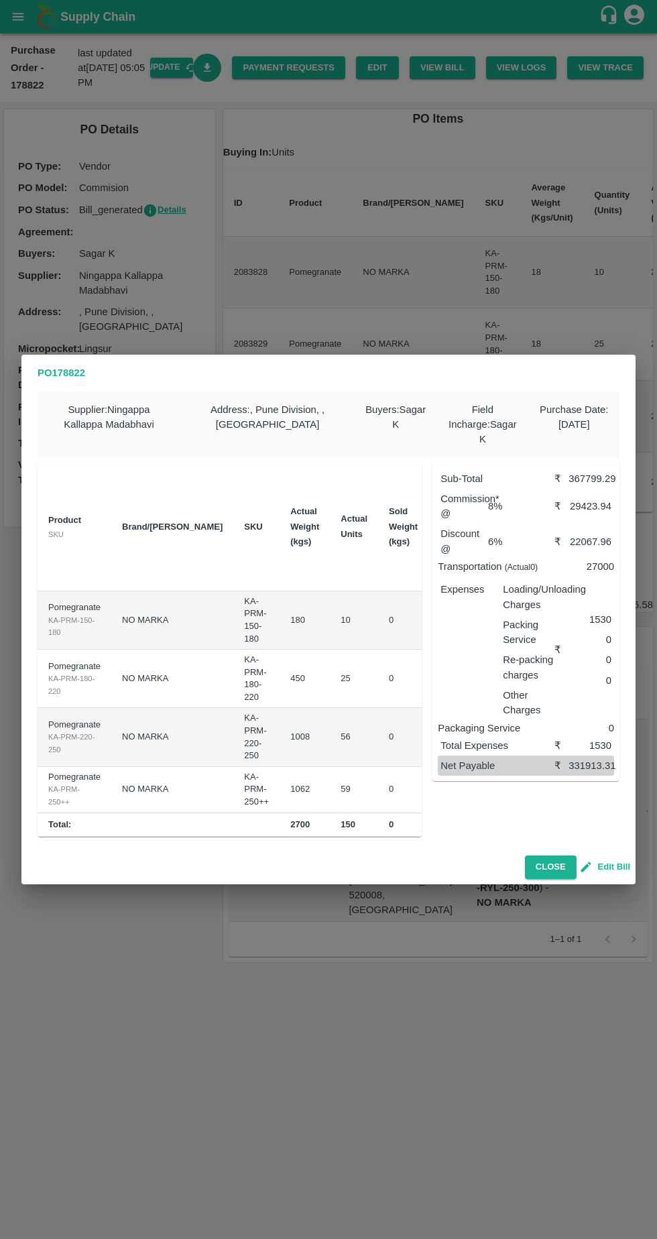
click at [608, 864] on button "Edit Bill" at bounding box center [606, 867] width 48 height 15
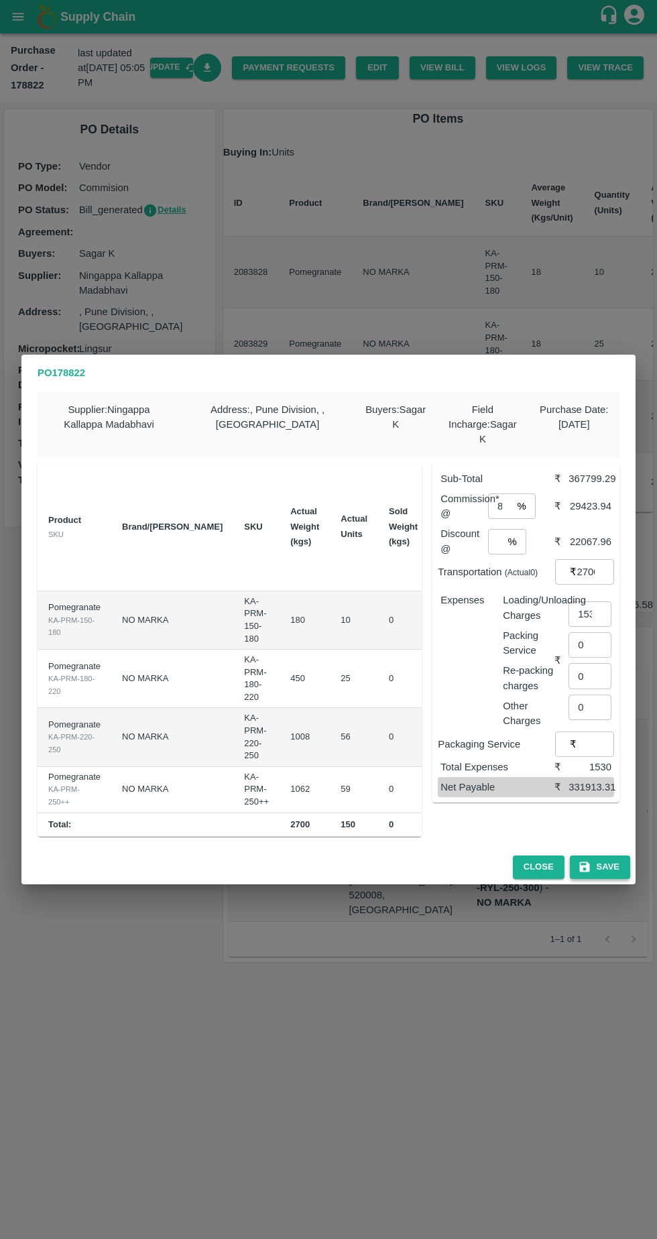
click at [609, 862] on button "Save" at bounding box center [600, 867] width 60 height 23
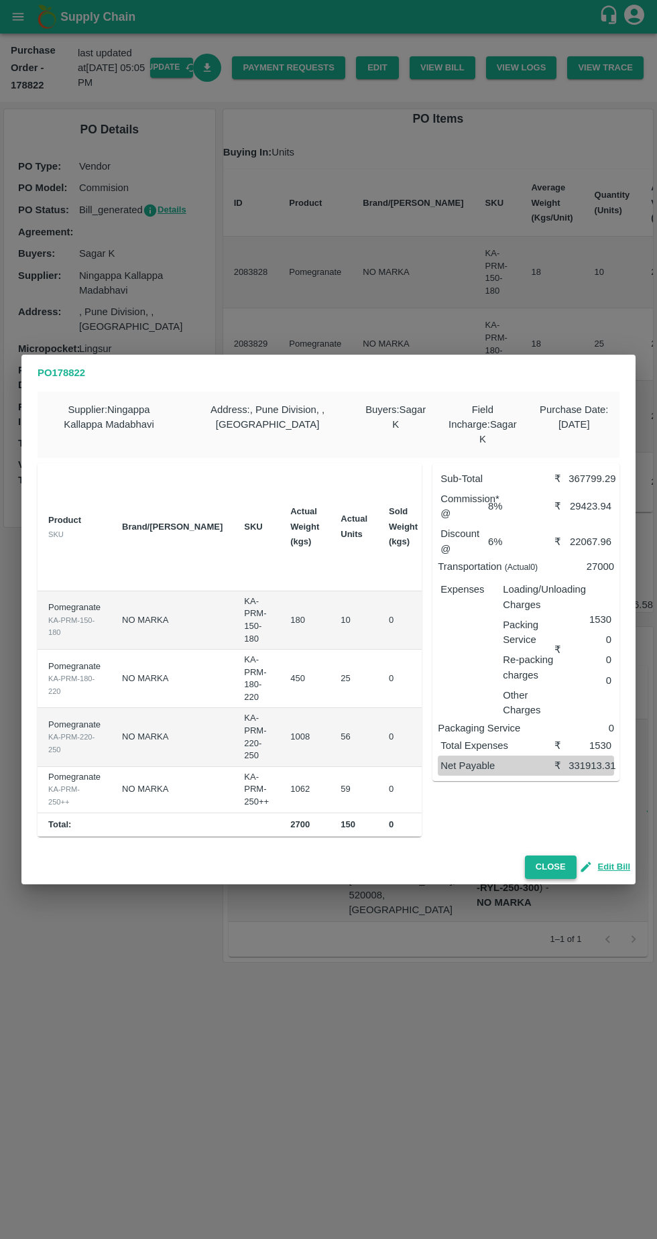
click at [571, 858] on button "Close" at bounding box center [551, 867] width 52 height 23
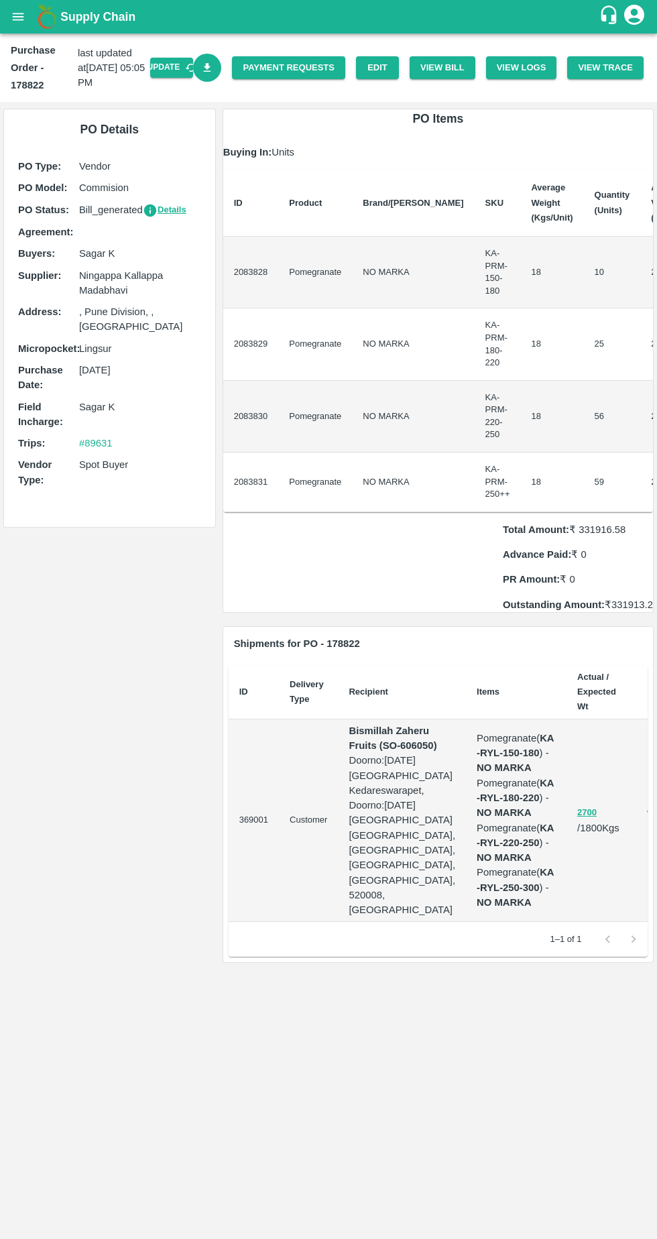
click at [211, 67] on icon "Download Bill" at bounding box center [207, 67] width 7 height 9
click at [186, 68] on button "Update" at bounding box center [171, 67] width 43 height 19
click at [451, 67] on button "View Bill" at bounding box center [443, 67] width 66 height 23
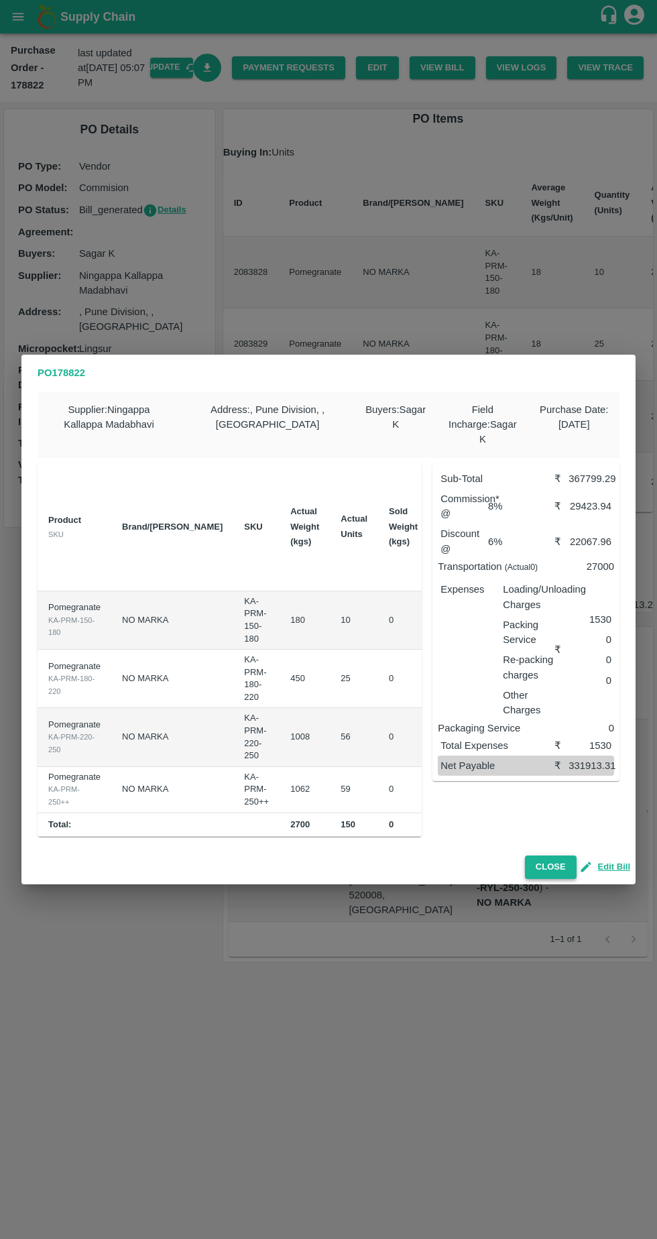
click at [555, 858] on button "Close" at bounding box center [551, 867] width 52 height 23
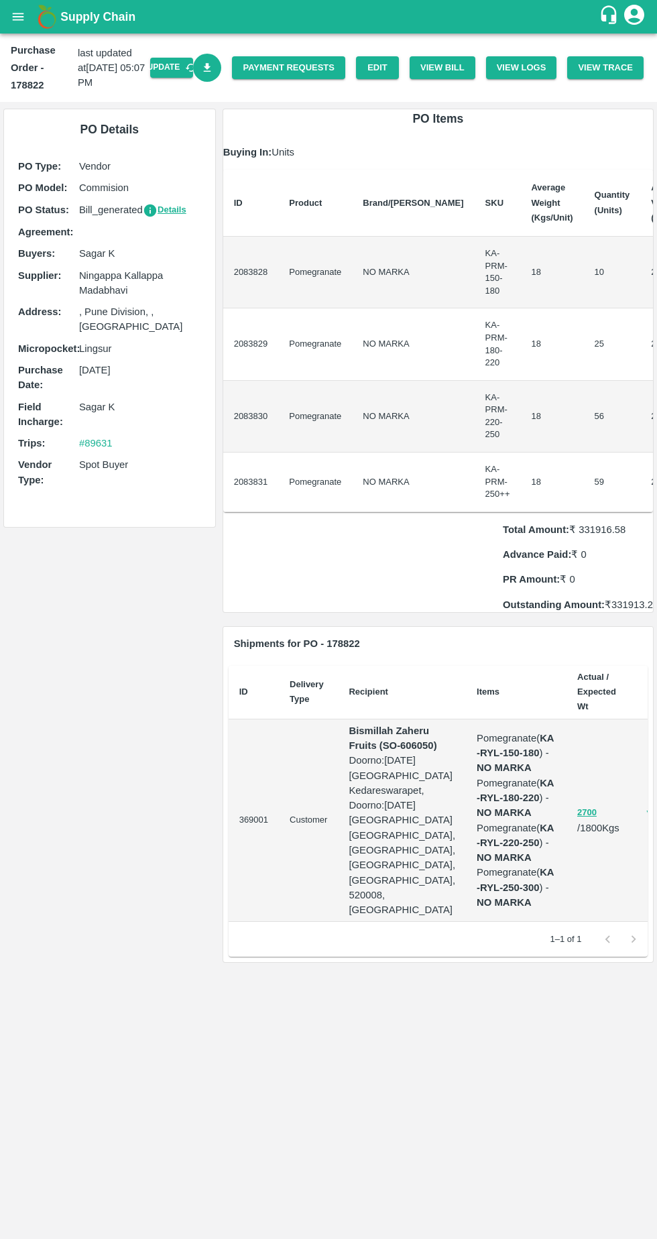
click at [214, 68] on icon "Download Bill" at bounding box center [207, 68] width 13 height 13
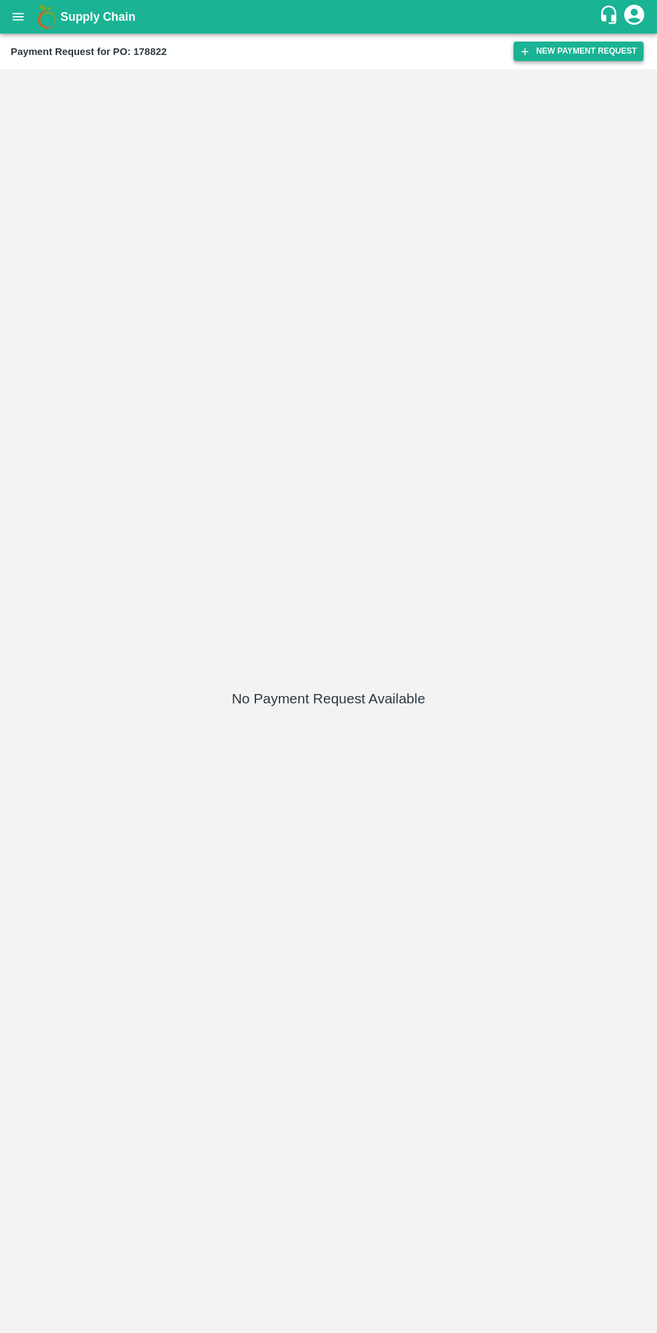
click at [573, 58] on button "New Payment Request" at bounding box center [579, 51] width 130 height 19
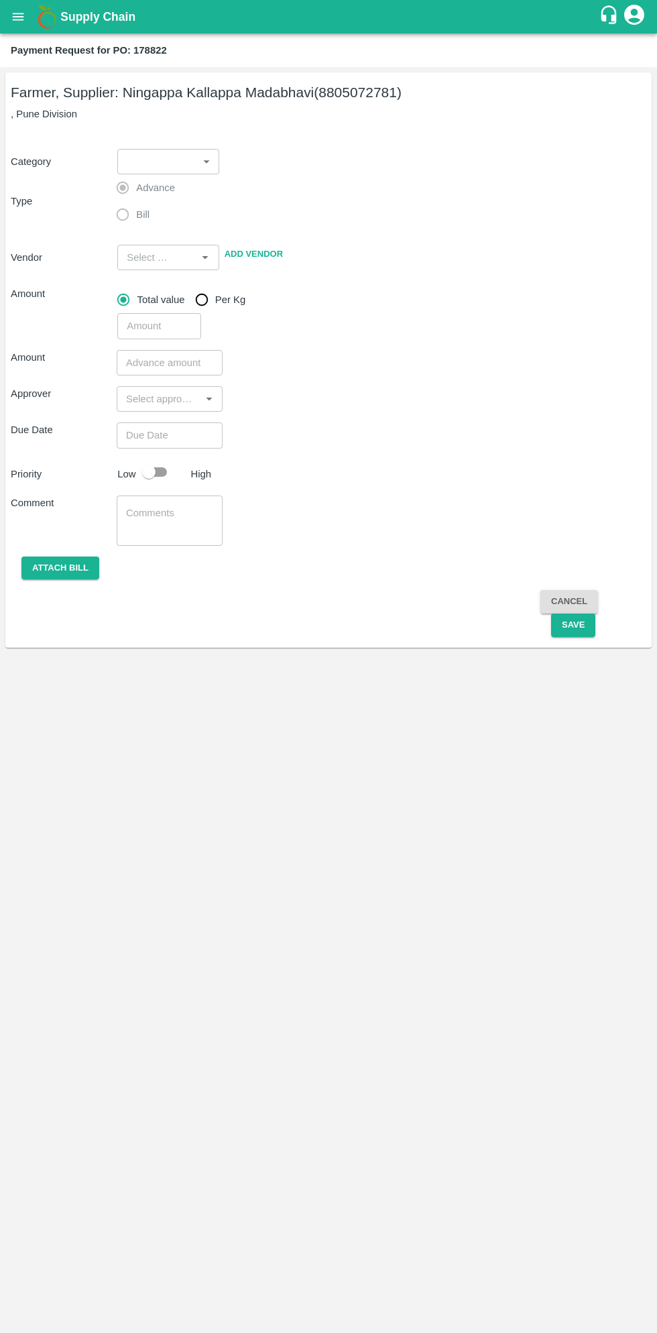
click at [180, 164] on body "Supply Chain Payment Request for PO: 178822 Farmer, Supplier: Ningappa Kallappa…" at bounding box center [328, 666] width 657 height 1333
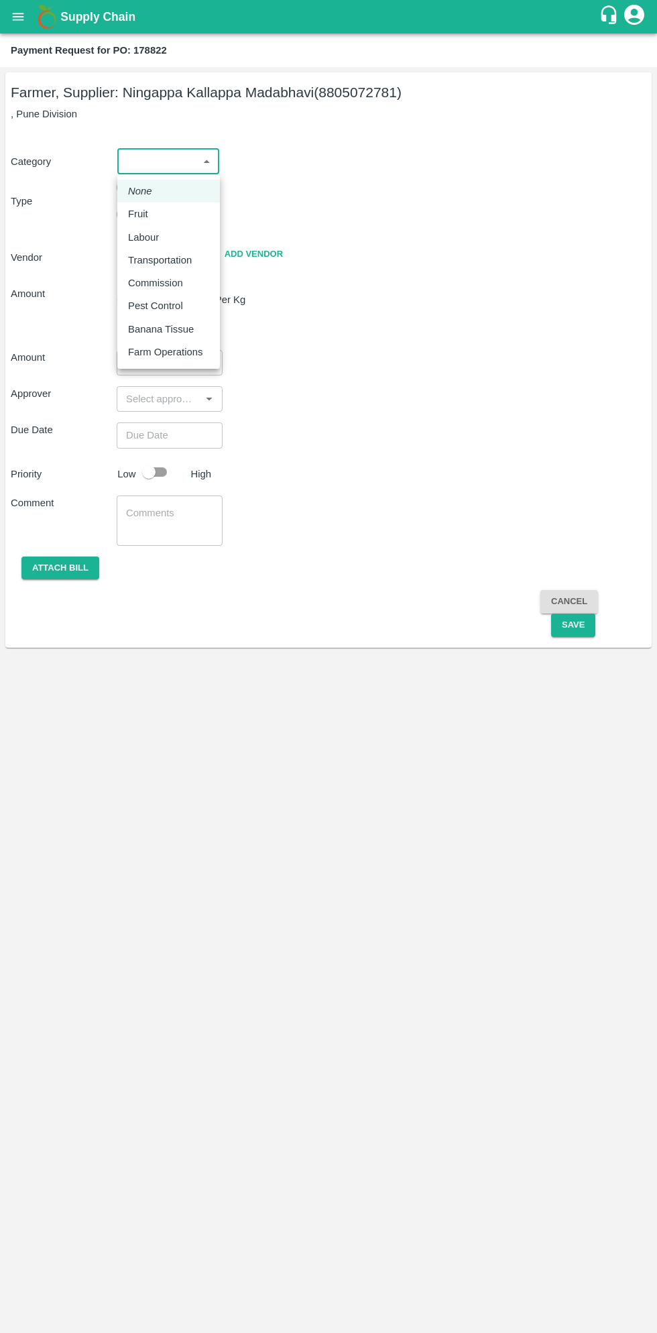
click at [147, 218] on p "Fruit" at bounding box center [138, 214] width 20 height 15
type input "1"
type input "Ningappa Kallappa Madabhavi - 8805072781(Farmer, Supplier)"
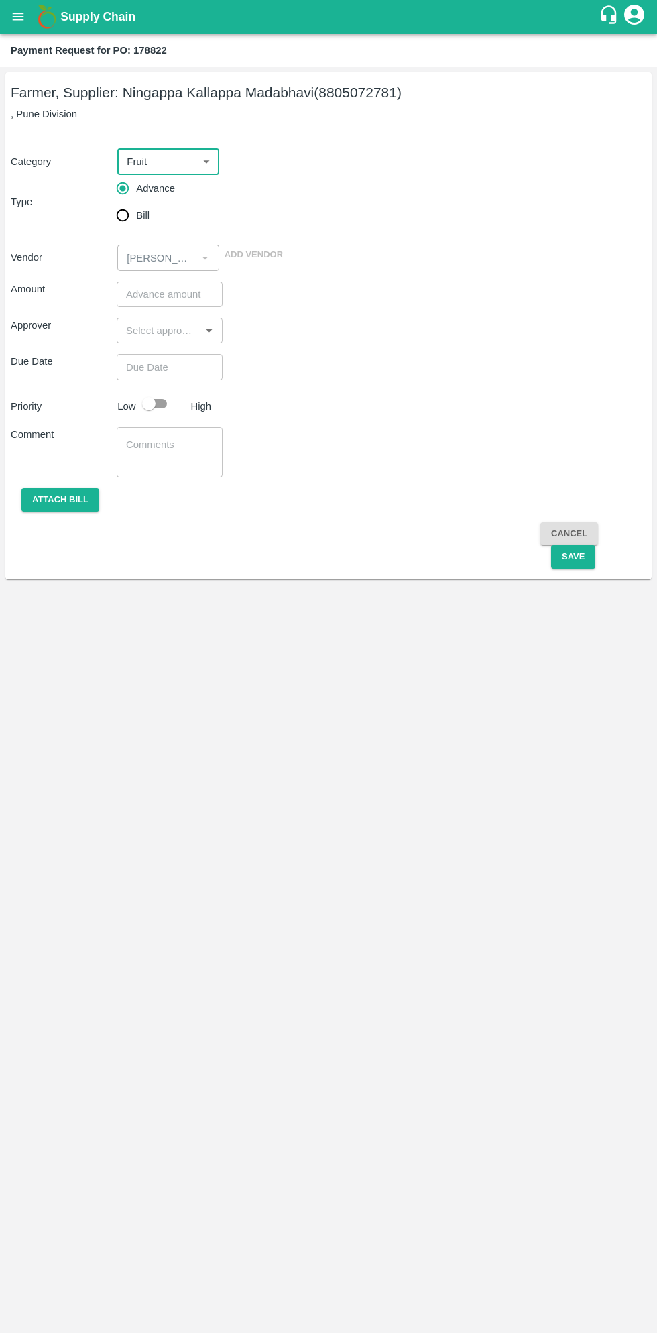
click at [131, 217] on input "Bill" at bounding box center [122, 215] width 27 height 27
radio input "true"
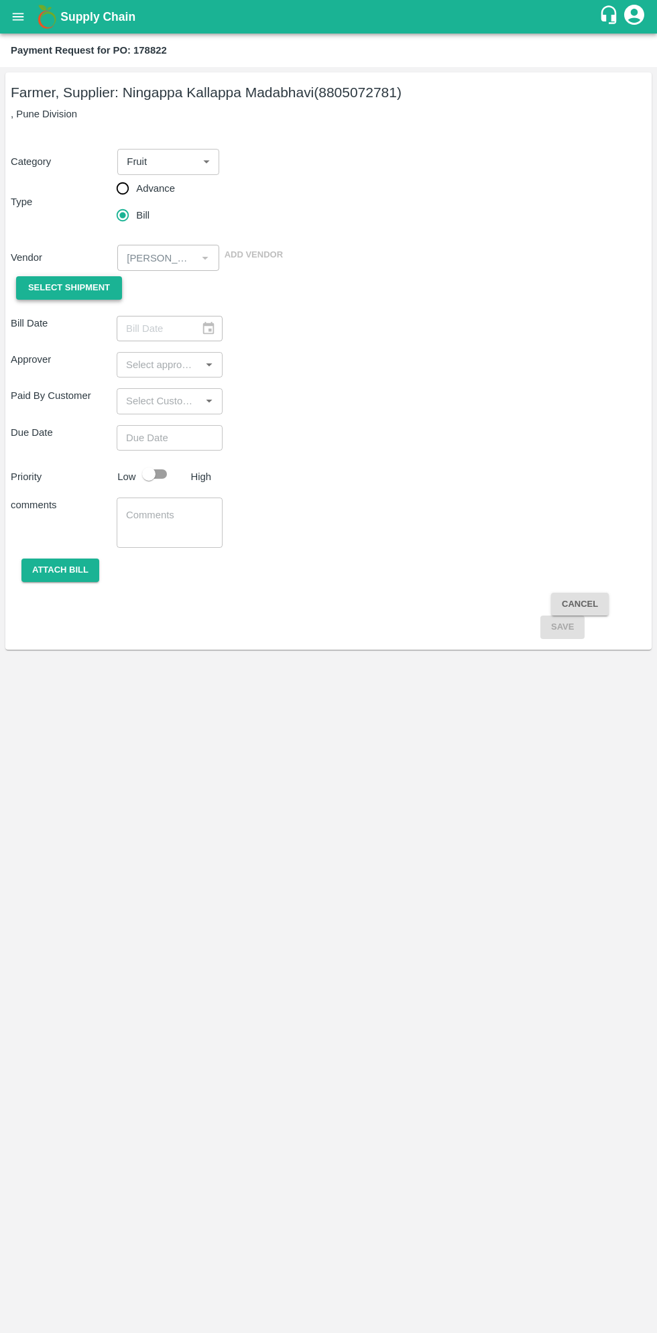
click at [74, 282] on span "Select Shipment" at bounding box center [69, 287] width 82 height 15
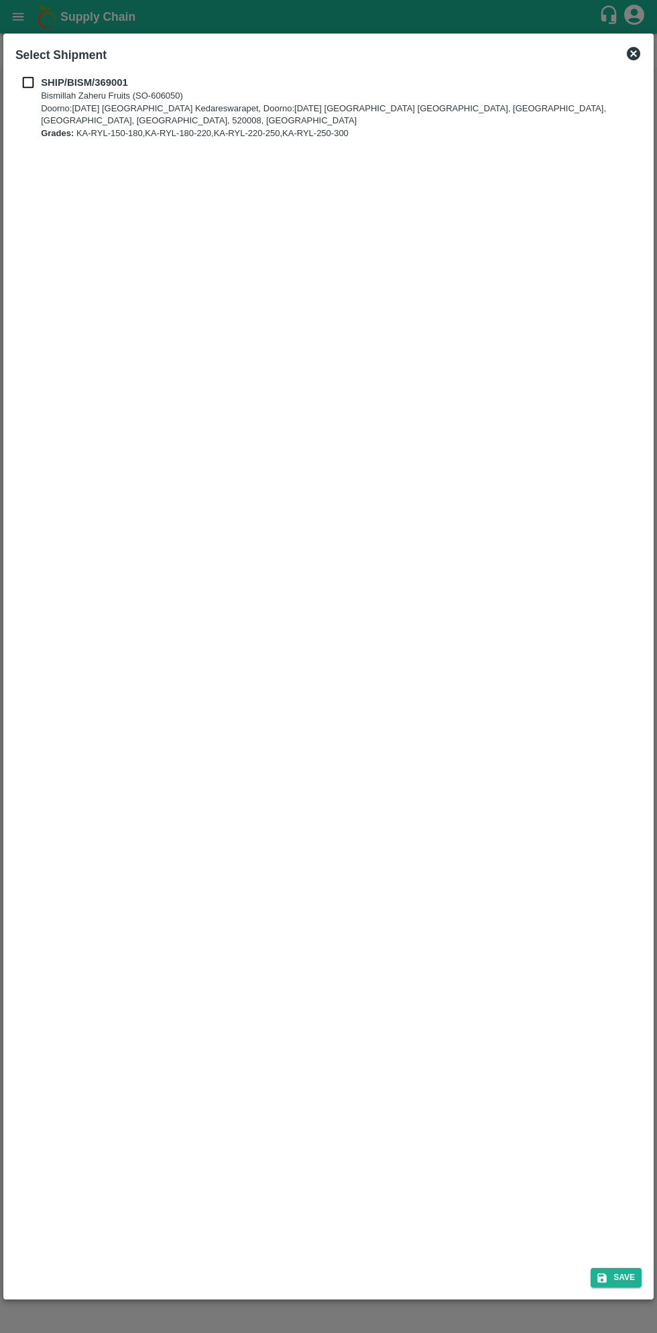
click at [33, 82] on input "checkbox" at bounding box center [27, 82] width 25 height 15
checkbox input "true"
click at [618, 1288] on div "Save" at bounding box center [328, 1275] width 637 height 36
click at [624, 1278] on button "Save" at bounding box center [616, 1277] width 51 height 19
type input "04/10/2025"
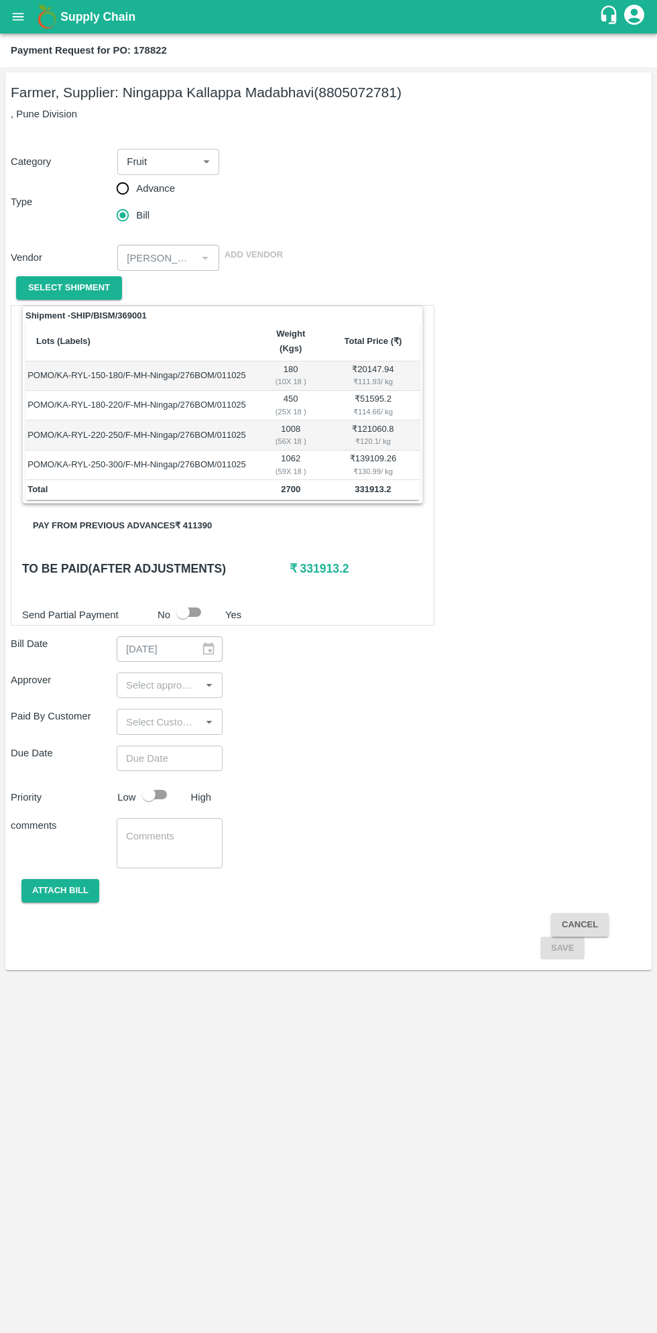
click at [172, 517] on button "Pay from previous advances ₹ 411390" at bounding box center [122, 525] width 201 height 23
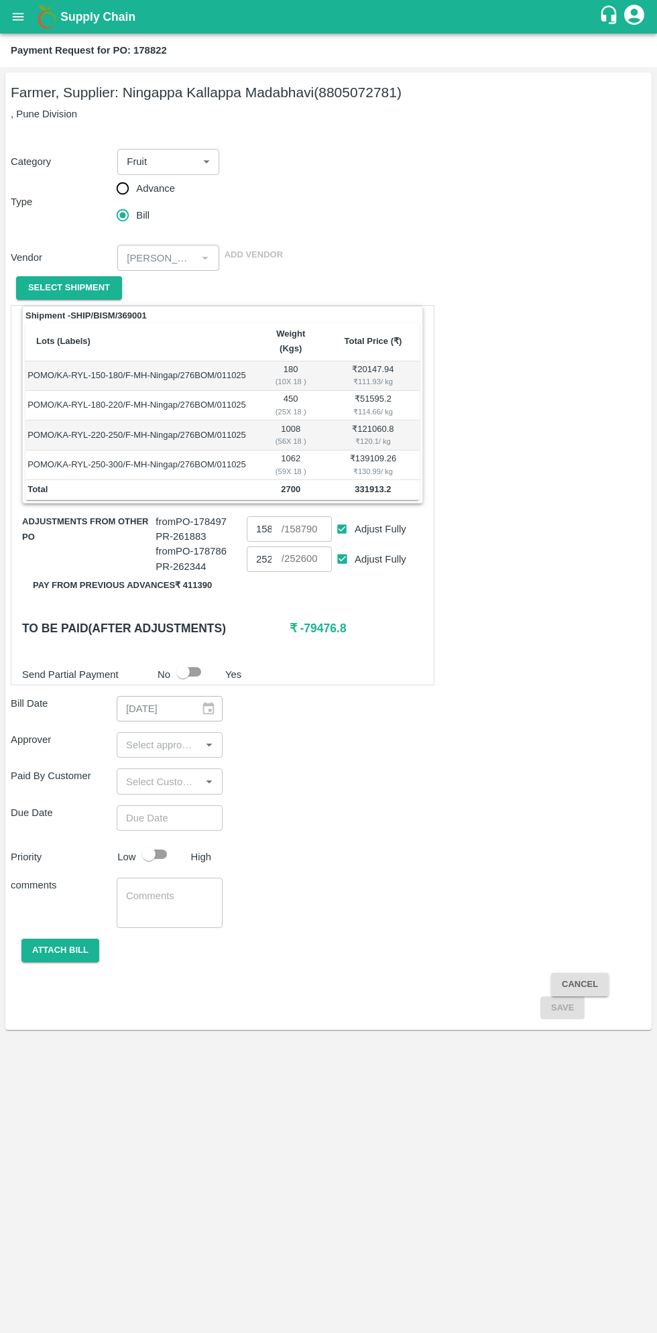
click at [337, 517] on input "Adjust Fully" at bounding box center [342, 529] width 25 height 25
checkbox input "false"
type input "0"
click at [155, 736] on input "input" at bounding box center [159, 744] width 76 height 17
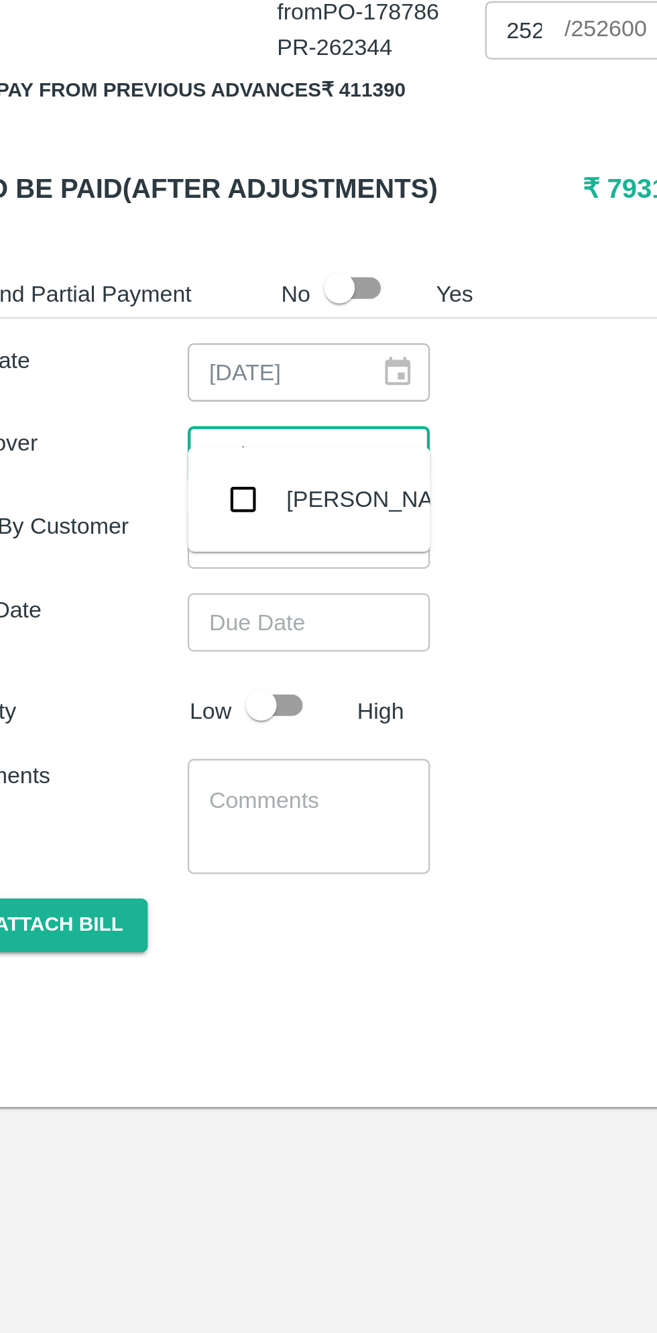
type input "muku"
click at [142, 770] on input "checkbox" at bounding box center [140, 764] width 27 height 27
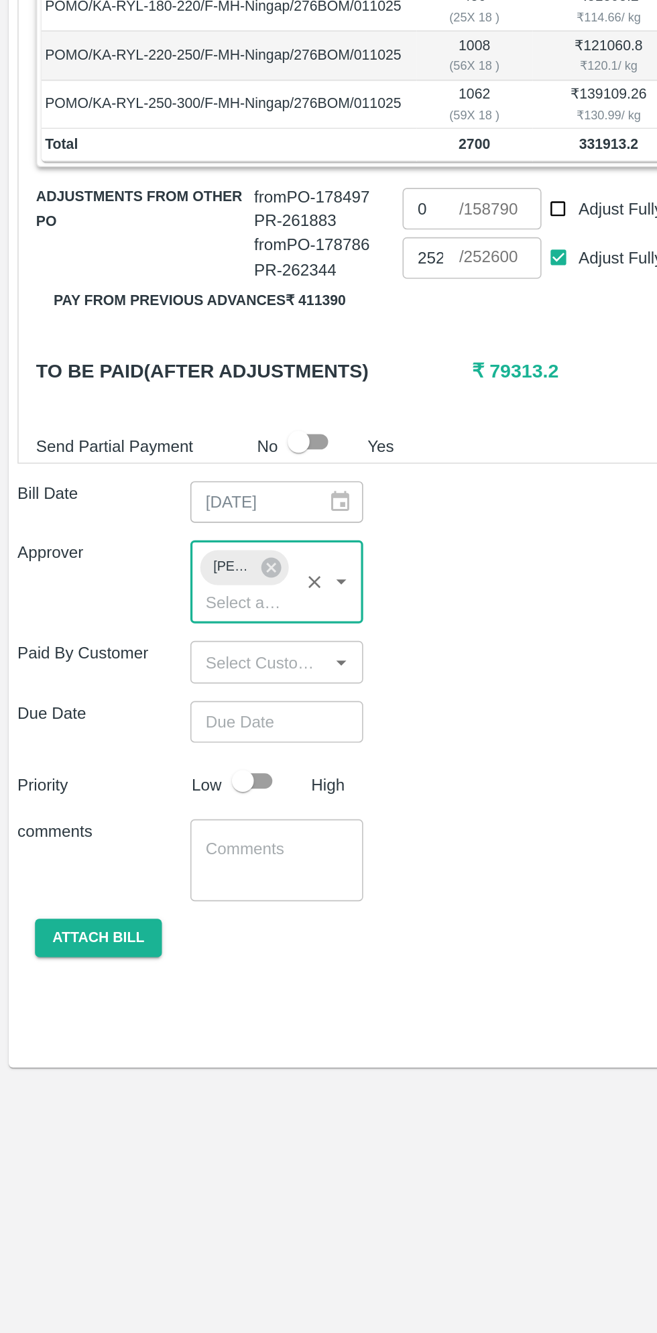
click at [177, 831] on input "Choose date" at bounding box center [165, 843] width 97 height 25
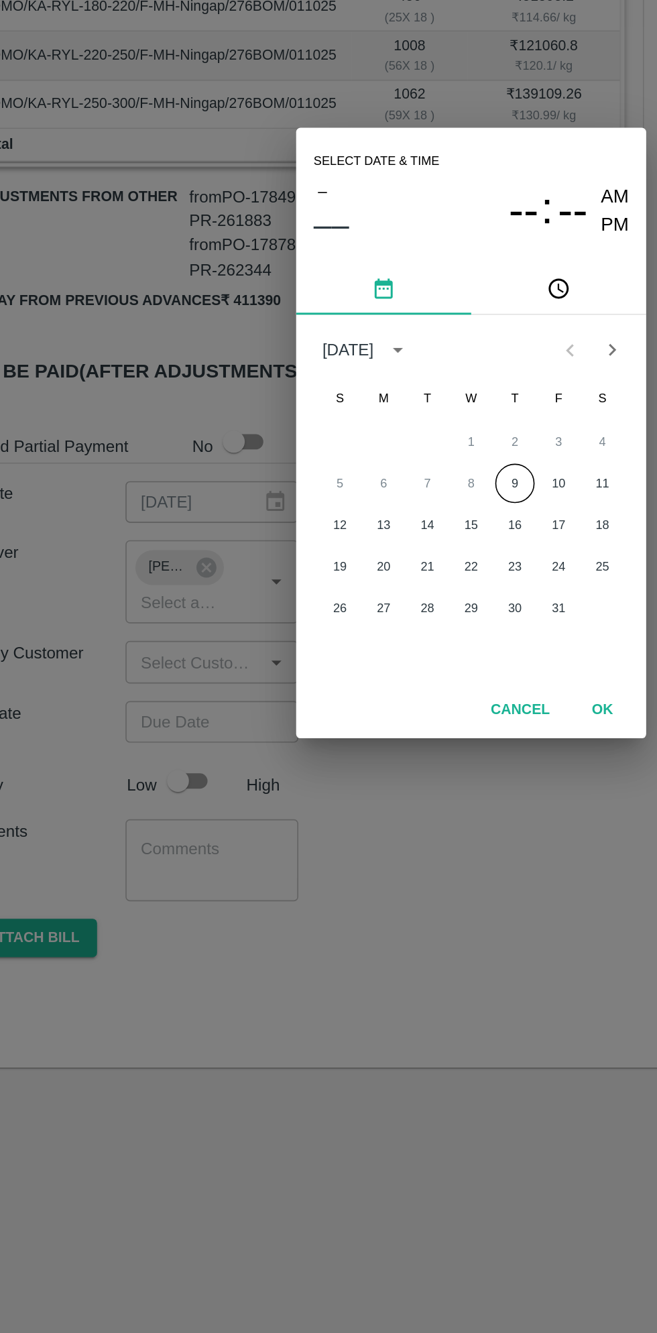
click at [355, 697] on button "9" at bounding box center [355, 697] width 24 height 24
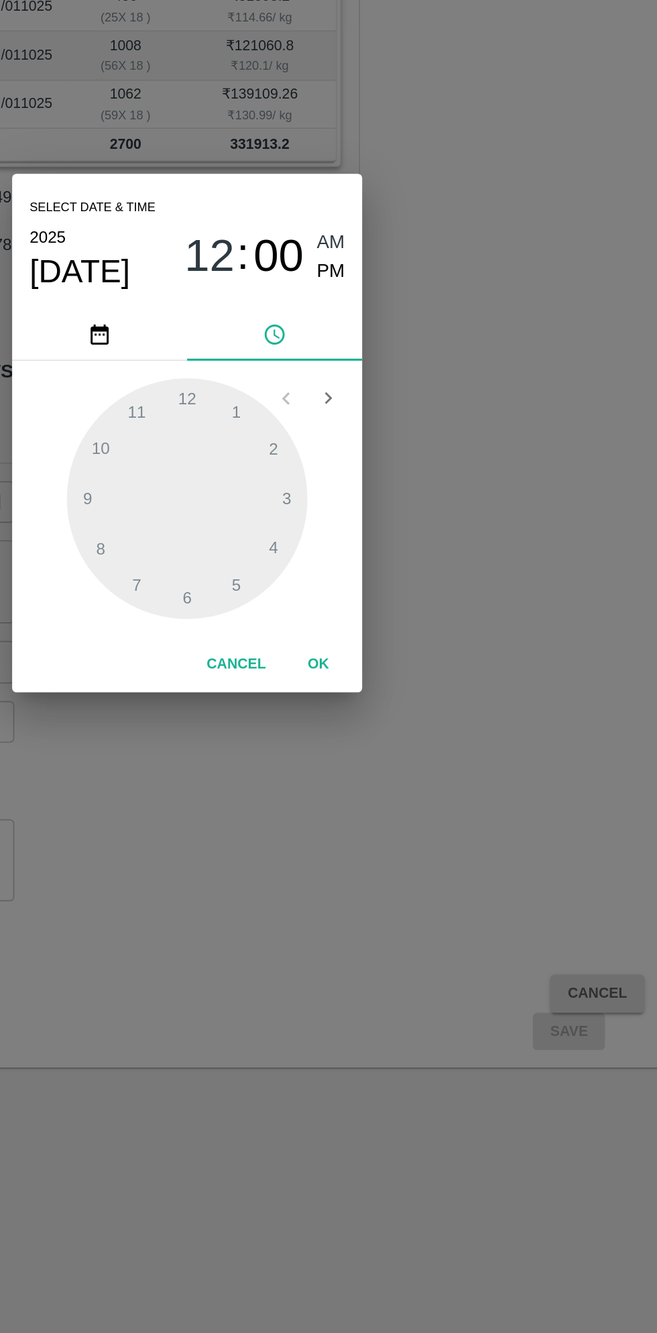
click at [416, 569] on span "PM" at bounding box center [416, 568] width 17 height 18
click at [357, 763] on div at bounding box center [329, 707] width 148 height 148
click at [382, 740] on div at bounding box center [329, 707] width 148 height 148
type input "09/10/2025 05:20 PM"
click at [416, 816] on button "OK" at bounding box center [409, 808] width 43 height 23
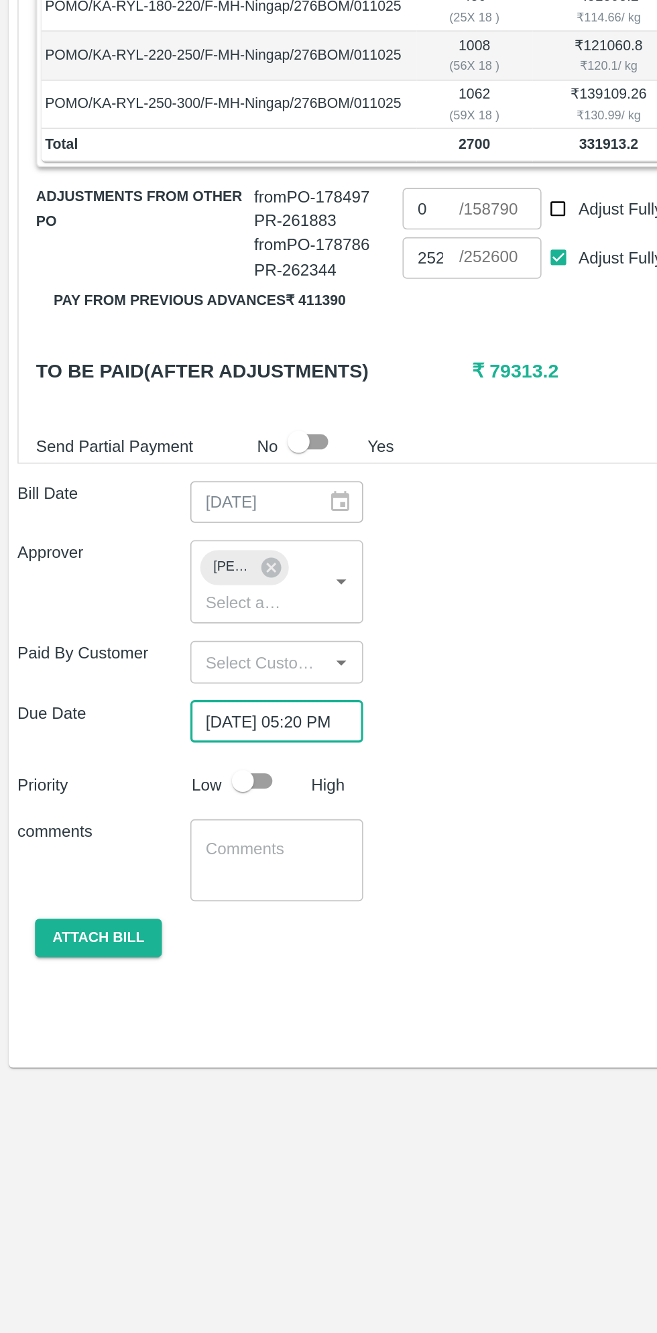
scroll to position [0, 10]
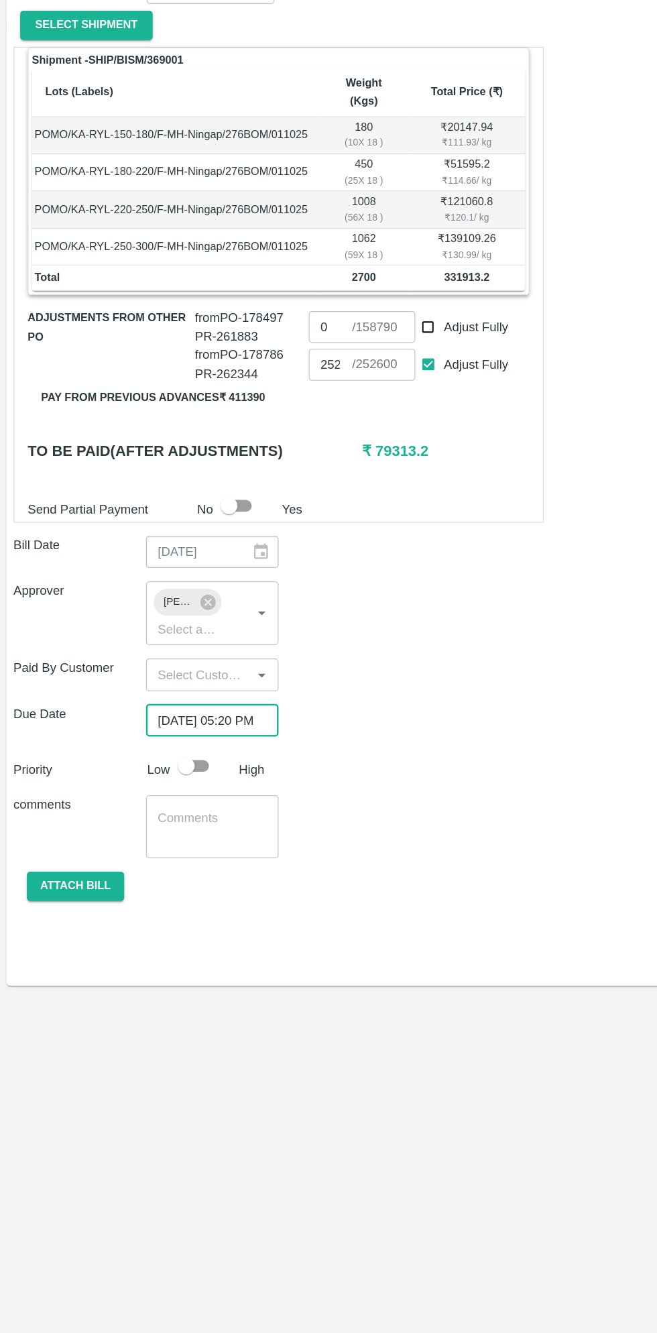
click at [158, 867] on input "checkbox" at bounding box center [149, 879] width 76 height 25
checkbox input "true"
click at [70, 964] on button "Attach bill" at bounding box center [60, 975] width 78 height 23
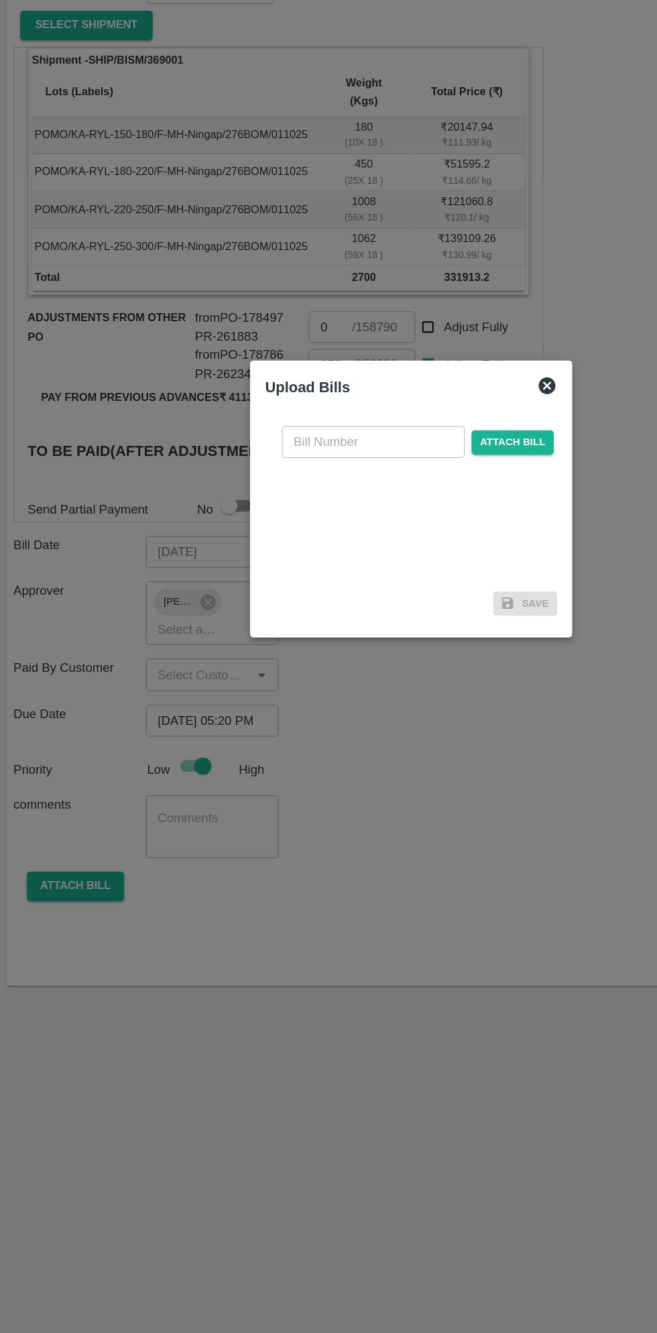
click at [324, 621] on input "text" at bounding box center [298, 620] width 146 height 25
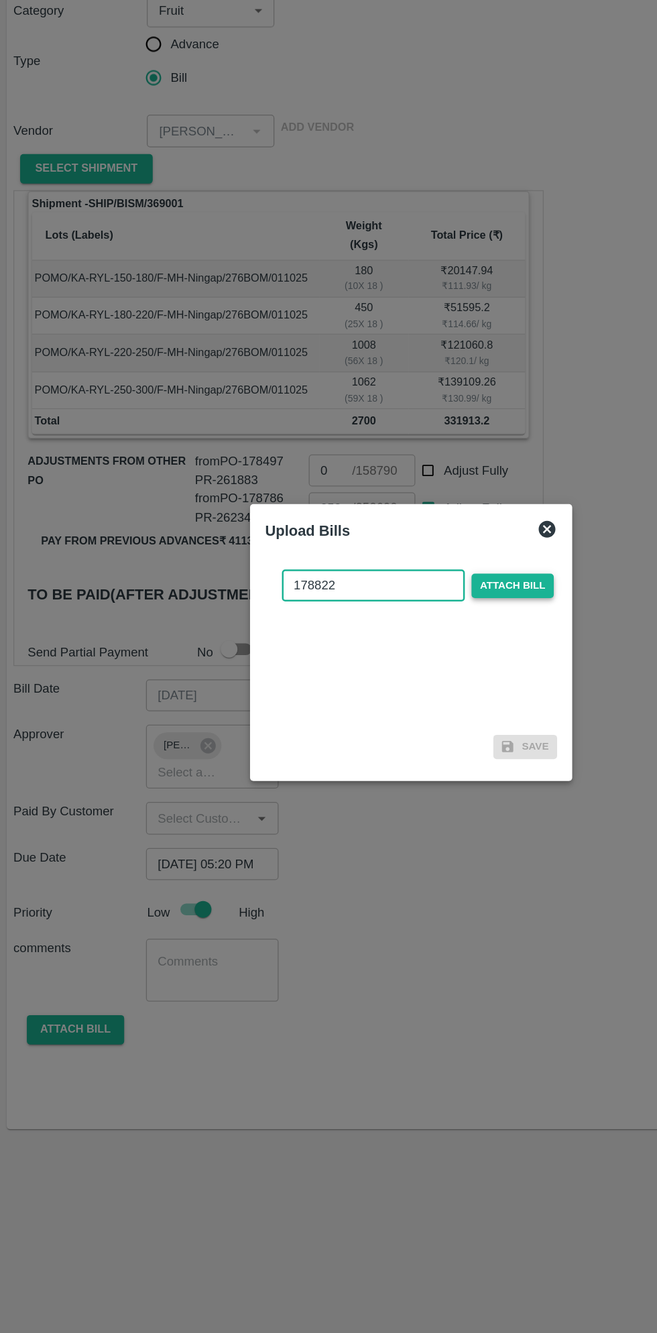
type input "178822"
click at [418, 621] on span "Attach bill" at bounding box center [410, 621] width 66 height 19
click at [0, 0] on input "Attach bill" at bounding box center [0, 0] width 0 height 0
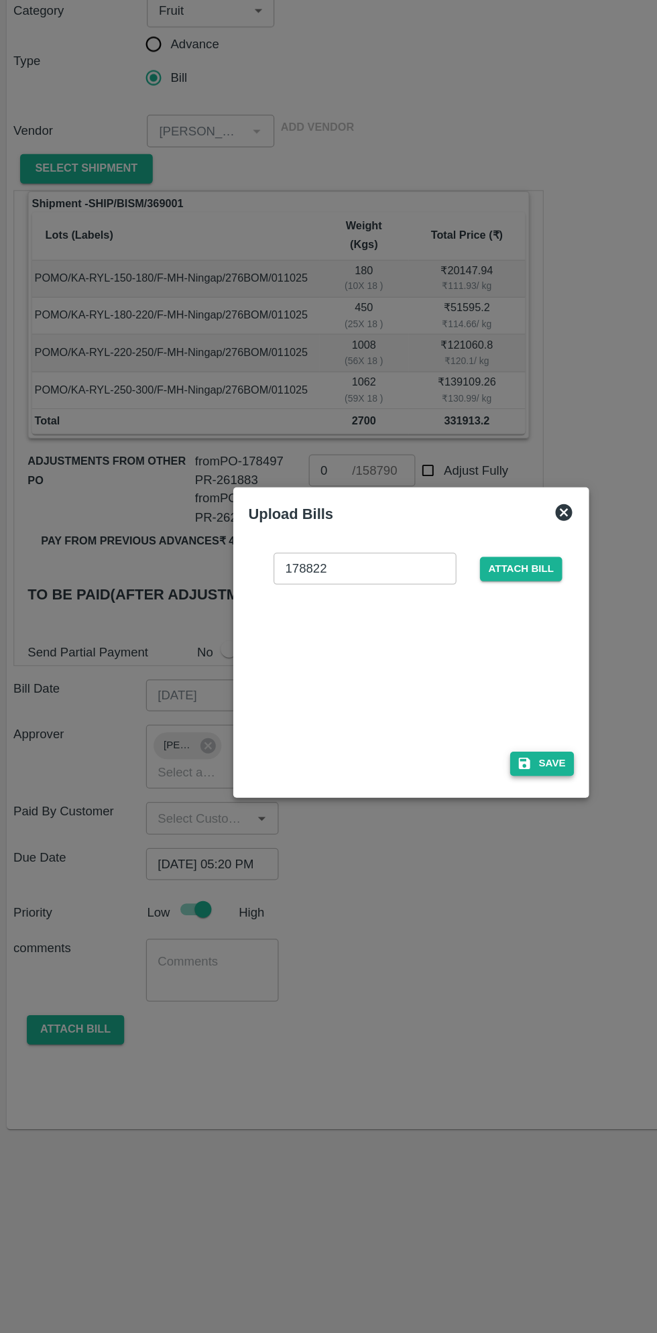
click at [432, 773] on button "Save" at bounding box center [433, 763] width 51 height 19
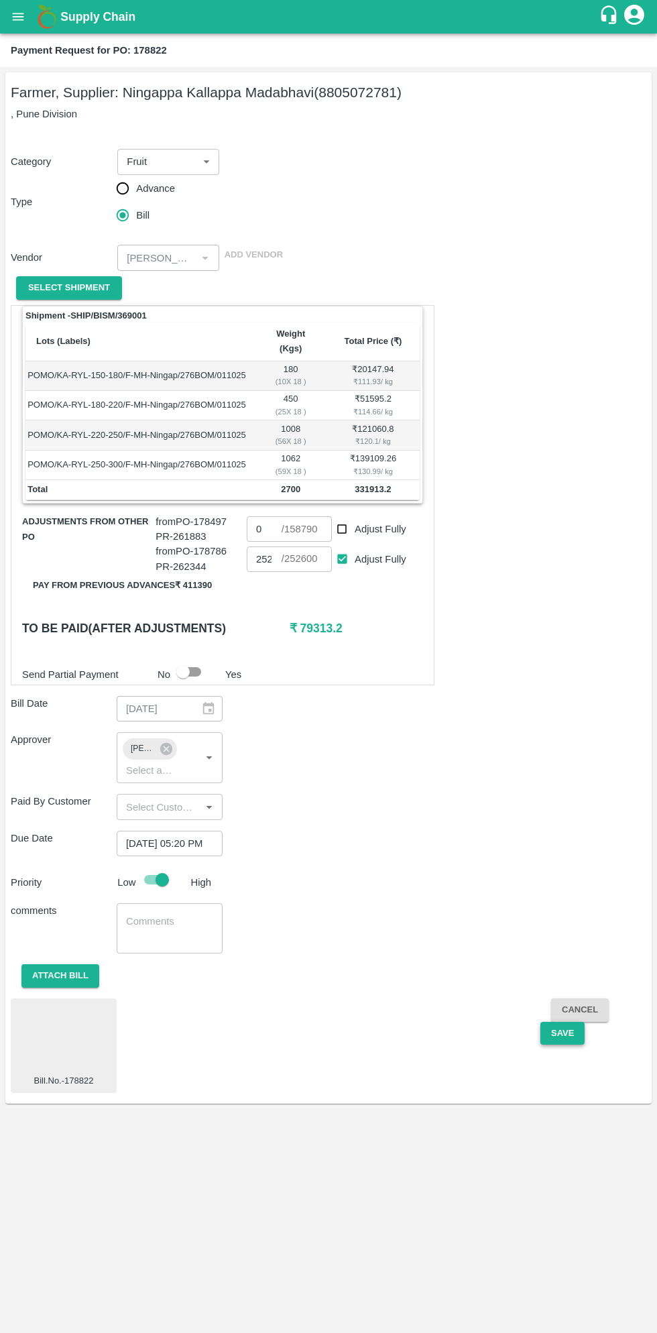
click at [562, 1026] on button "Save" at bounding box center [563, 1033] width 44 height 23
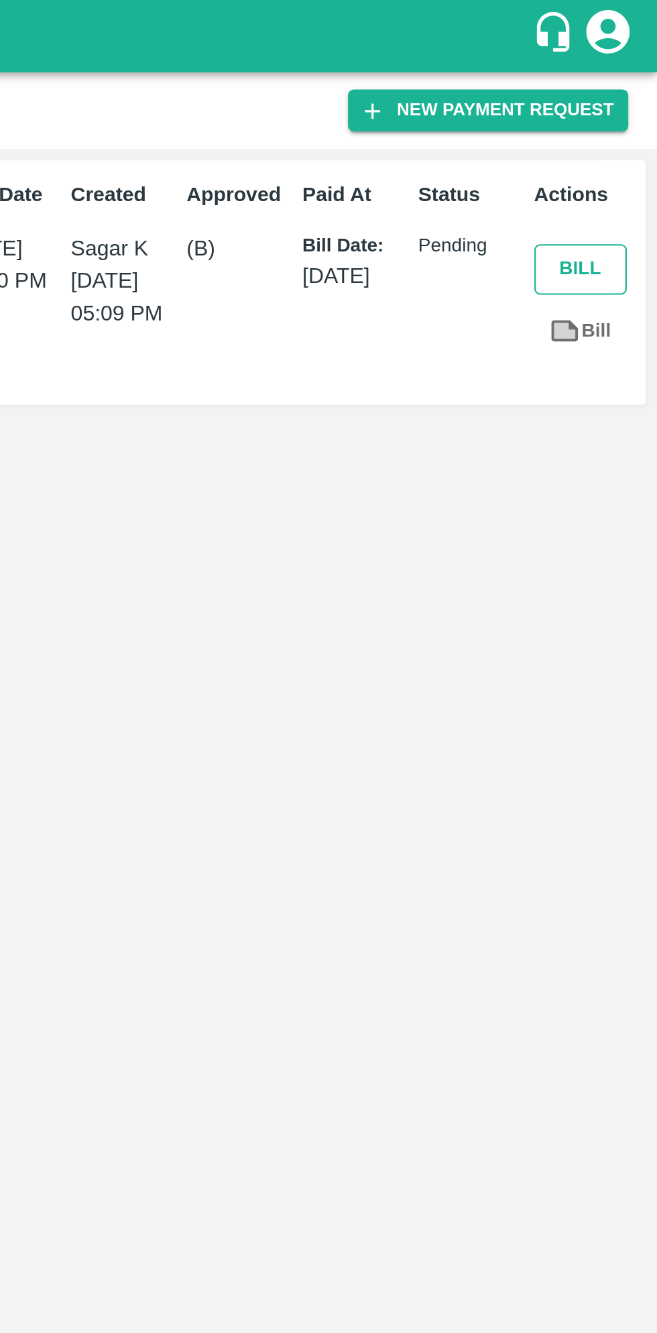
click at [618, 124] on button "Bill" at bounding box center [621, 124] width 43 height 23
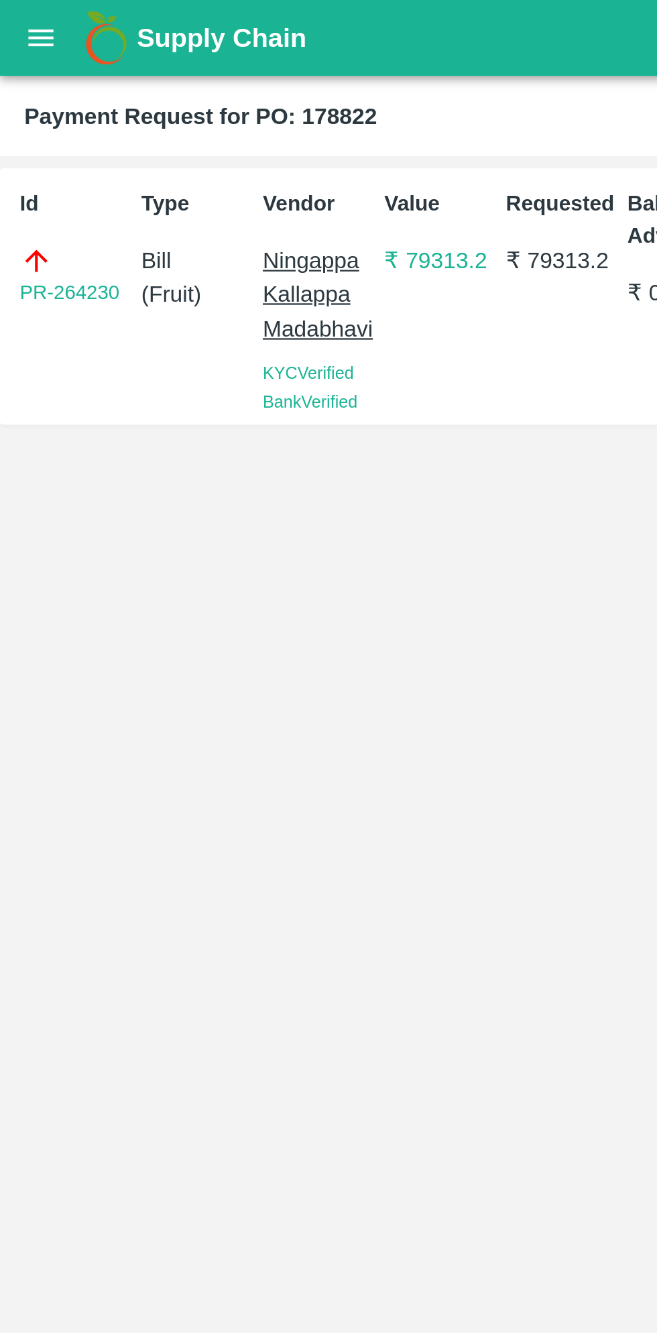
click at [26, 29] on button "open drawer" at bounding box center [18, 16] width 31 height 31
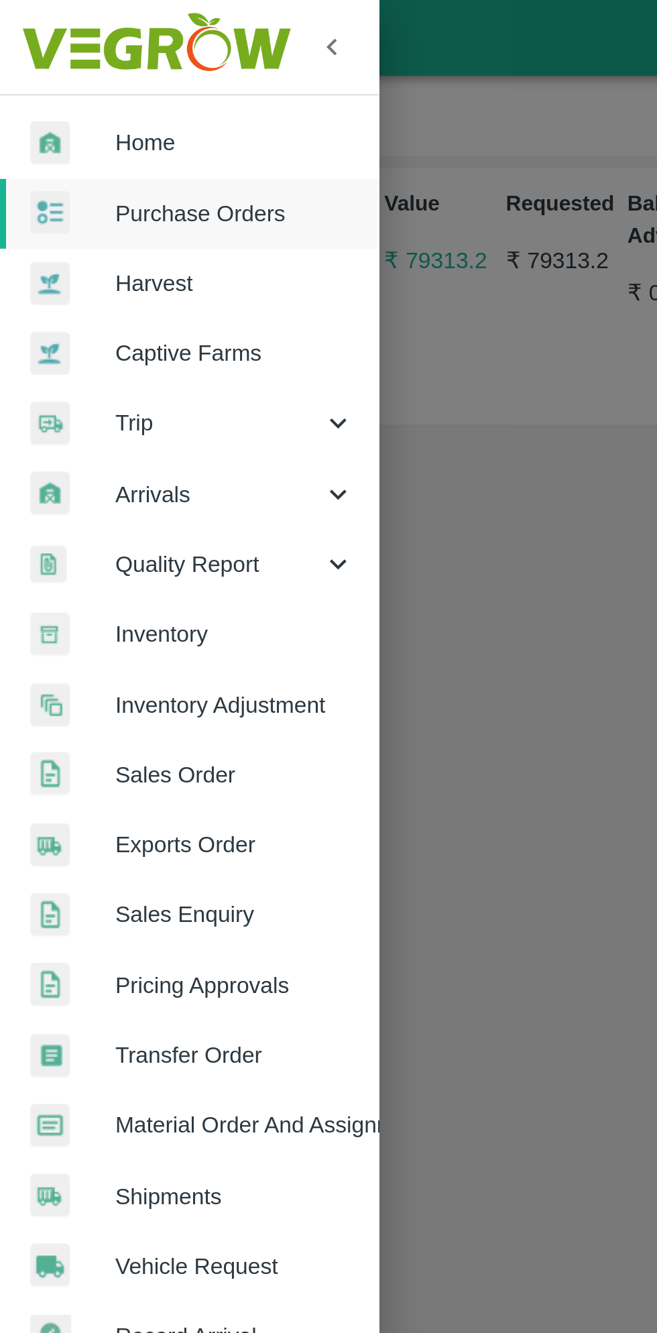
click at [112, 95] on span "Purchase Orders" at bounding box center [104, 94] width 106 height 15
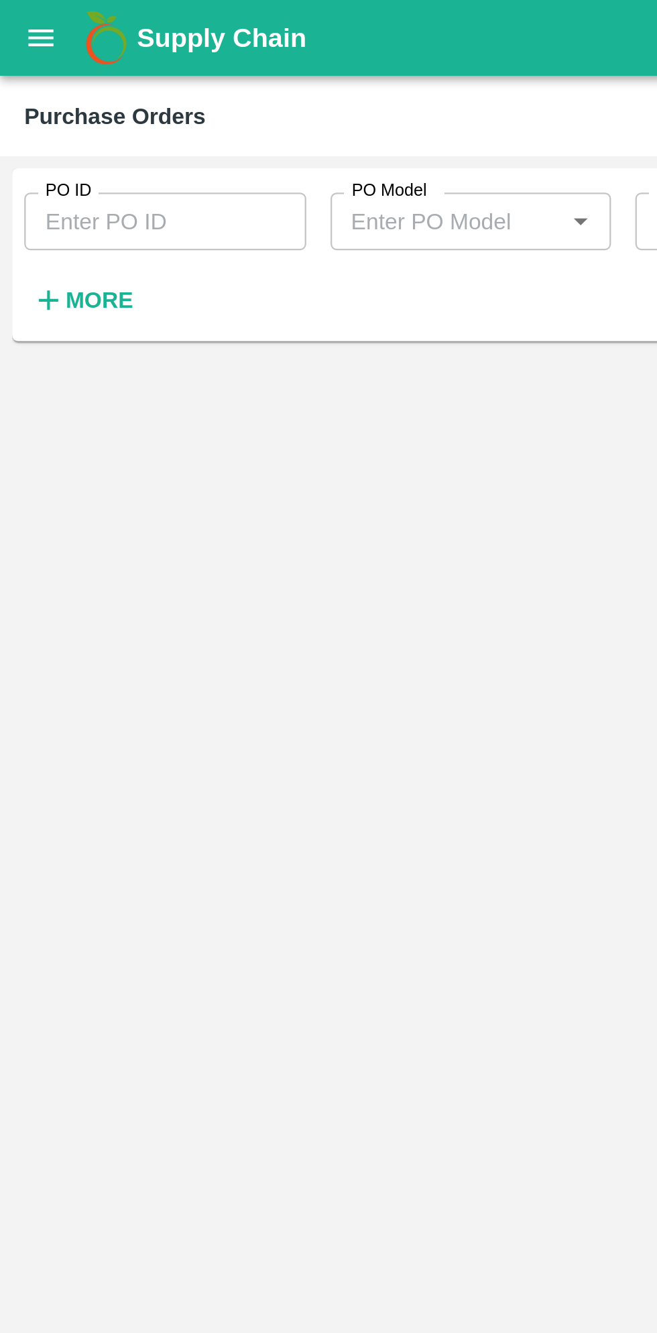
click at [50, 136] on strong "More" at bounding box center [44, 132] width 30 height 11
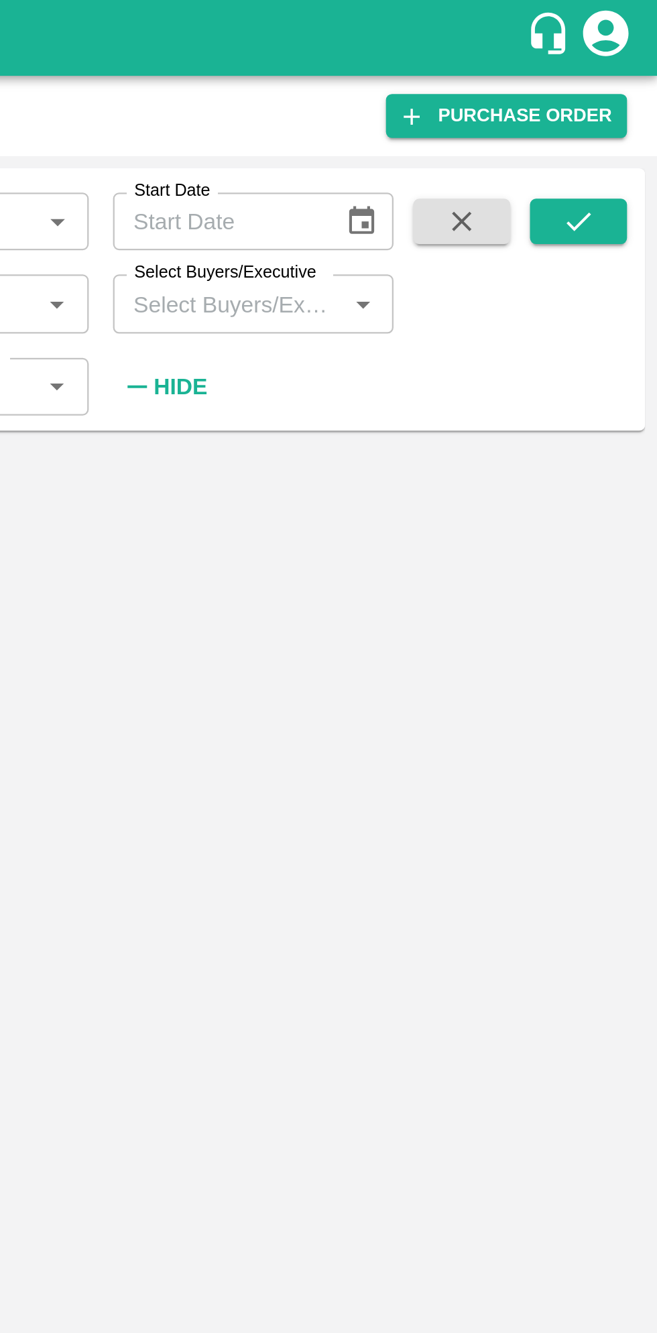
click at [487, 137] on input "Select Buyers/Executive" at bounding box center [468, 133] width 95 height 17
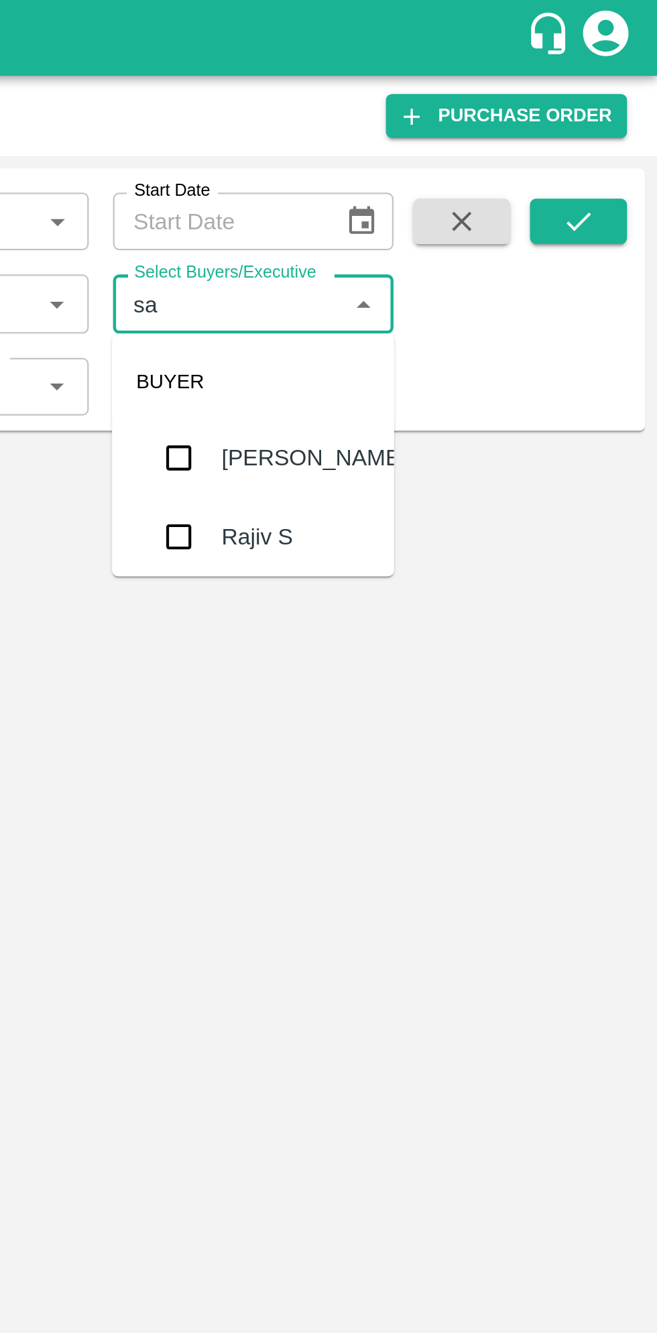
type input "sag"
click at [446, 212] on input "checkbox" at bounding box center [445, 202] width 27 height 27
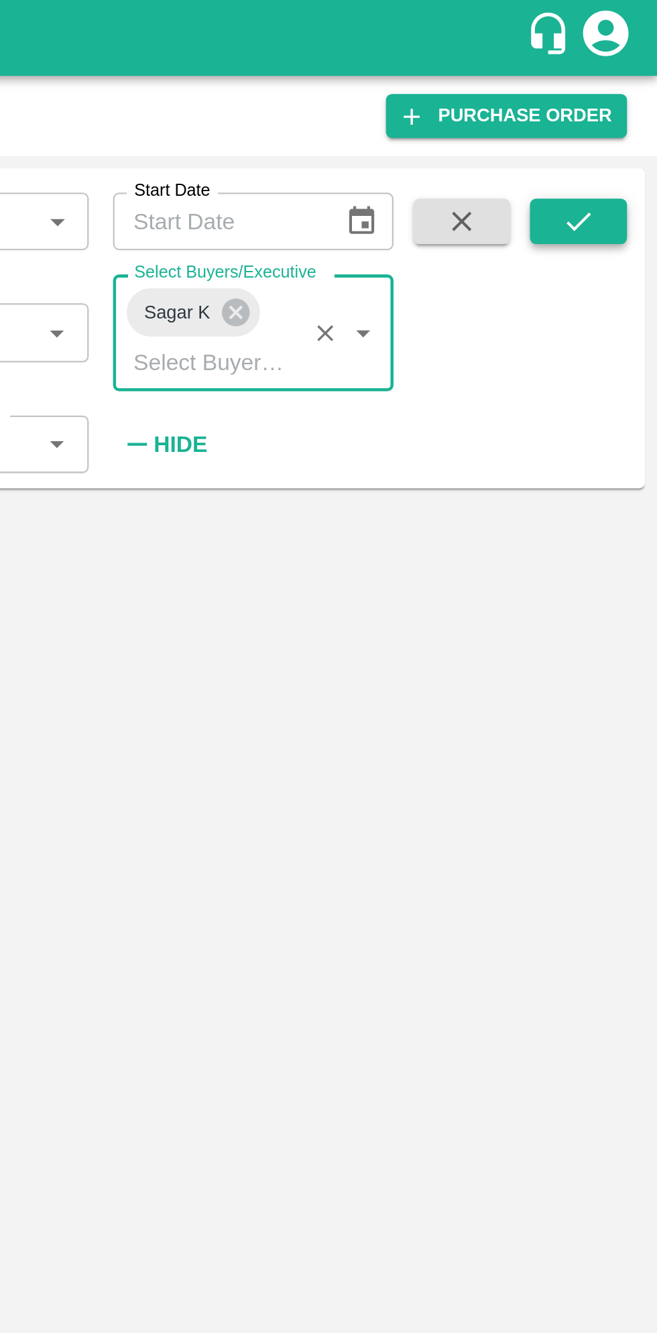
click at [620, 107] on button "submit" at bounding box center [622, 98] width 43 height 20
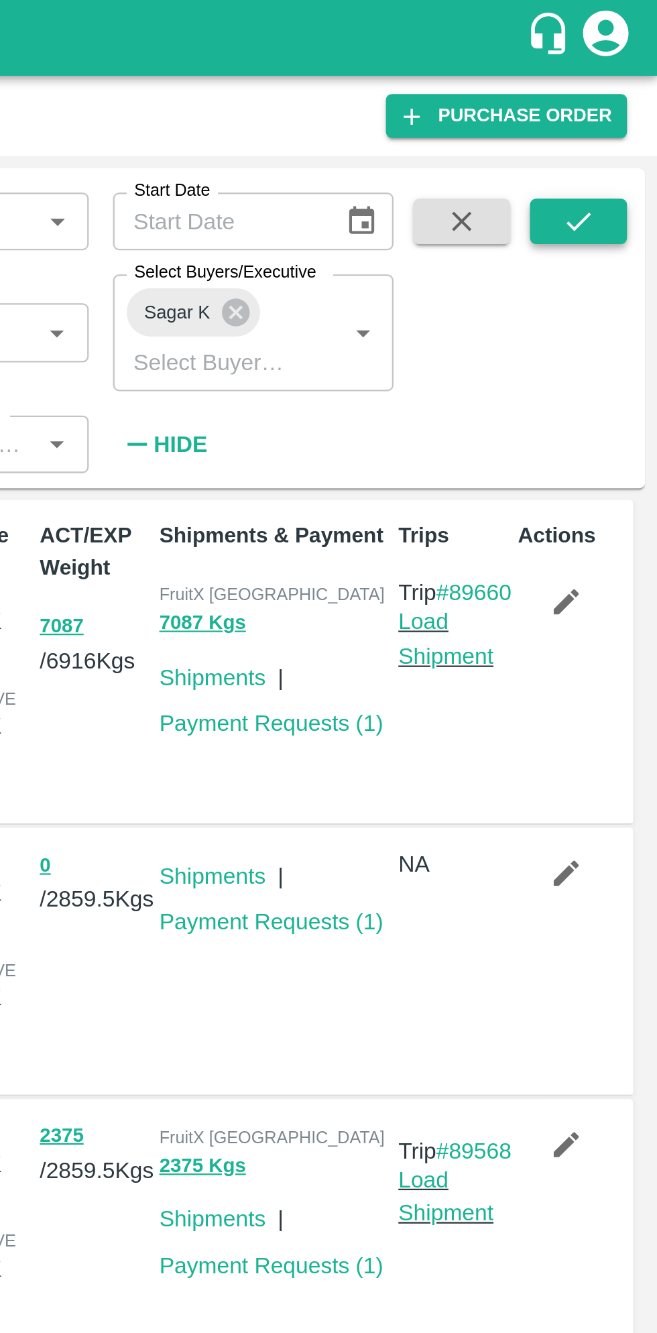
click at [618, 105] on icon "submit" at bounding box center [622, 98] width 15 height 15
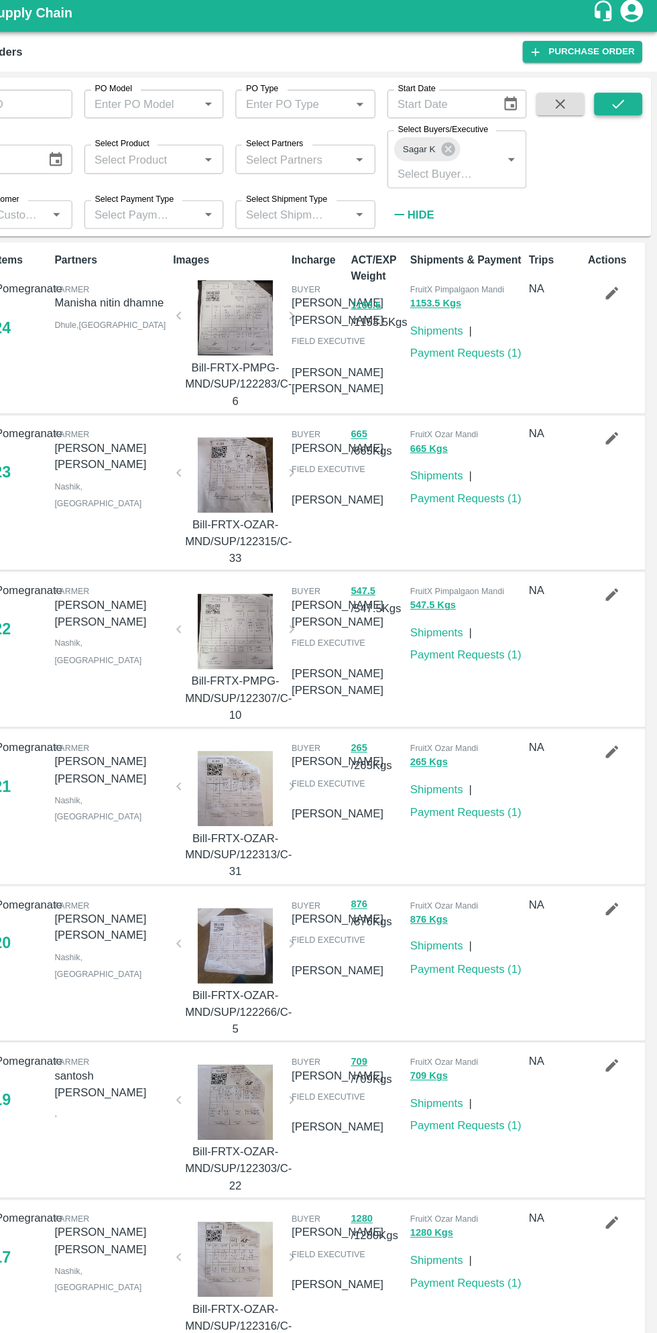
click at [640, 89] on button "submit" at bounding box center [622, 98] width 43 height 20
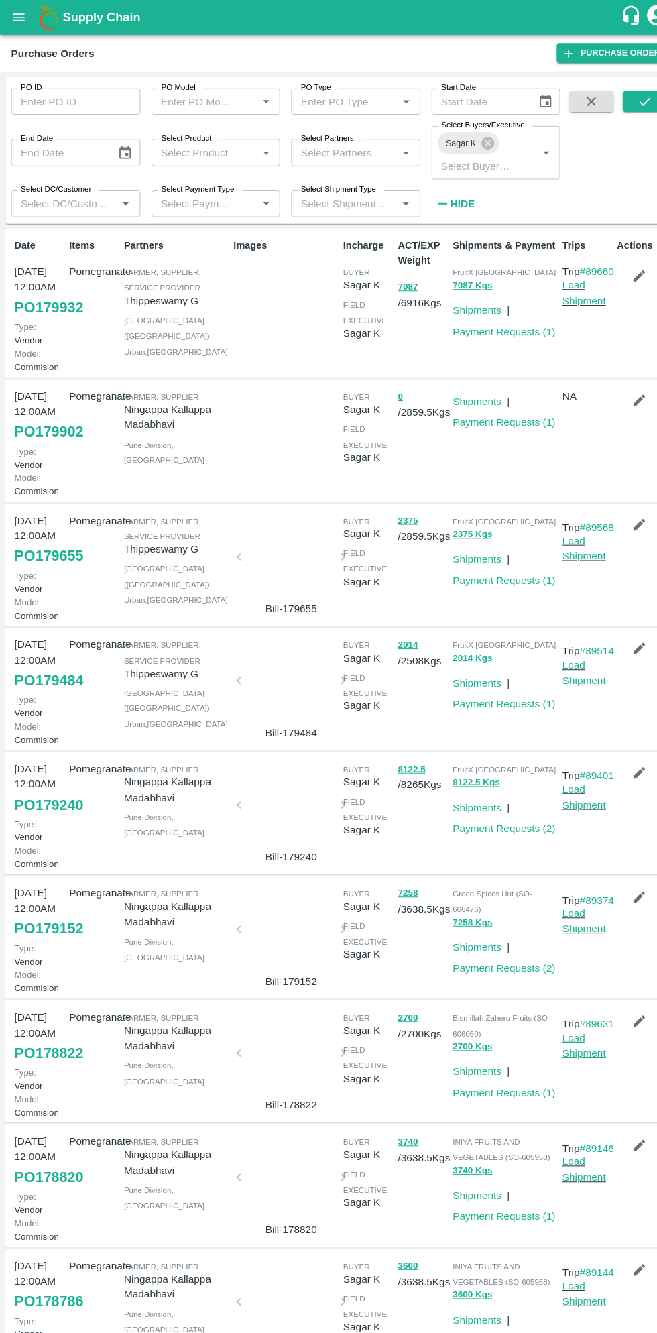
click at [551, 1021] on link "Load Shipment" at bounding box center [564, 1008] width 42 height 25
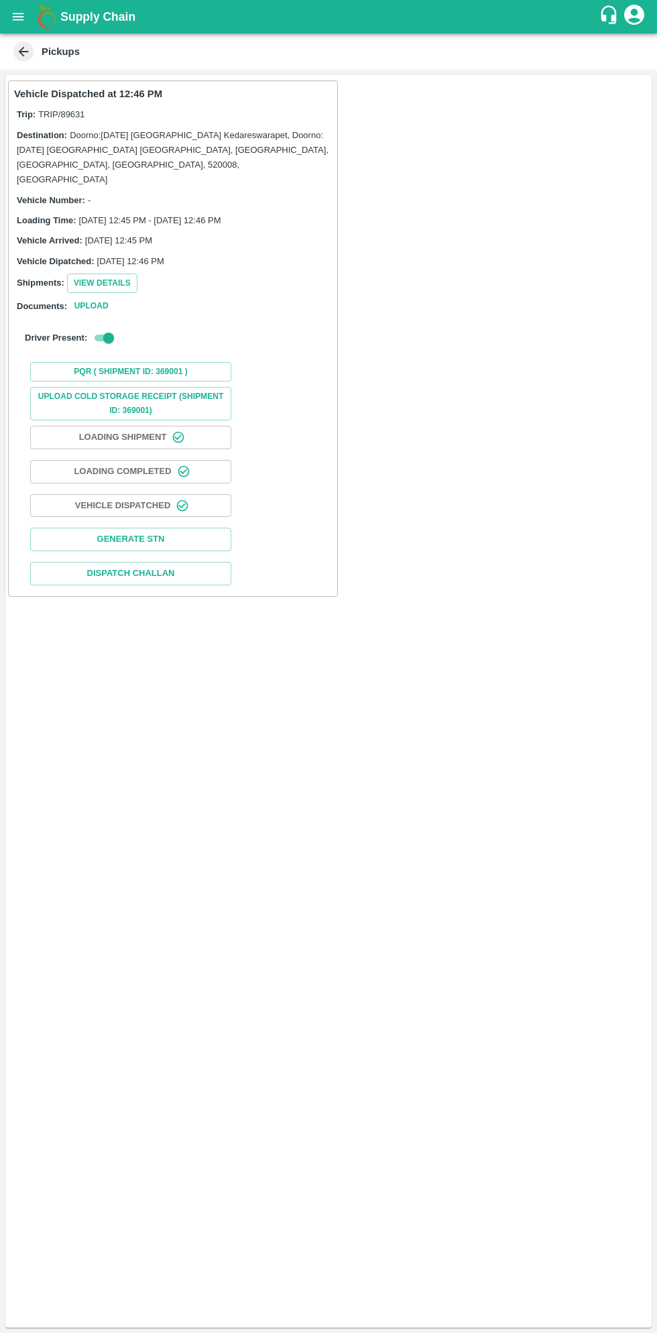
click at [30, 15] on button "open drawer" at bounding box center [18, 16] width 31 height 31
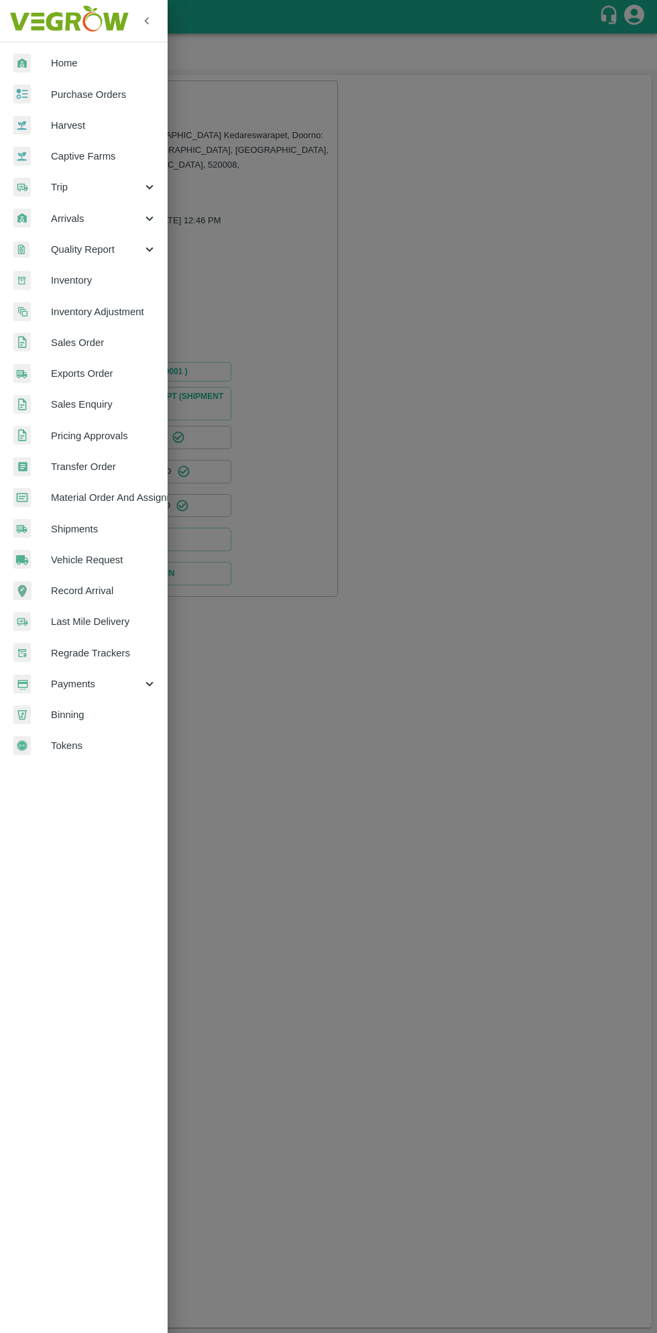
click at [95, 686] on span "Payments" at bounding box center [96, 684] width 91 height 15
click at [138, 712] on span "My Payment Requests" at bounding box center [109, 715] width 95 height 15
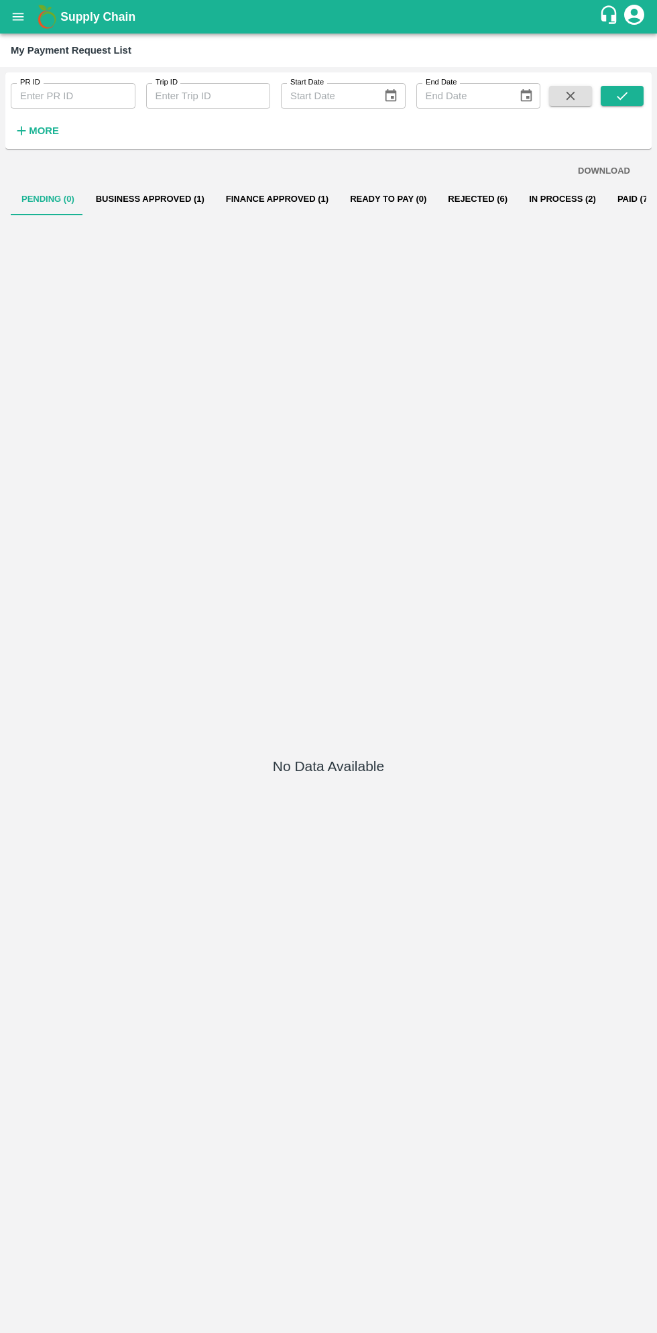
click at [164, 208] on button "Business Approved (1)" at bounding box center [150, 199] width 130 height 32
